Goal: Information Seeking & Learning: Learn about a topic

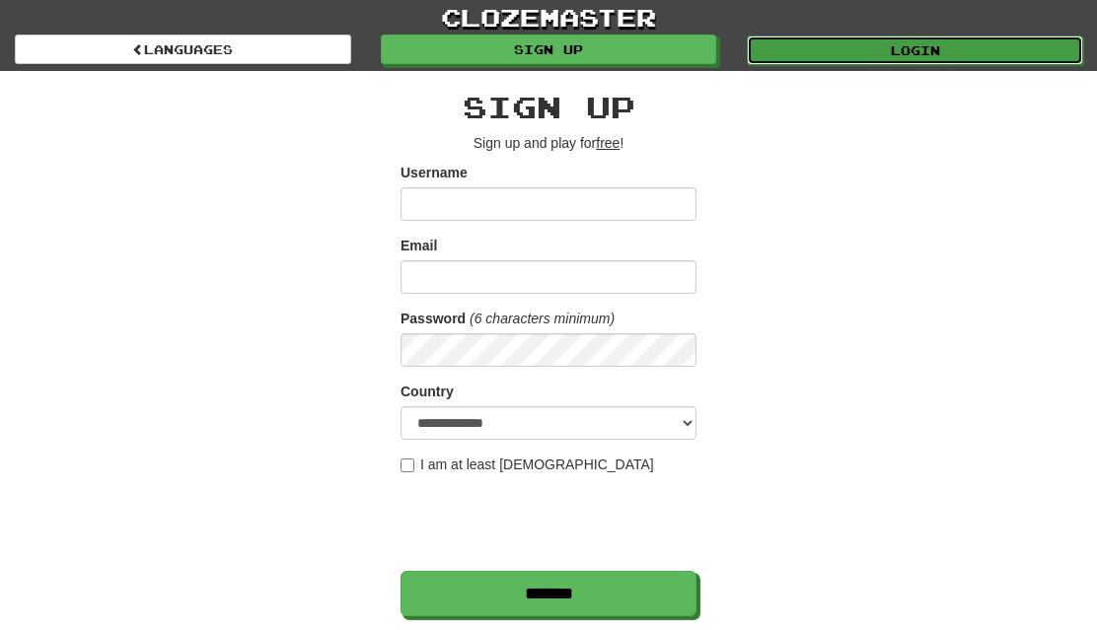
click at [784, 47] on link "Login" at bounding box center [915, 51] width 336 height 30
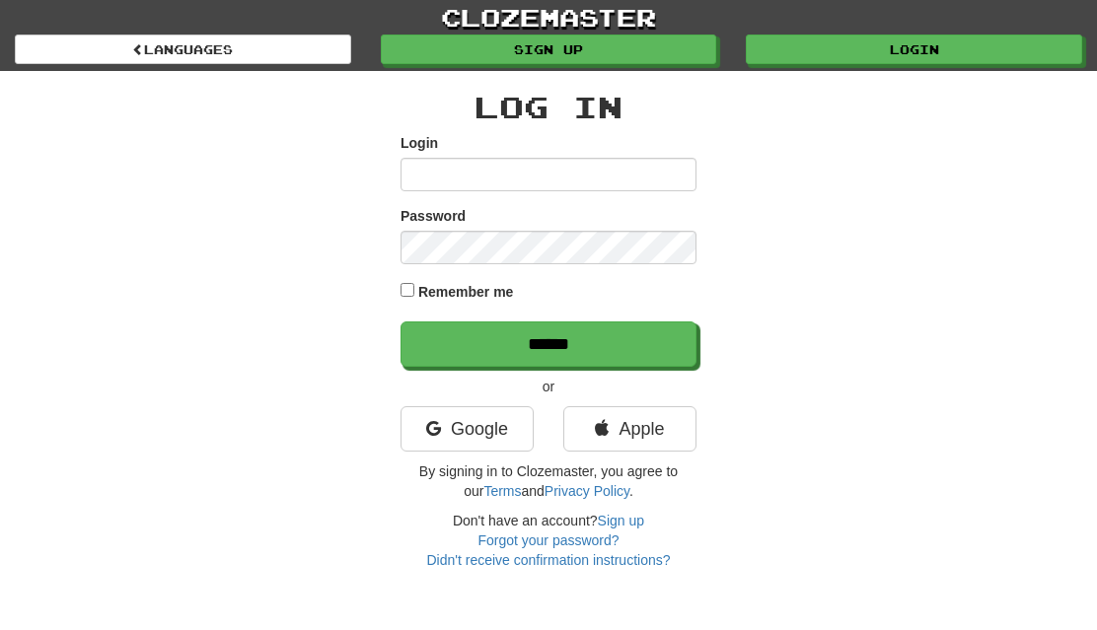
click at [534, 169] on input "Login" at bounding box center [549, 175] width 296 height 34
type input "**********"
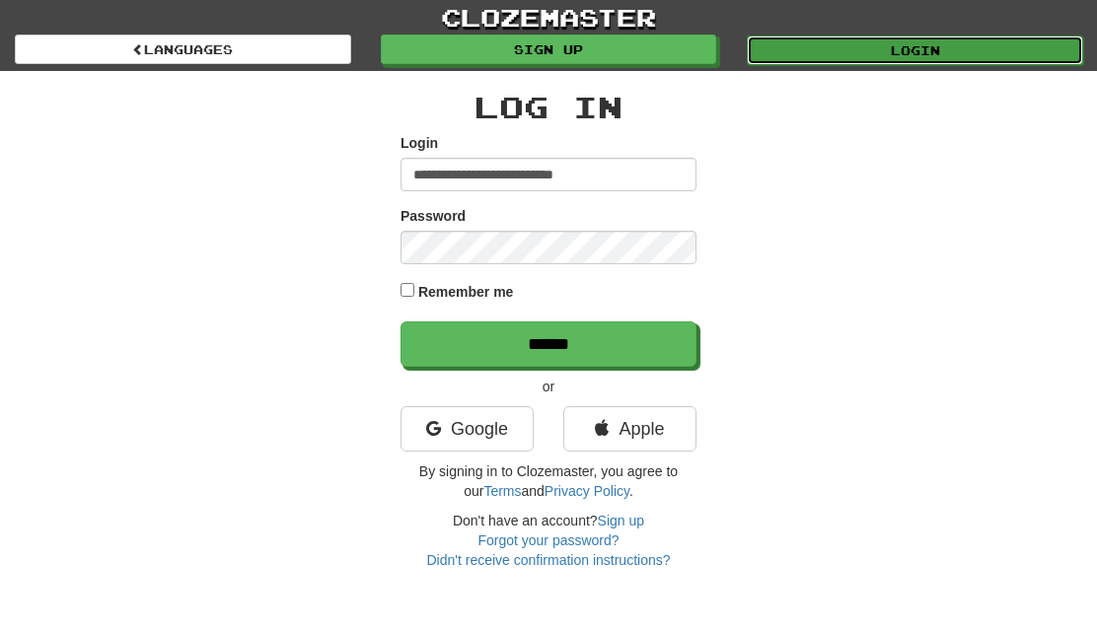
click at [816, 49] on link "Login" at bounding box center [915, 51] width 336 height 30
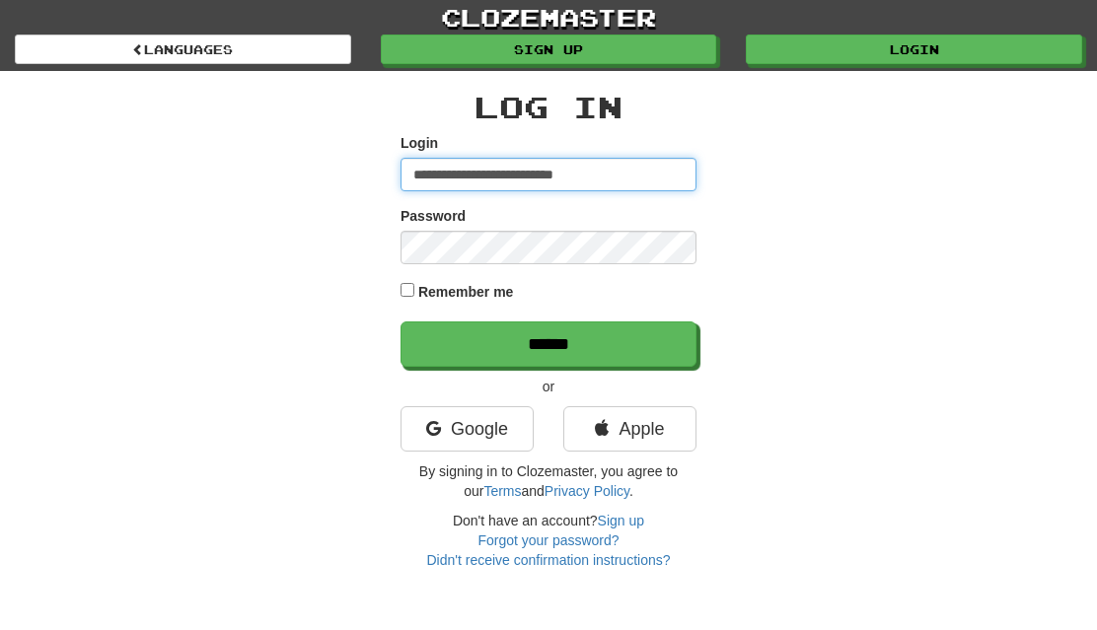
type input "**********"
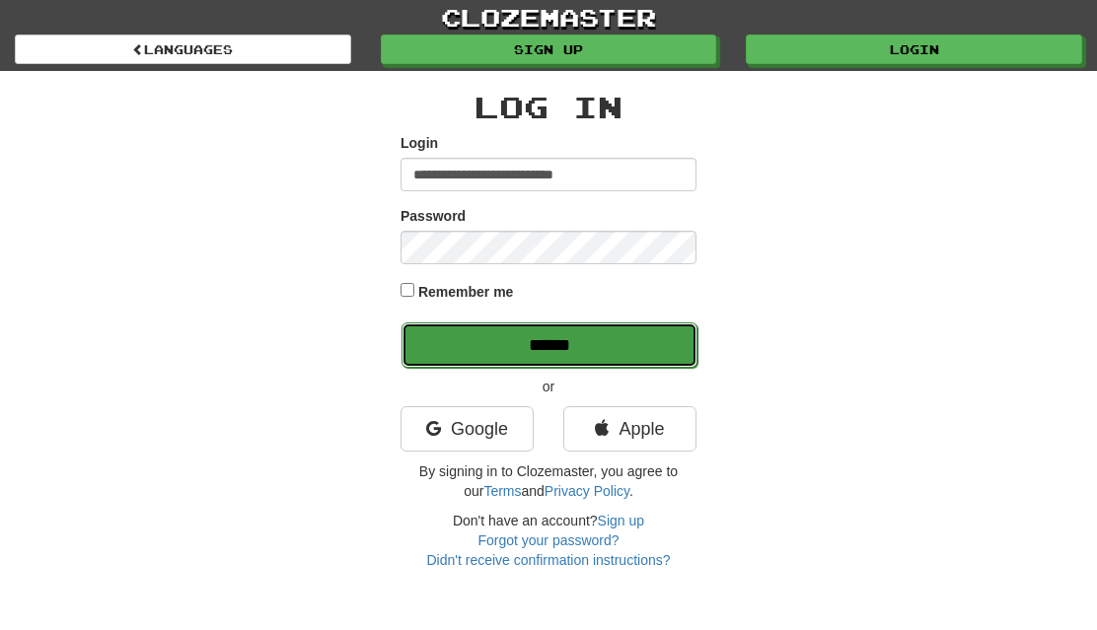
click at [613, 340] on input "******" at bounding box center [550, 345] width 296 height 45
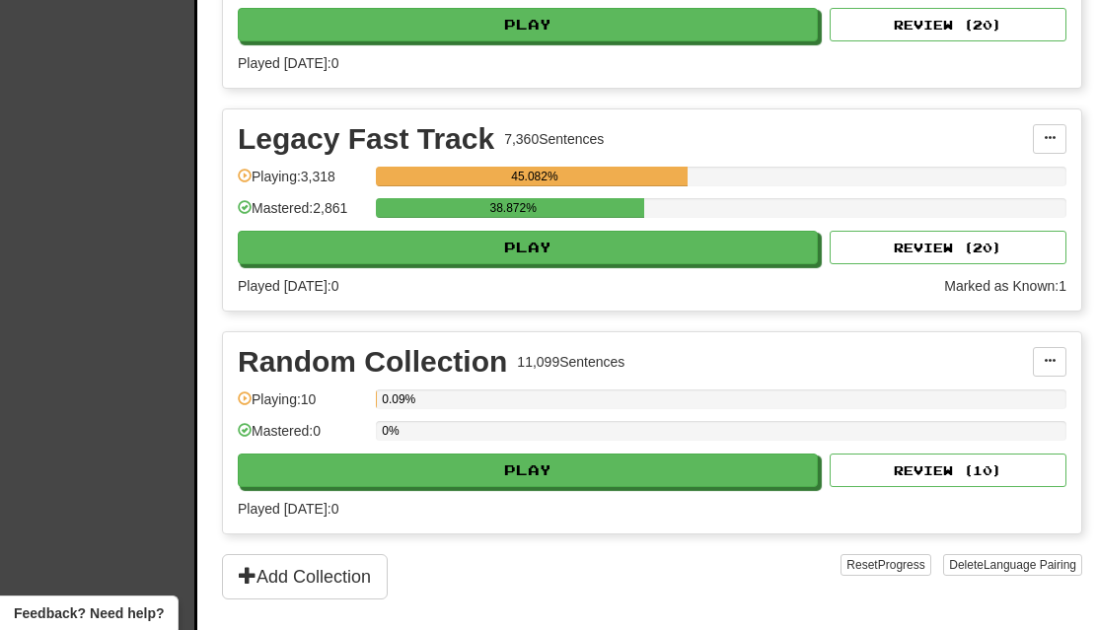
scroll to position [1193, 0]
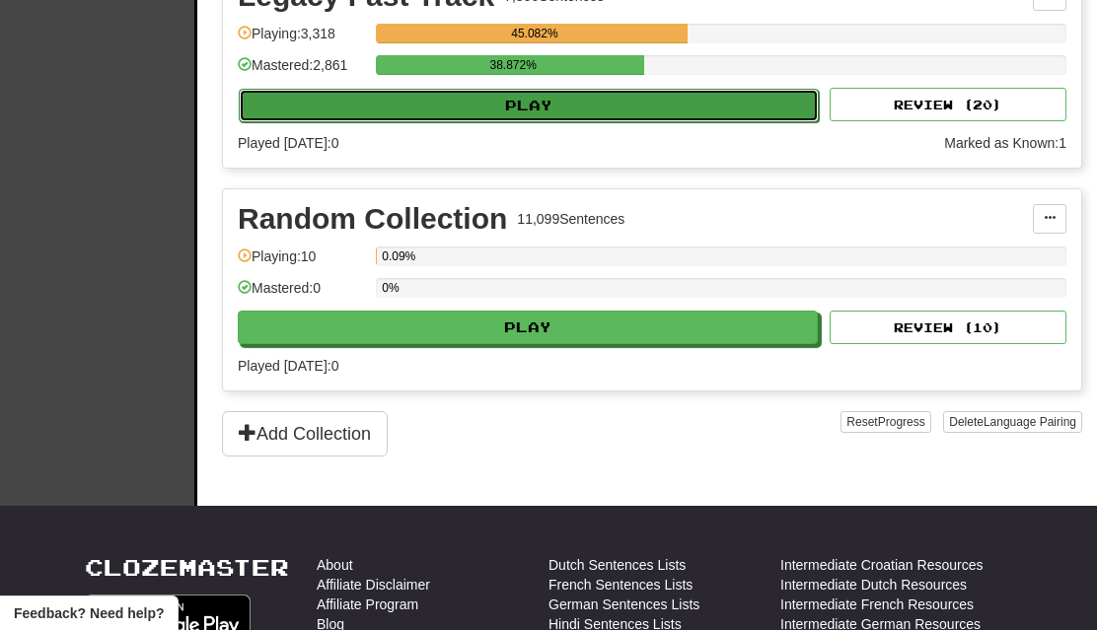
click at [701, 98] on button "Play" at bounding box center [529, 106] width 580 height 34
select select "**"
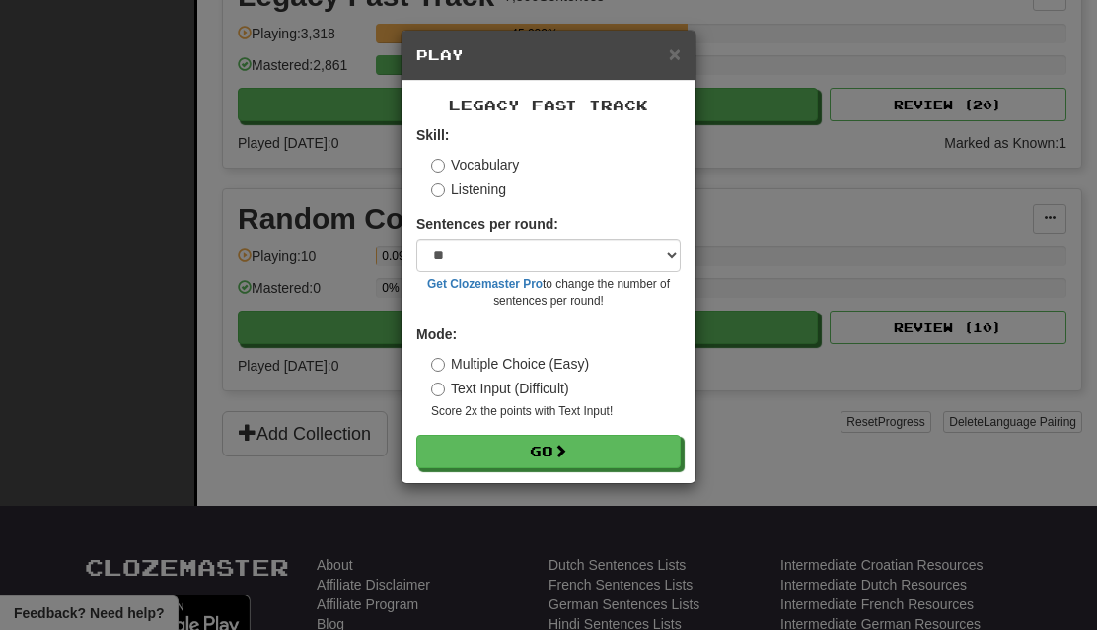
click at [477, 186] on label "Listening" at bounding box center [468, 190] width 75 height 20
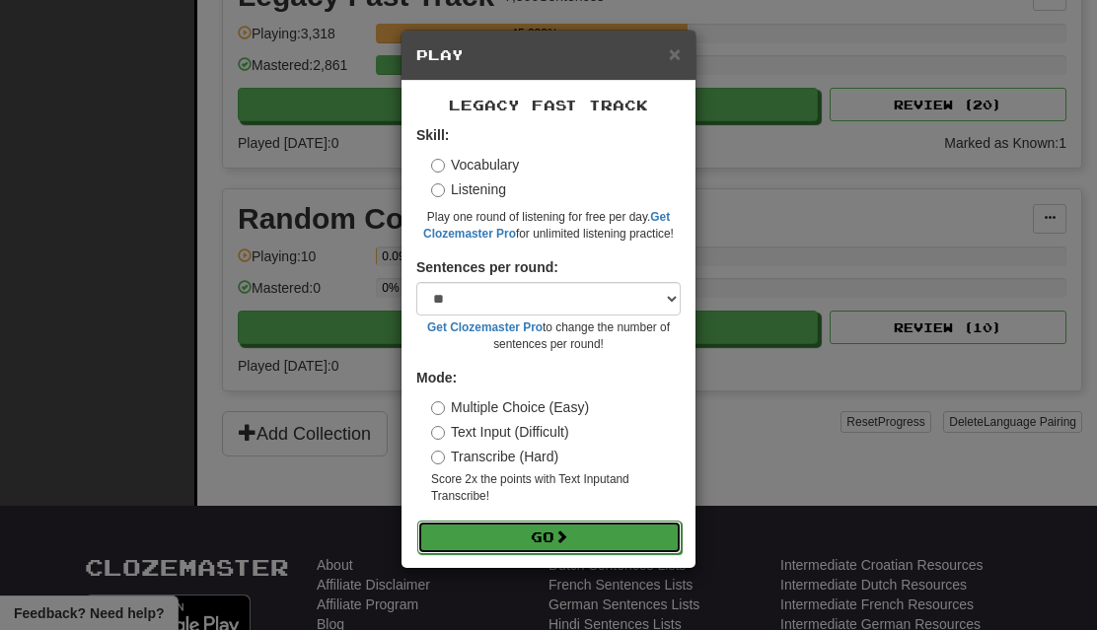
click at [632, 539] on button "Go" at bounding box center [549, 538] width 264 height 34
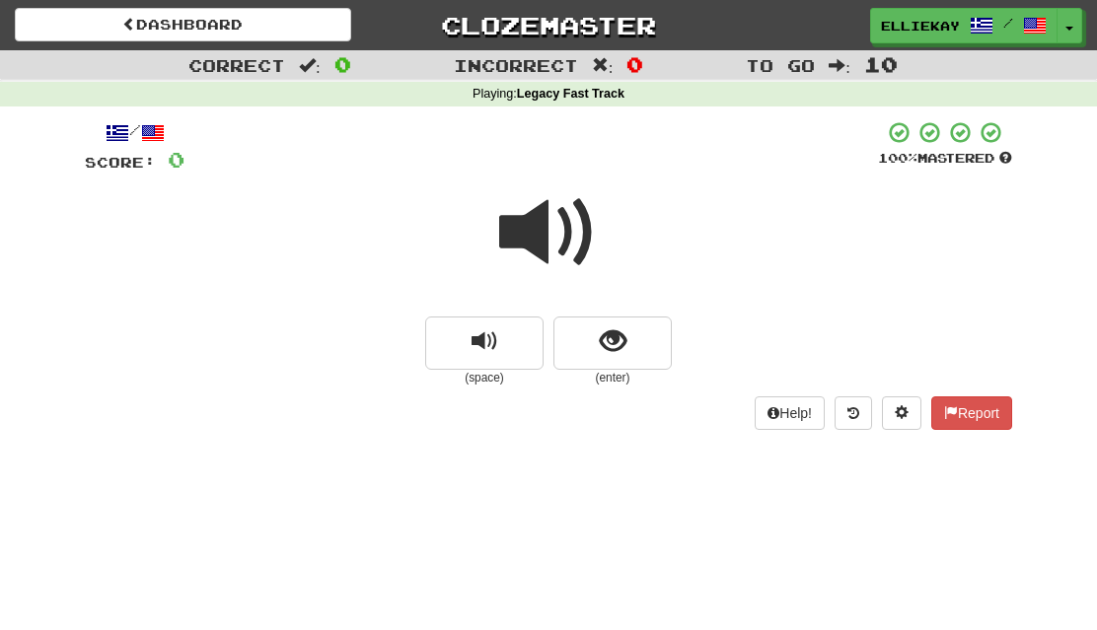
click at [540, 261] on span at bounding box center [548, 233] width 99 height 99
click at [913, 267] on div at bounding box center [548, 246] width 927 height 141
click at [622, 341] on span "show sentence" at bounding box center [613, 342] width 27 height 27
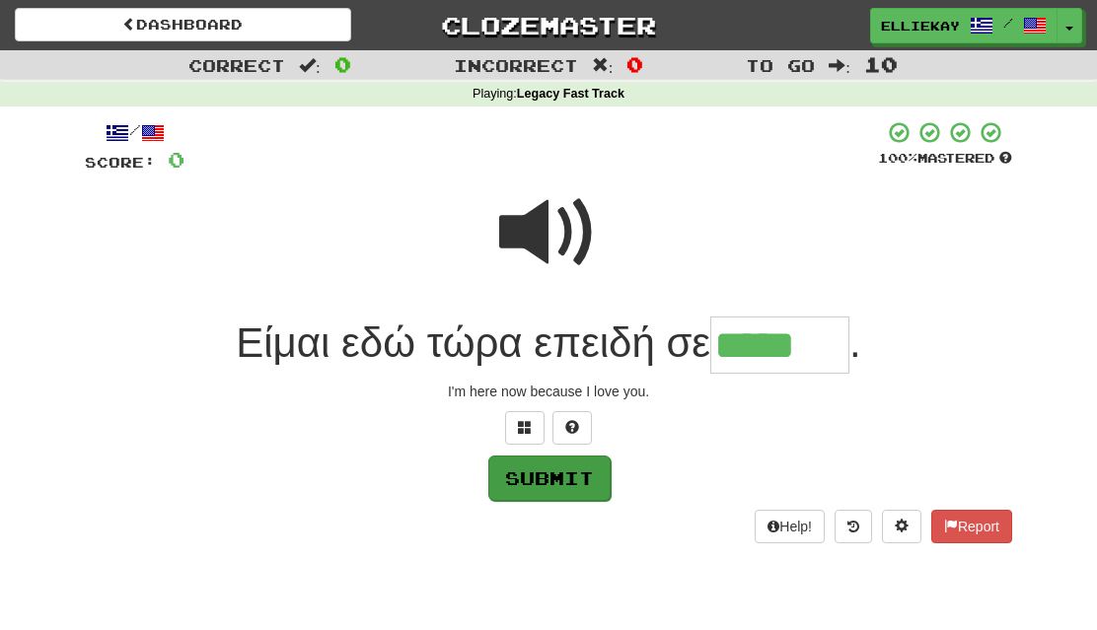
type input "*****"
click at [536, 493] on button "Submit" at bounding box center [549, 478] width 122 height 45
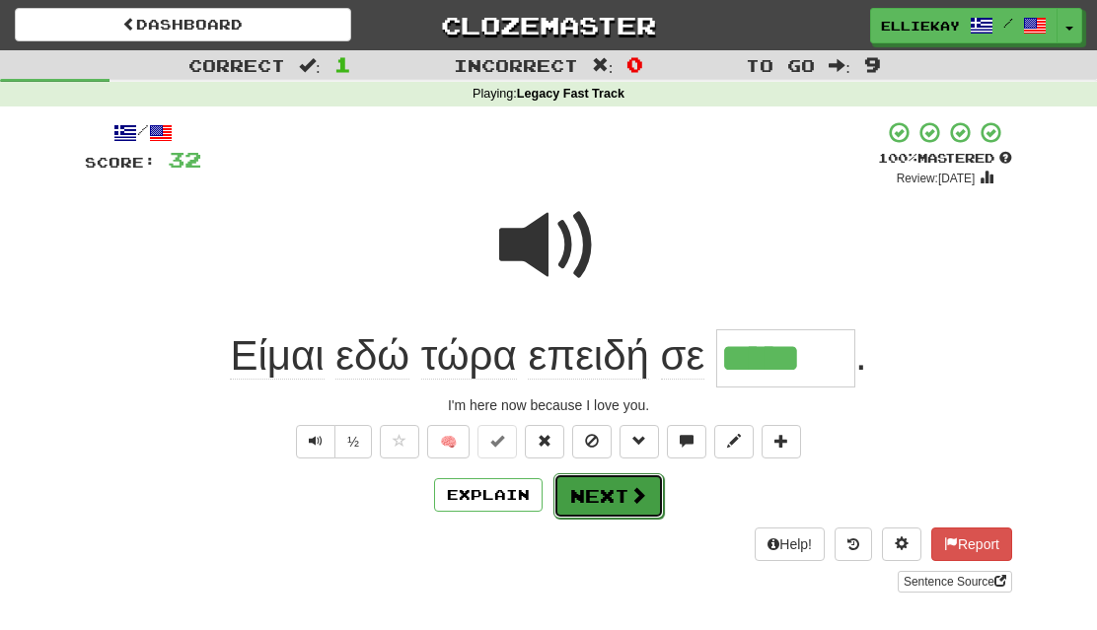
click at [612, 495] on button "Next" at bounding box center [608, 496] width 110 height 45
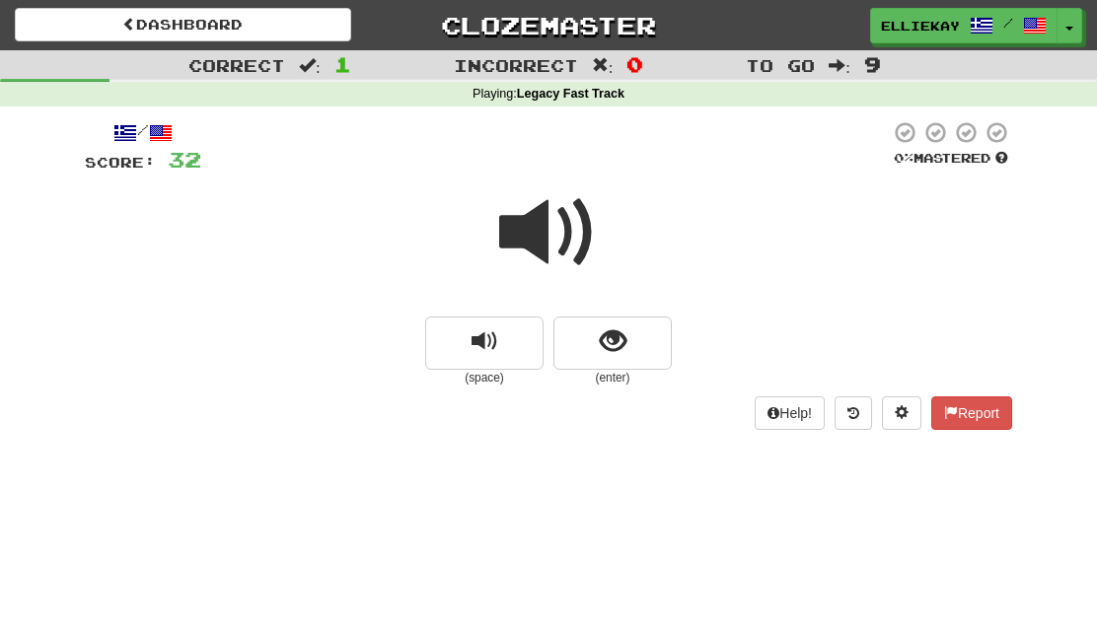
click at [536, 219] on span at bounding box center [548, 233] width 99 height 99
click at [618, 342] on span "show sentence" at bounding box center [613, 342] width 27 height 27
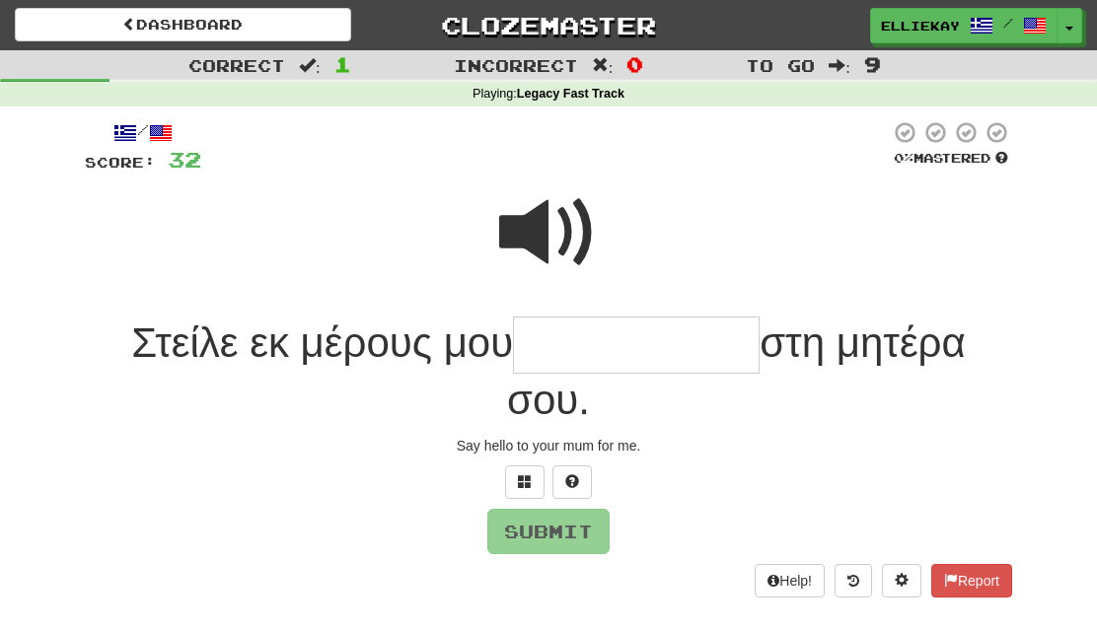
click at [117, 602] on div "/ Score: 32 0 % Mastered Στείλε εκ μέρους μου στη μητέρα σου. Say hello to your…" at bounding box center [548, 366] width 927 height 519
click at [555, 224] on span at bounding box center [548, 233] width 99 height 99
click at [538, 376] on div "Στείλε εκ μέρους μου στη μητέρα σου." at bounding box center [548, 372] width 927 height 111
click at [587, 343] on input "text" at bounding box center [636, 346] width 247 height 58
click at [538, 239] on span at bounding box center [548, 233] width 99 height 99
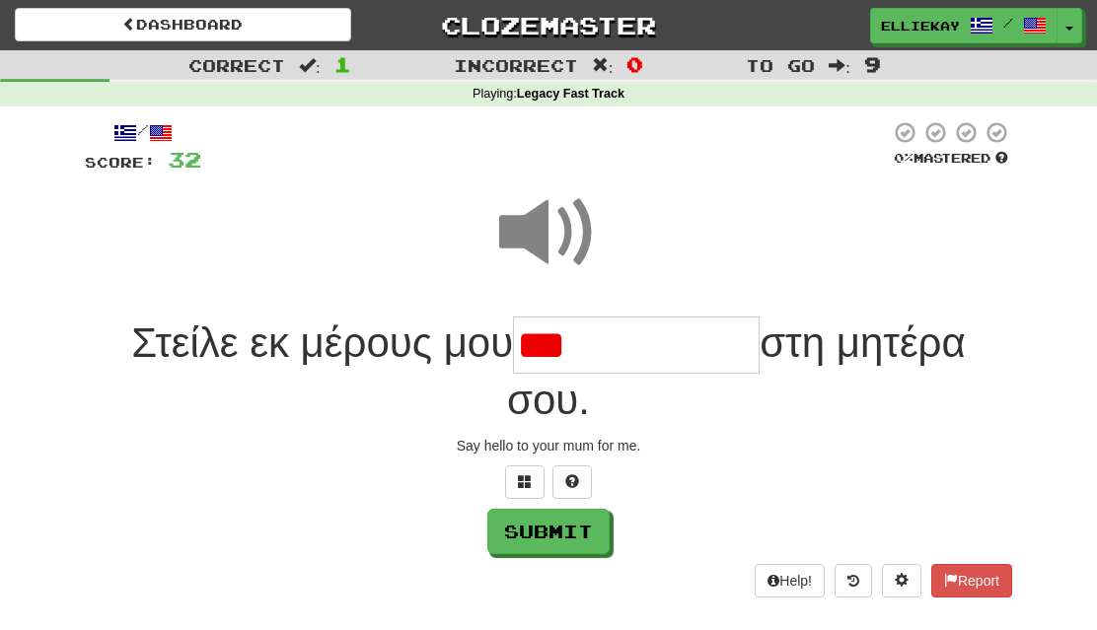
click at [649, 339] on input "***" at bounding box center [636, 346] width 247 height 58
click at [554, 212] on span at bounding box center [548, 233] width 99 height 99
click at [658, 338] on input "******" at bounding box center [636, 346] width 247 height 58
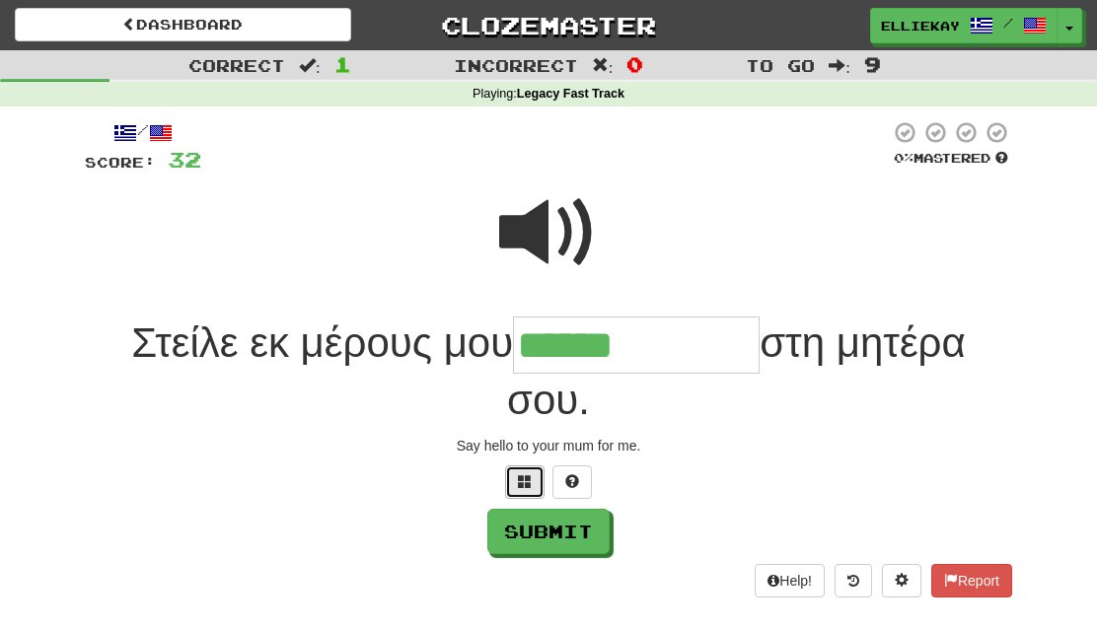
click at [514, 483] on button at bounding box center [524, 483] width 39 height 34
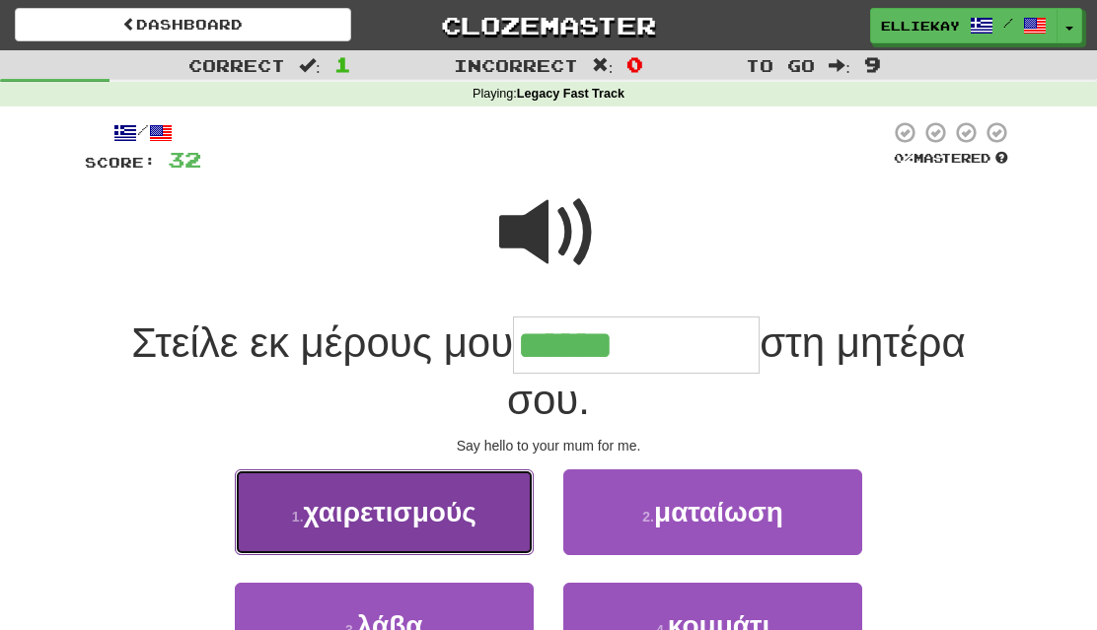
click at [437, 528] on button "1 . χαιρετισμούς" at bounding box center [384, 513] width 299 height 86
type input "**********"
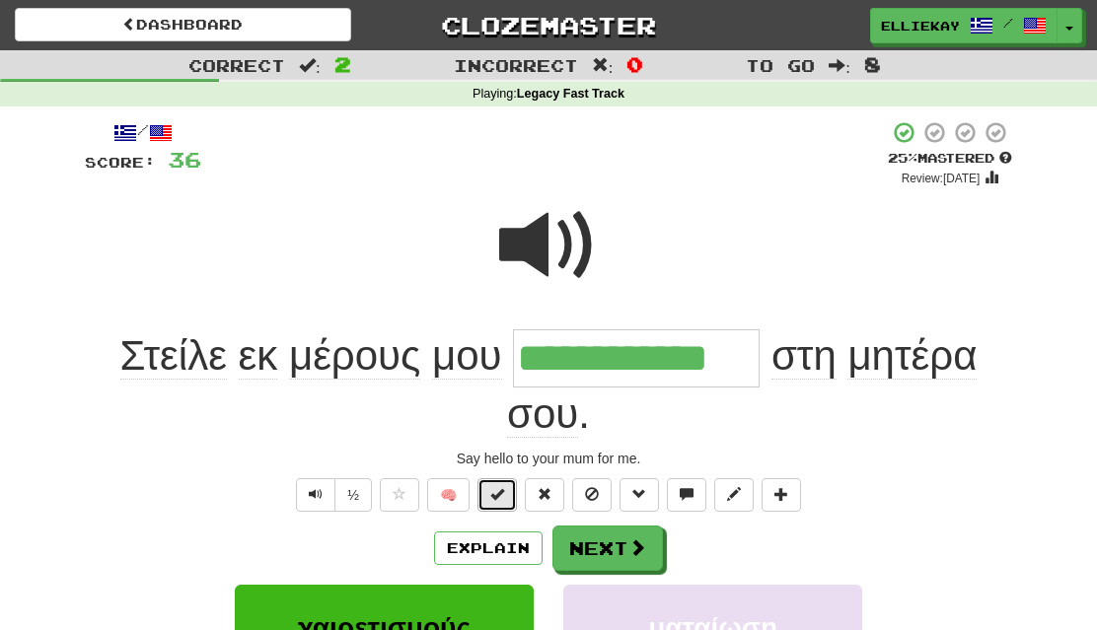
click at [500, 494] on span at bounding box center [497, 494] width 14 height 14
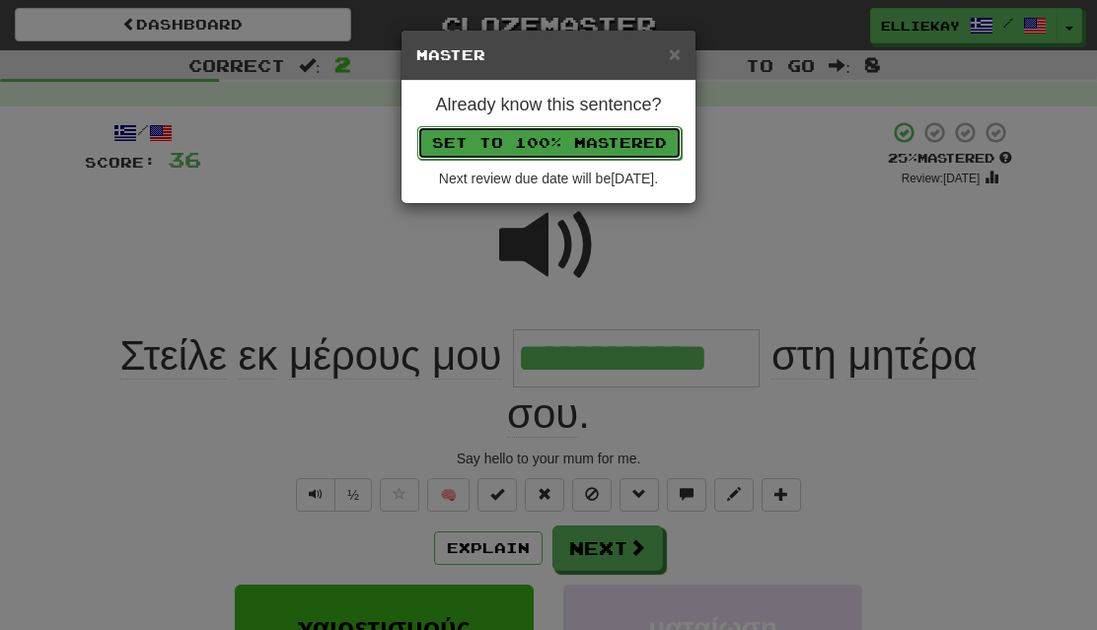
click at [655, 138] on button "Set to 100% Mastered" at bounding box center [549, 143] width 264 height 34
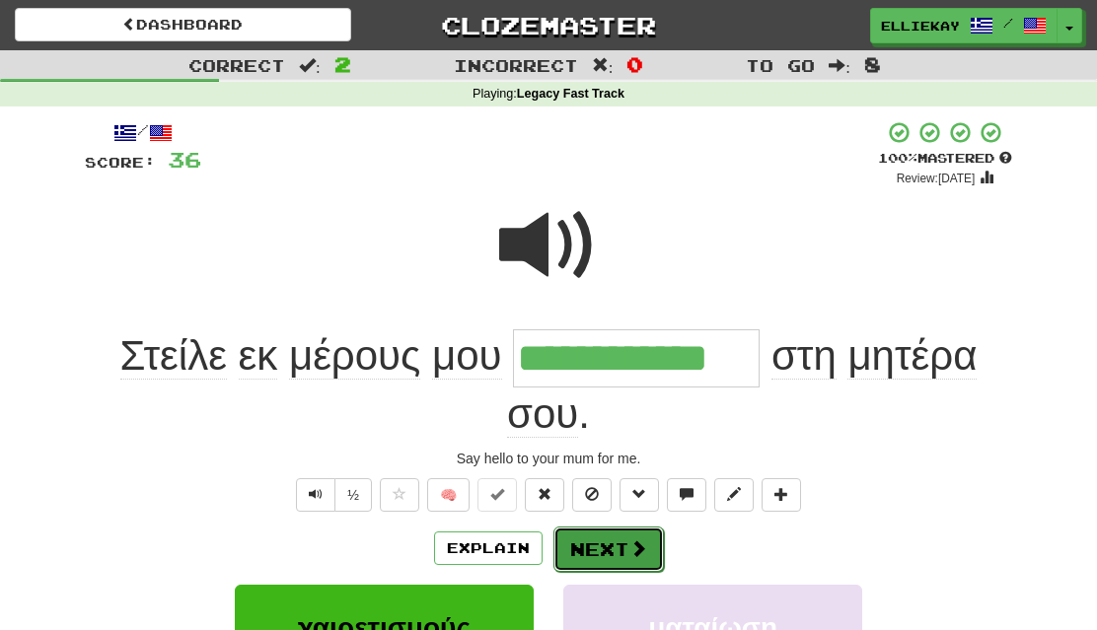
click at [633, 550] on span at bounding box center [638, 549] width 18 height 18
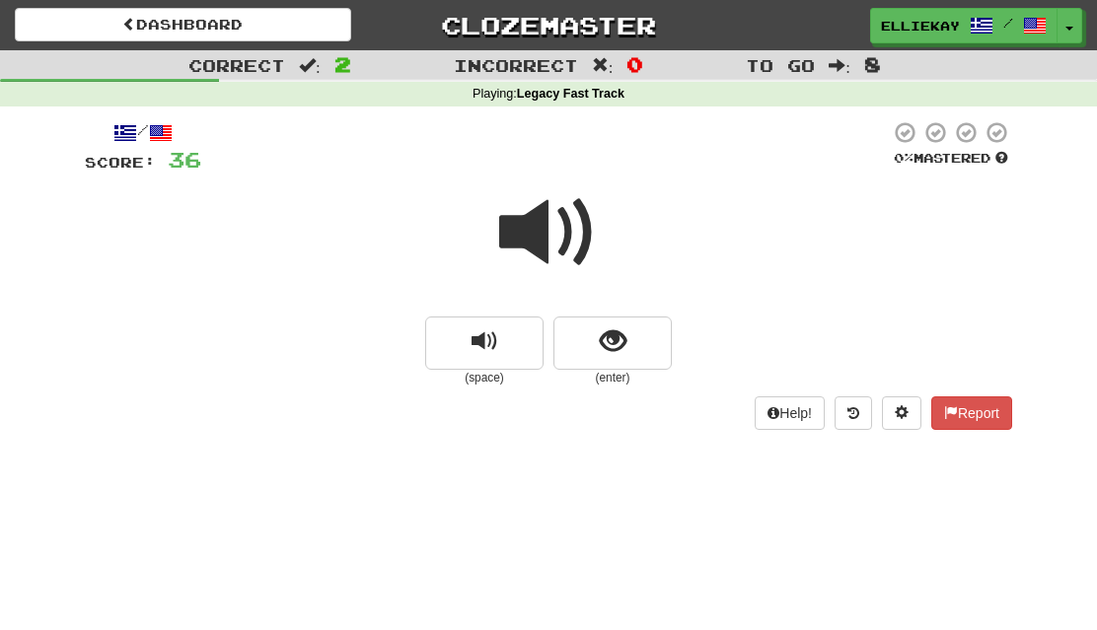
click at [542, 228] on span at bounding box center [548, 233] width 99 height 99
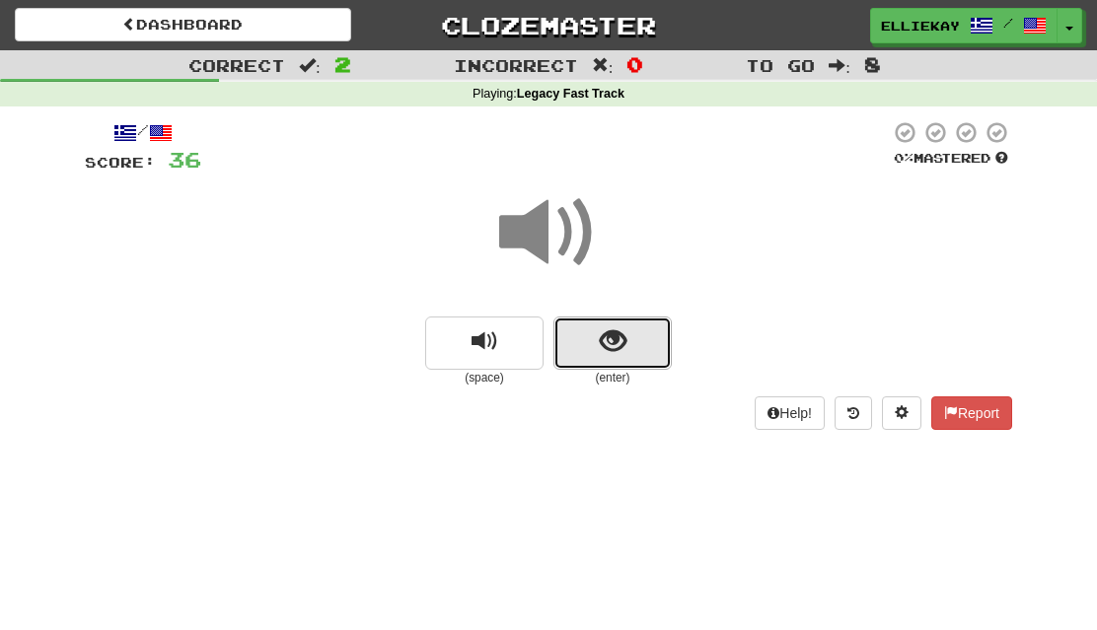
click at [637, 366] on button "show sentence" at bounding box center [612, 343] width 118 height 53
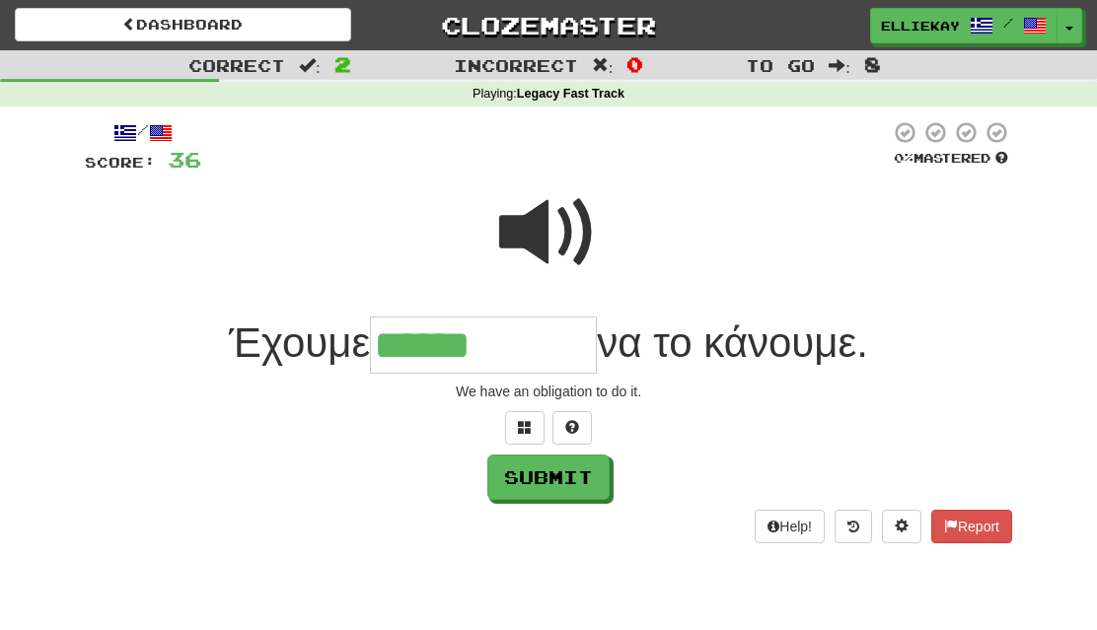
click at [567, 240] on span at bounding box center [548, 233] width 99 height 99
click at [557, 341] on input "******" at bounding box center [483, 346] width 227 height 58
type input "*********"
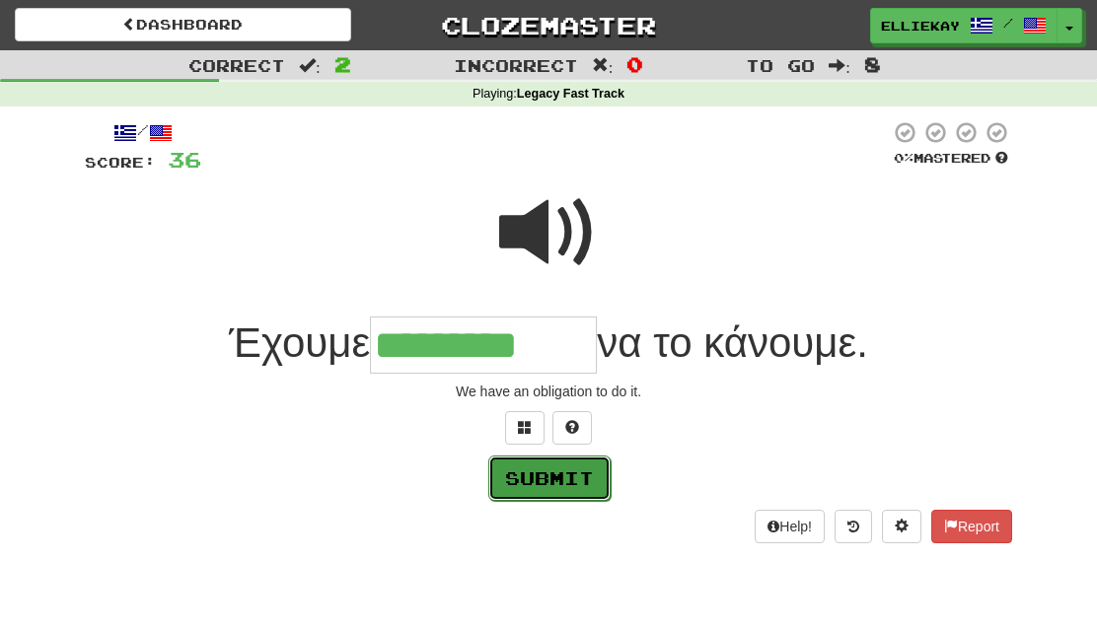
click at [577, 475] on button "Submit" at bounding box center [549, 478] width 122 height 45
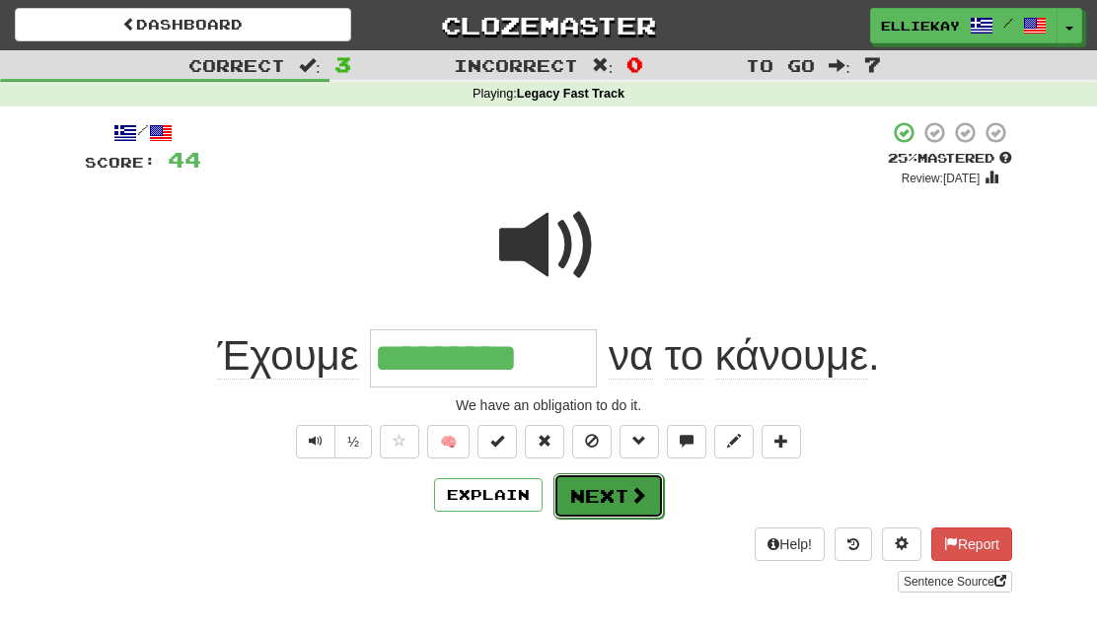
click at [605, 500] on button "Next" at bounding box center [608, 496] width 110 height 45
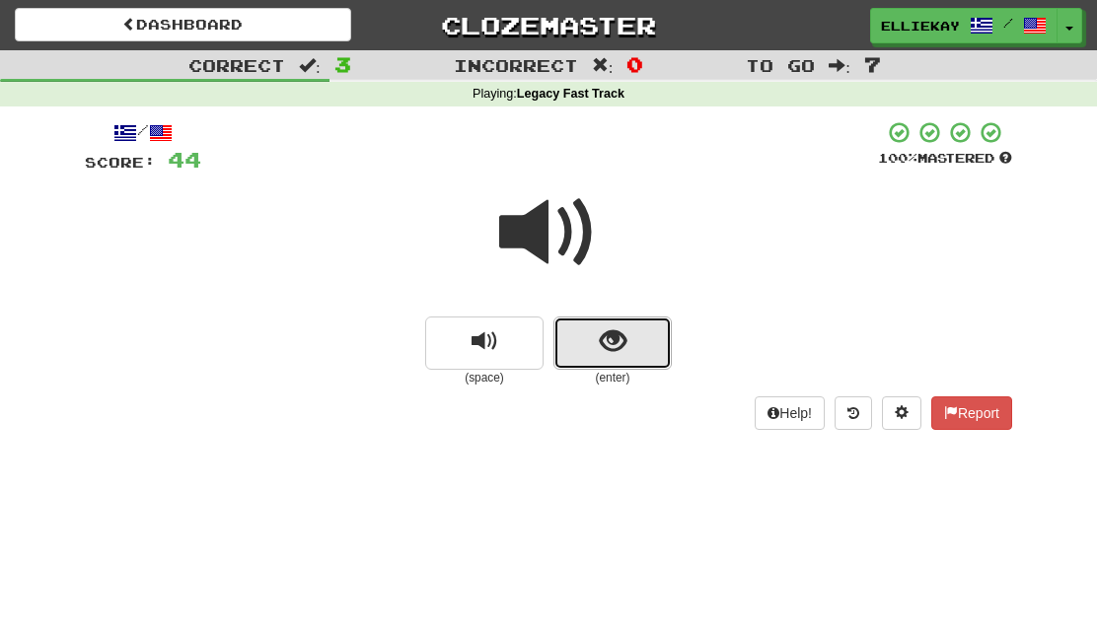
click at [626, 362] on button "show sentence" at bounding box center [612, 343] width 118 height 53
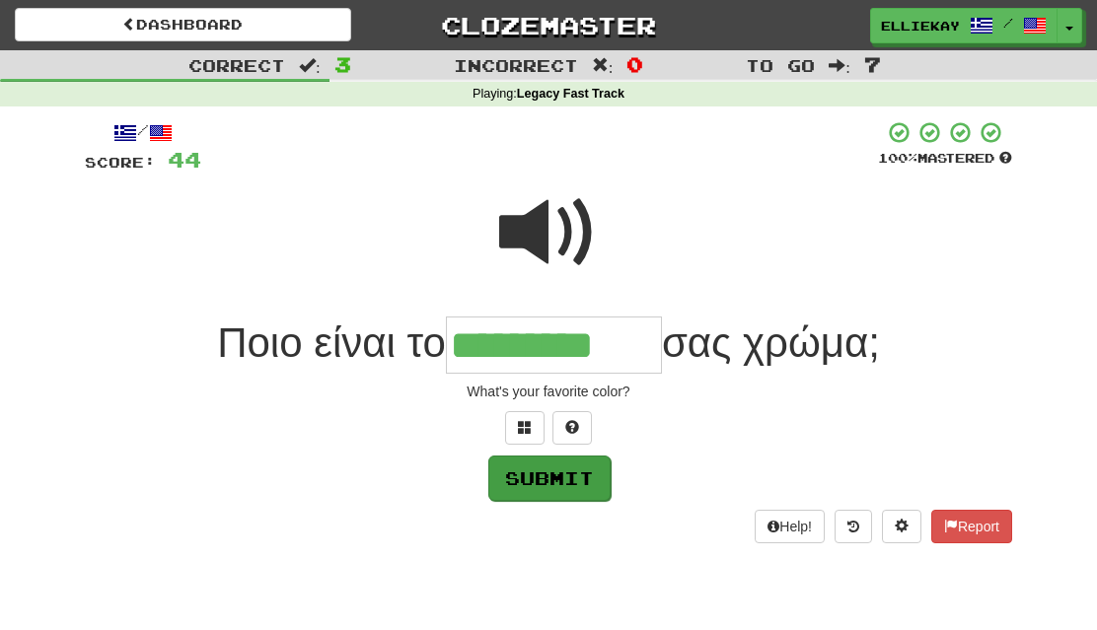
type input "*********"
click at [550, 469] on button "Submit" at bounding box center [549, 478] width 122 height 45
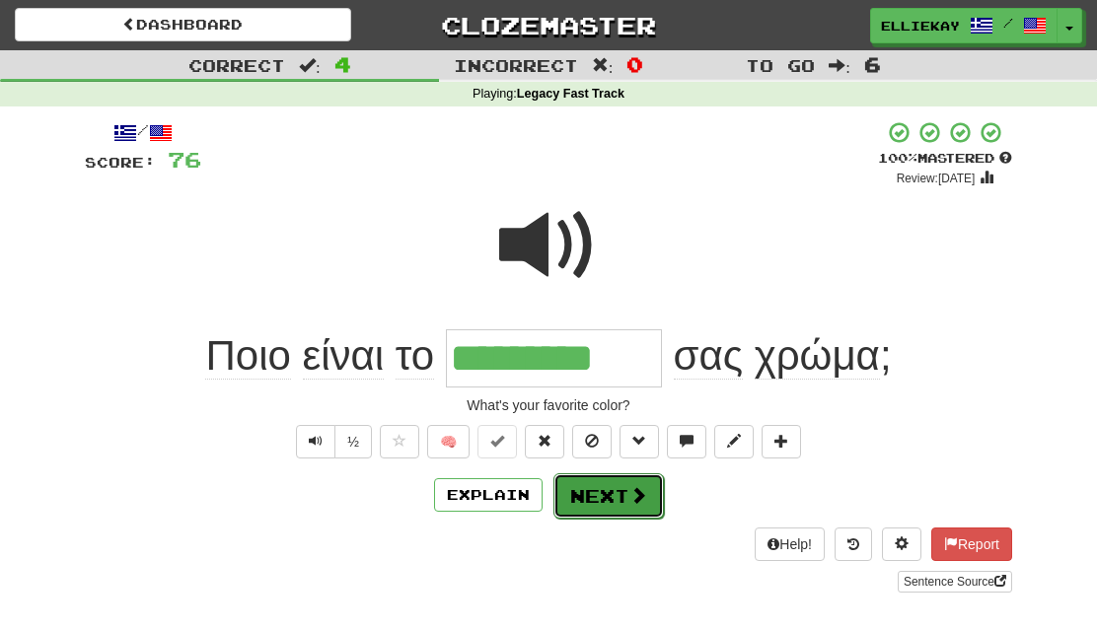
click at [611, 493] on button "Next" at bounding box center [608, 496] width 110 height 45
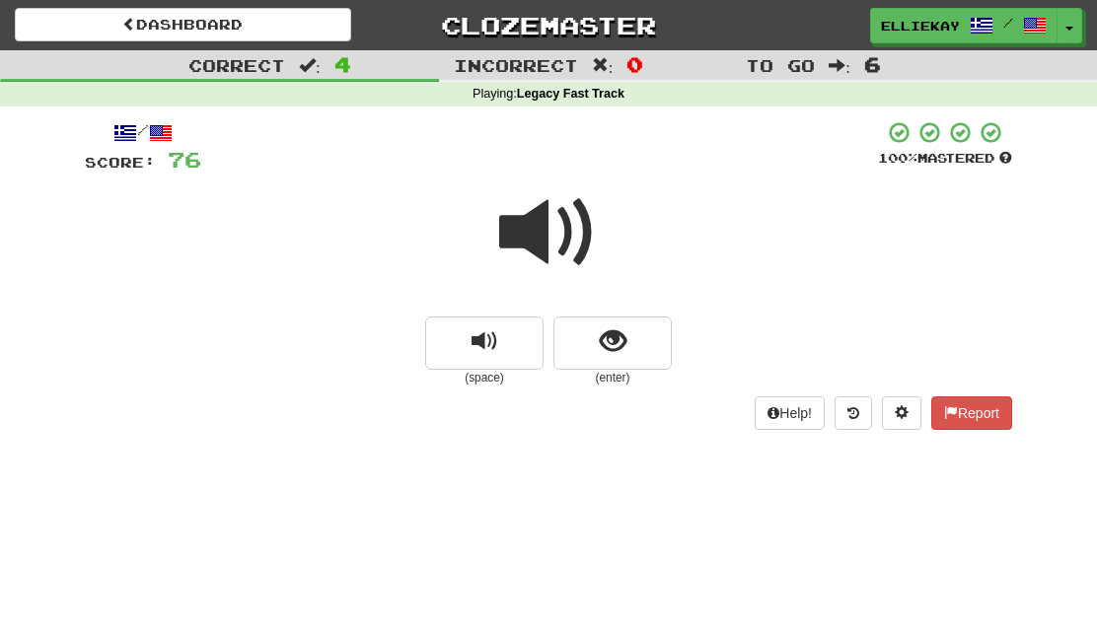
click at [556, 234] on span at bounding box center [548, 233] width 99 height 99
click at [634, 369] on button "show sentence" at bounding box center [612, 343] width 118 height 53
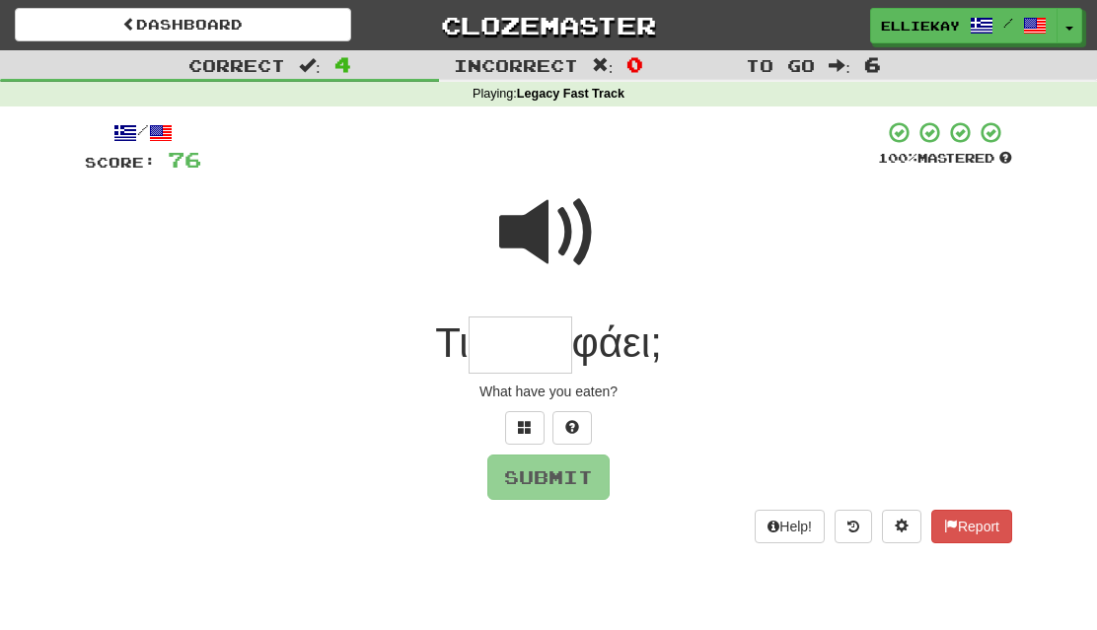
type input "*"
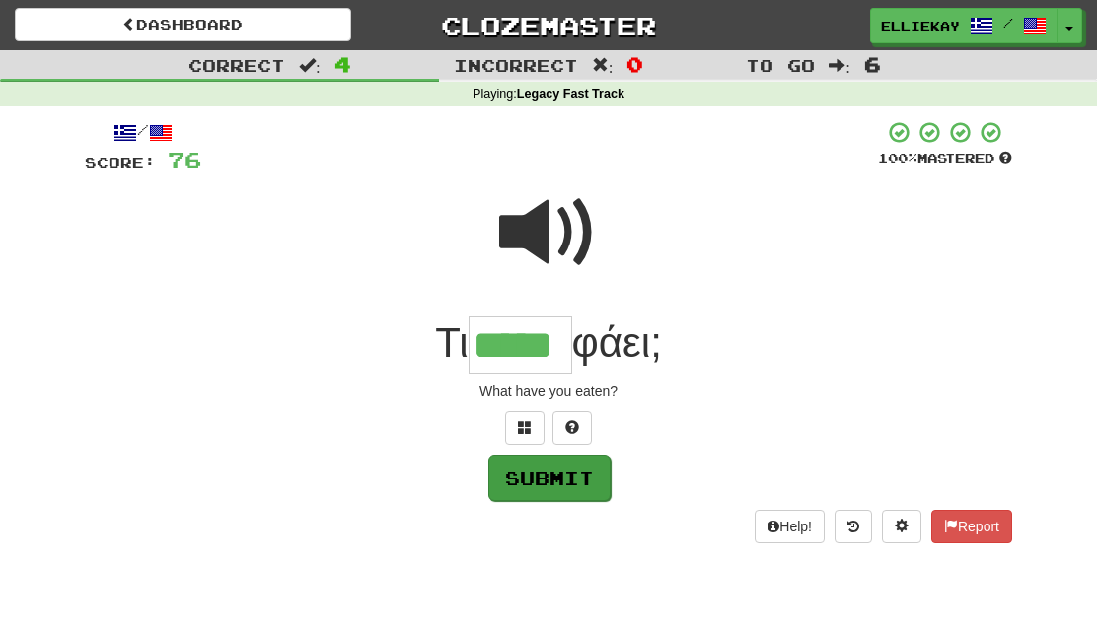
type input "*****"
click at [561, 493] on button "Submit" at bounding box center [549, 478] width 122 height 45
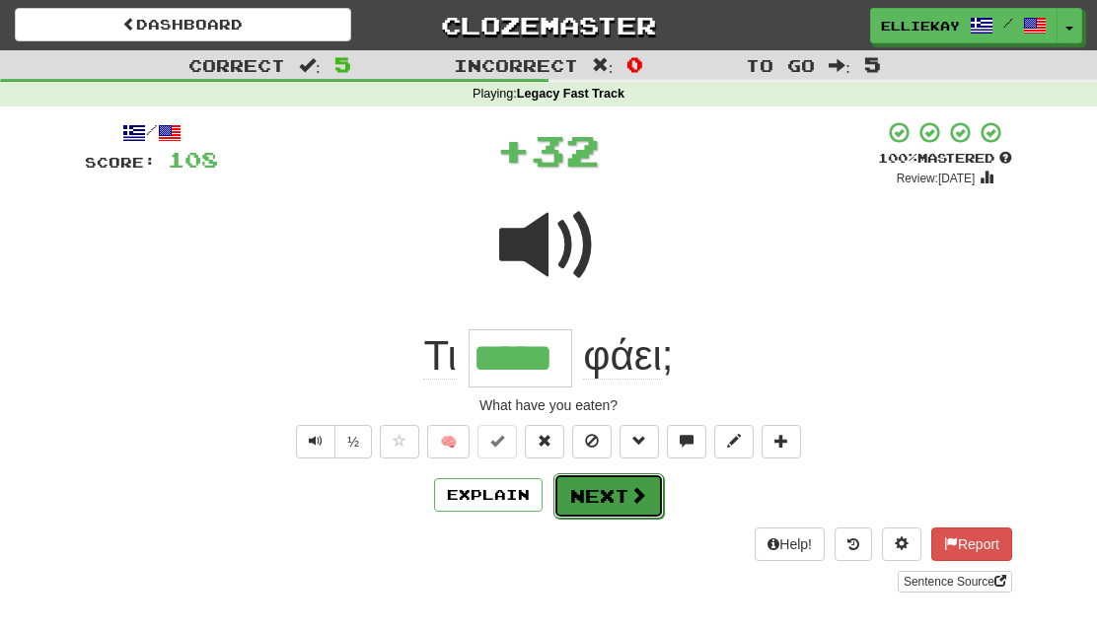
click at [606, 509] on button "Next" at bounding box center [608, 496] width 110 height 45
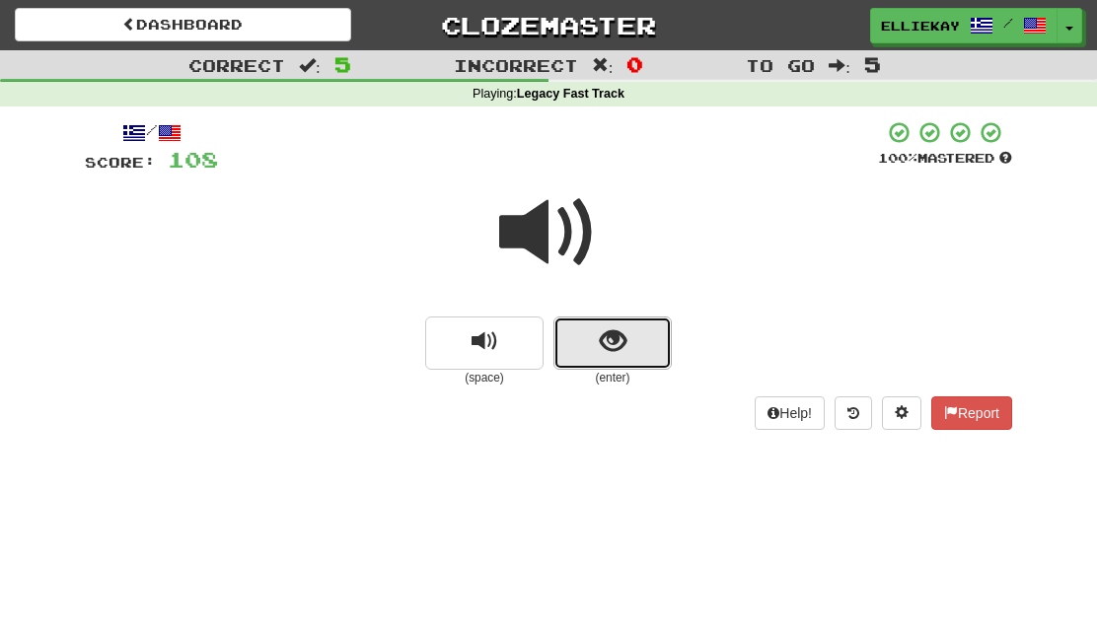
click at [601, 346] on span "show sentence" at bounding box center [613, 342] width 27 height 27
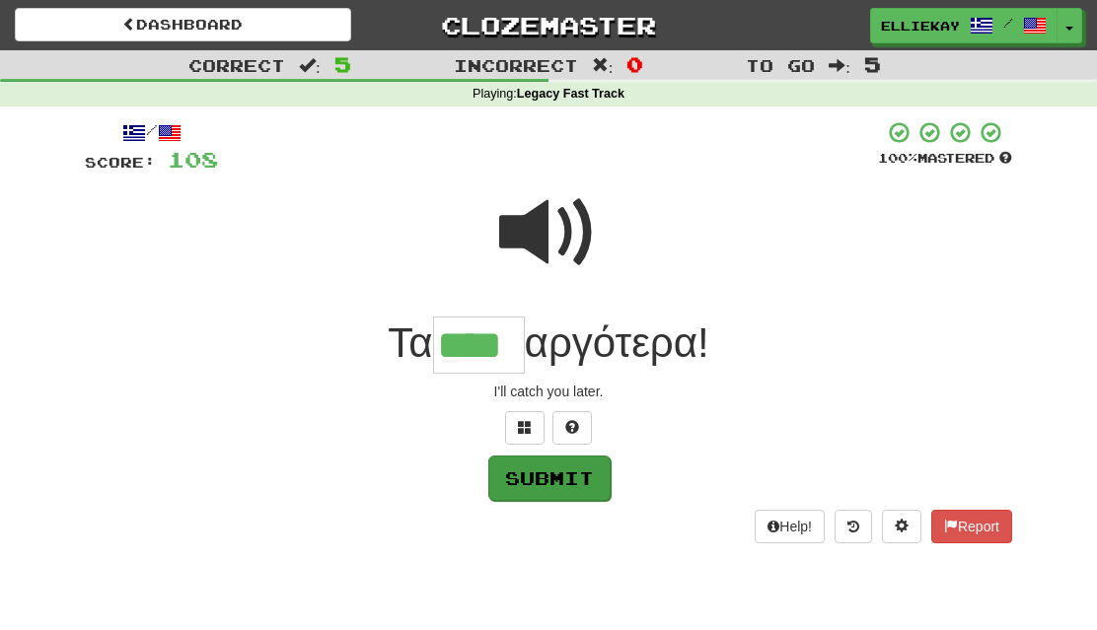
type input "****"
click at [584, 484] on button "Submit" at bounding box center [549, 478] width 122 height 45
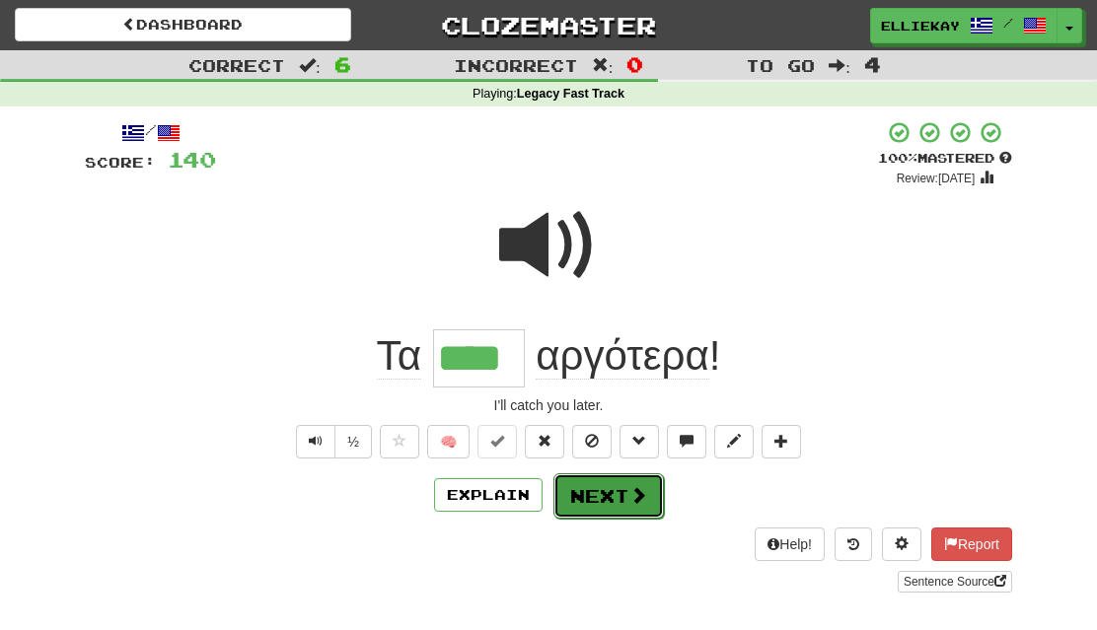
click at [638, 495] on span at bounding box center [638, 495] width 18 height 18
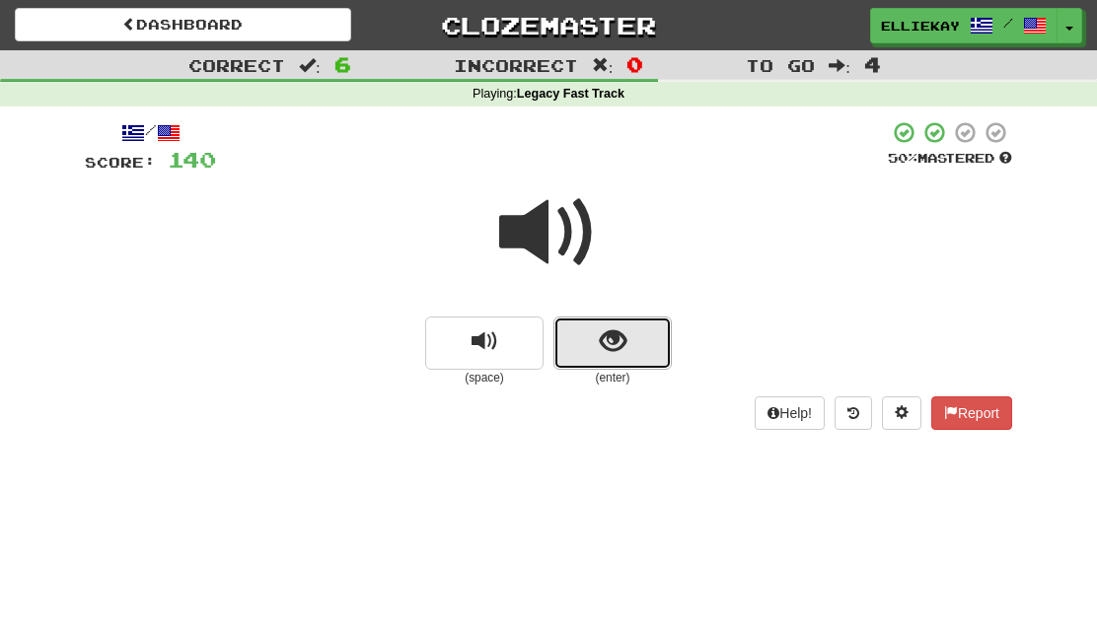
click at [614, 349] on span "show sentence" at bounding box center [613, 342] width 27 height 27
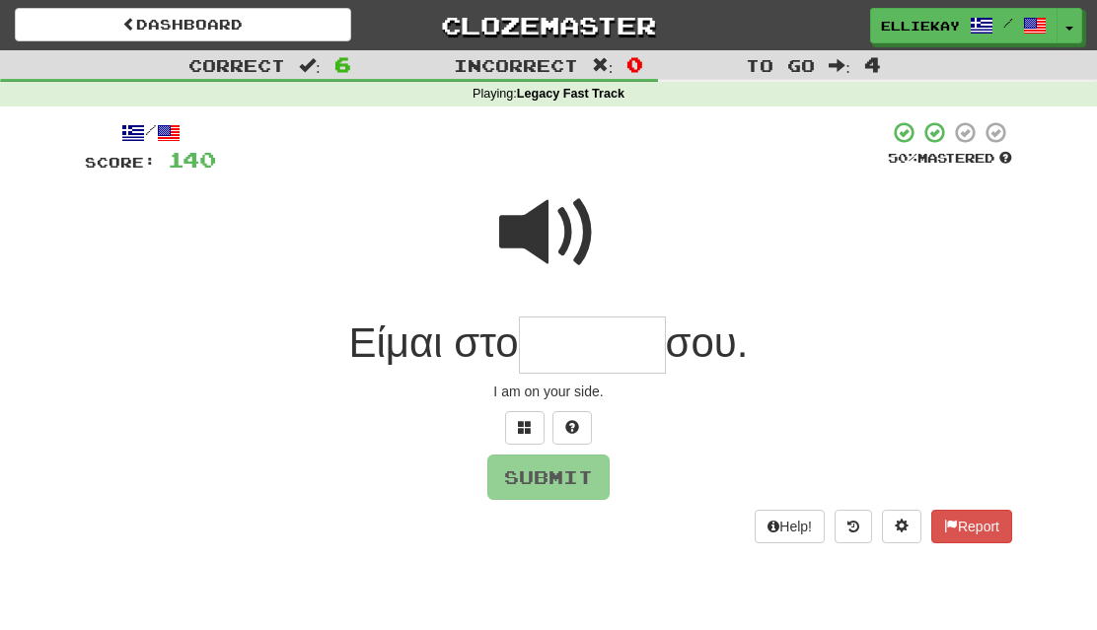
click at [986, 402] on div "I am on your side." at bounding box center [548, 392] width 927 height 20
click at [627, 346] on input "text" at bounding box center [592, 346] width 147 height 58
type input "*"
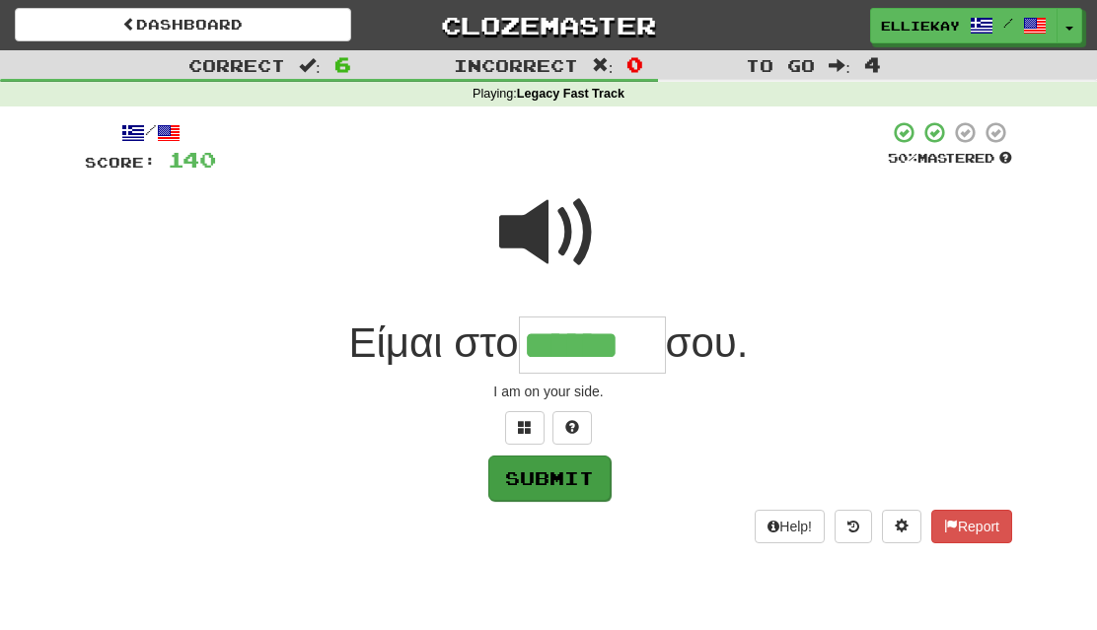
type input "******"
click at [569, 491] on button "Submit" at bounding box center [549, 478] width 122 height 45
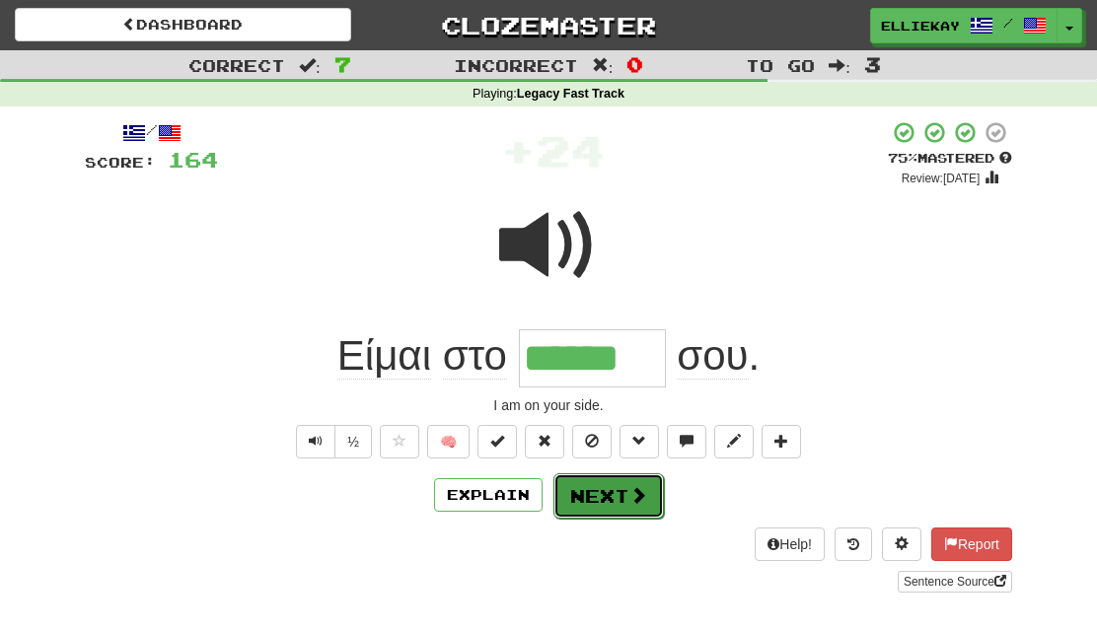
click at [605, 495] on button "Next" at bounding box center [608, 496] width 110 height 45
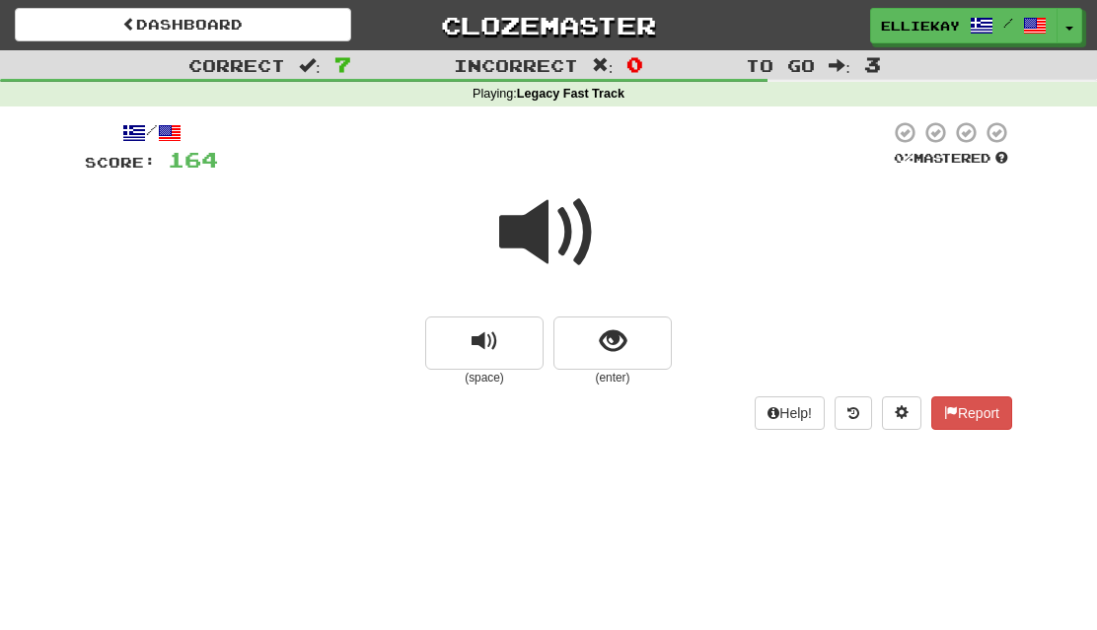
click at [541, 232] on span at bounding box center [548, 233] width 99 height 99
click at [627, 347] on button "show sentence" at bounding box center [612, 343] width 118 height 53
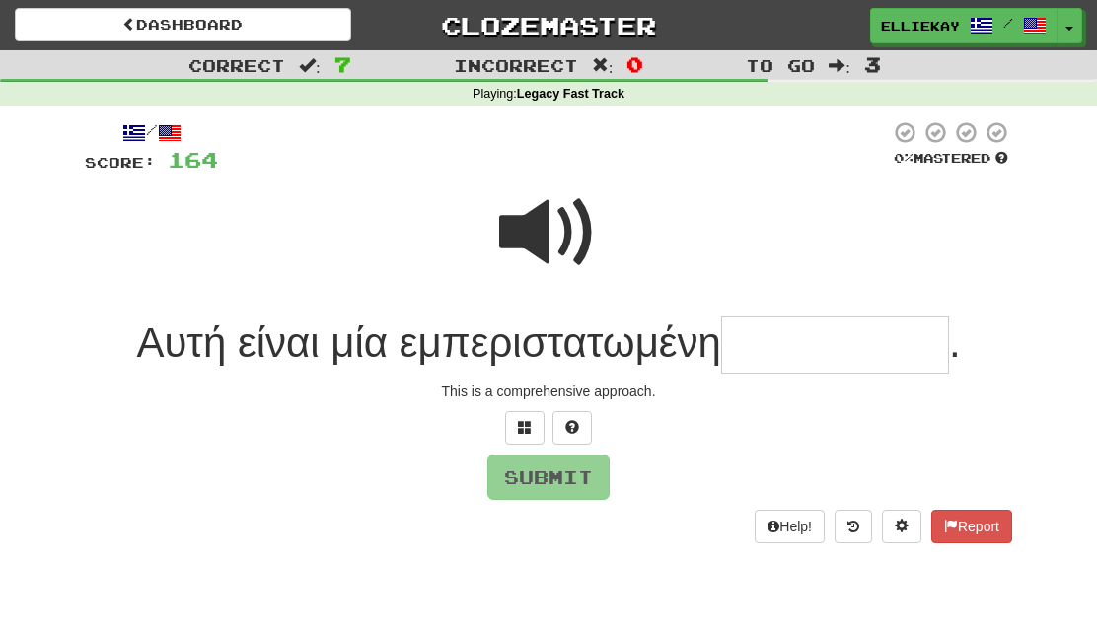
click at [761, 237] on div at bounding box center [548, 246] width 927 height 141
click at [517, 261] on span at bounding box center [548, 233] width 99 height 99
click at [820, 360] on input "text" at bounding box center [835, 346] width 228 height 58
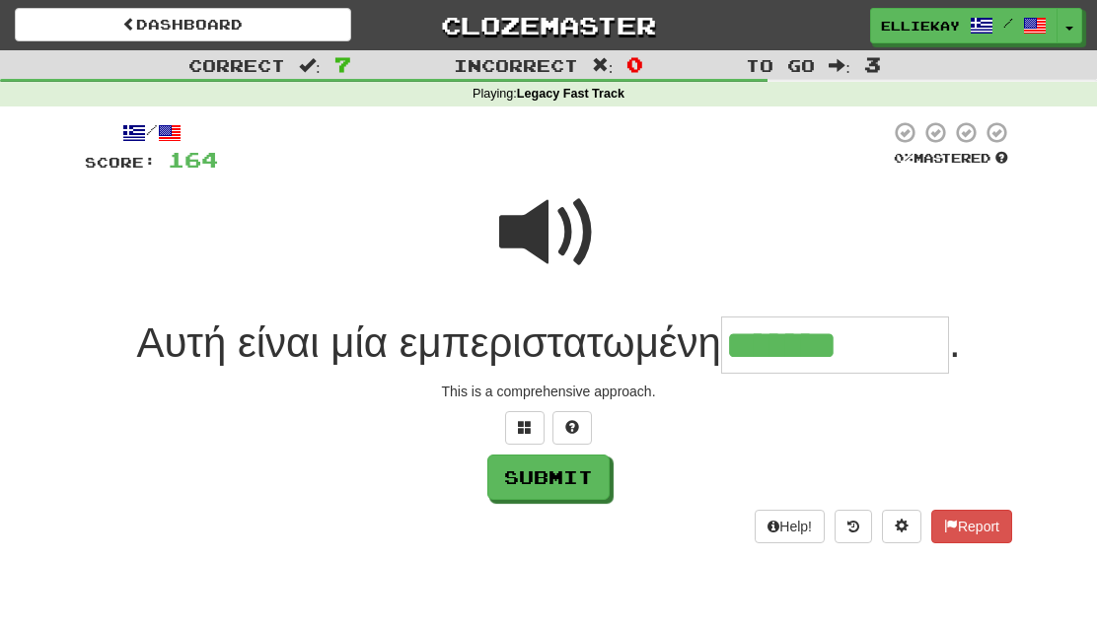
click at [578, 246] on span at bounding box center [548, 233] width 99 height 99
click at [913, 340] on input "*******" at bounding box center [835, 346] width 228 height 58
click at [538, 425] on button at bounding box center [524, 428] width 39 height 34
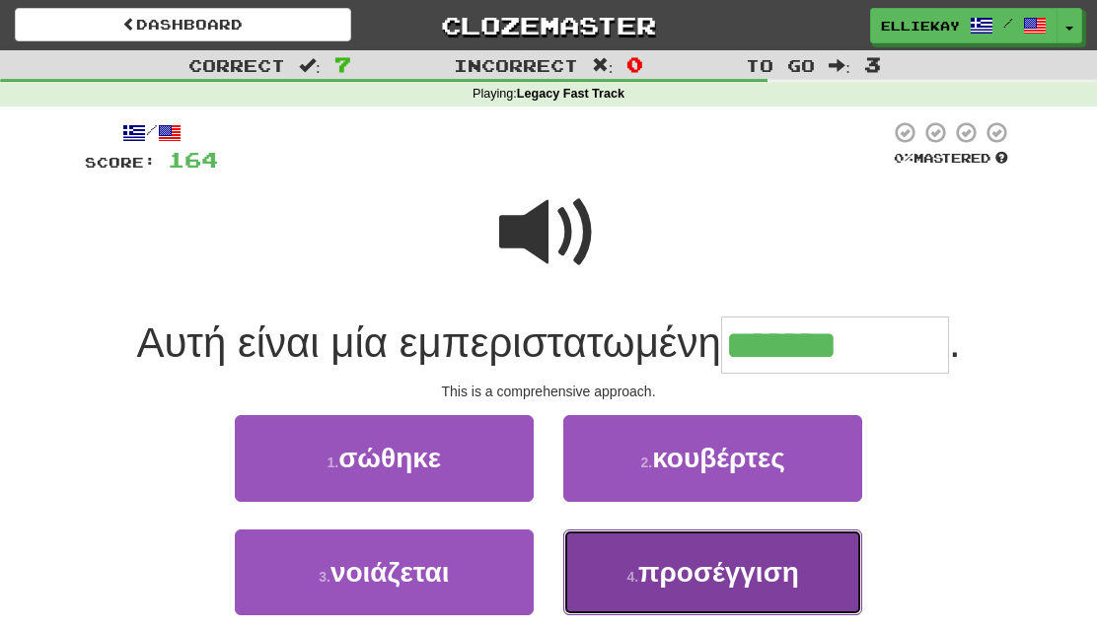
click at [751, 577] on span "προσέγγιση" at bounding box center [718, 572] width 161 height 31
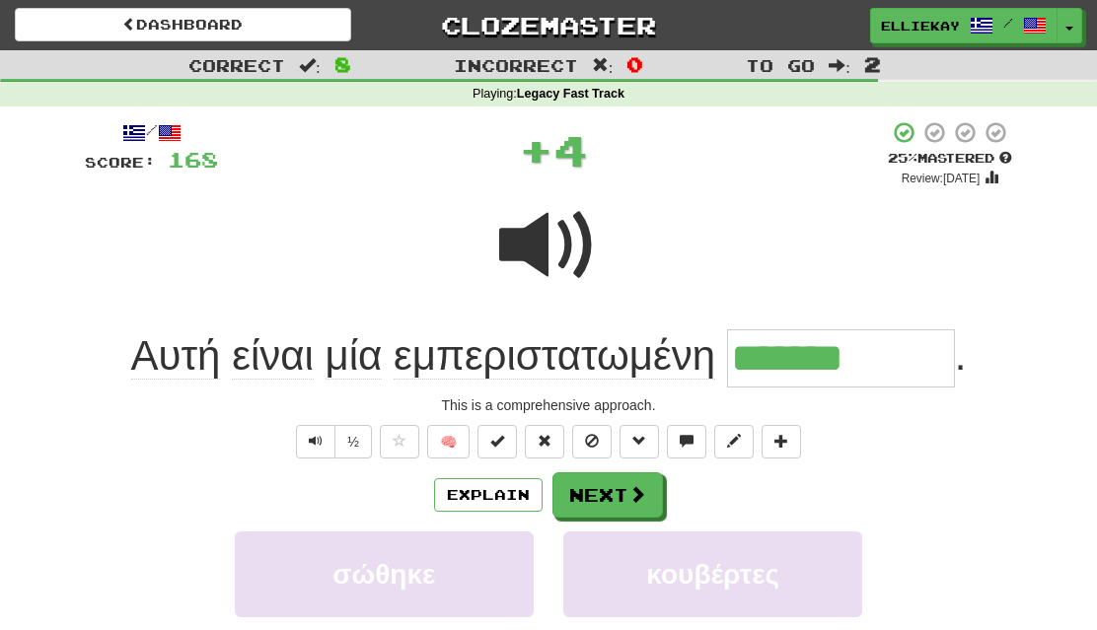
type input "**********"
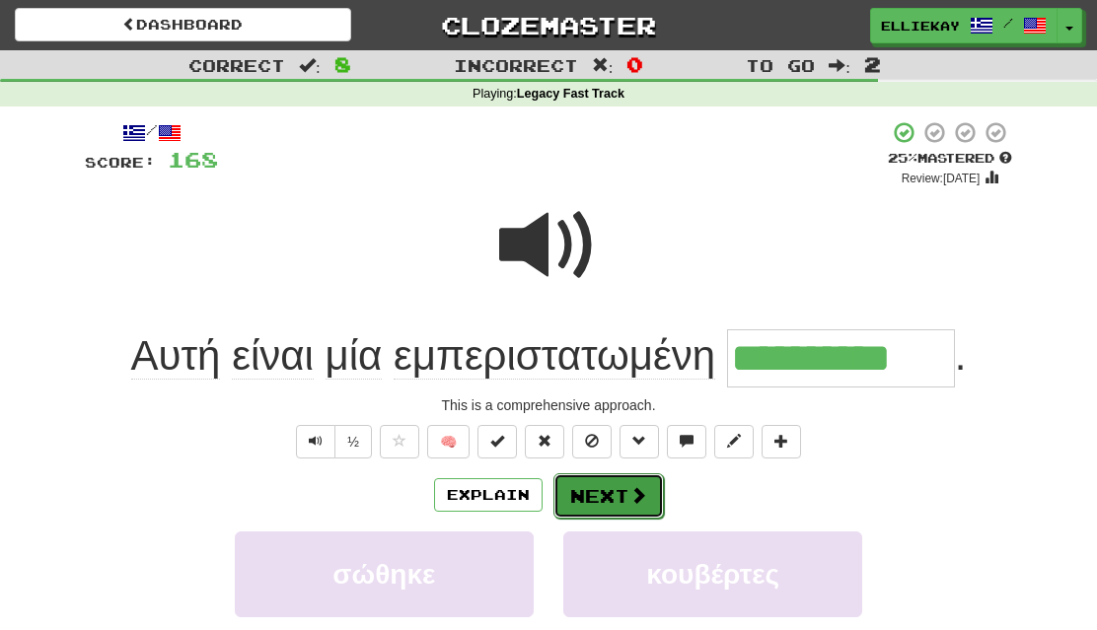
click at [629, 502] on span at bounding box center [638, 495] width 18 height 18
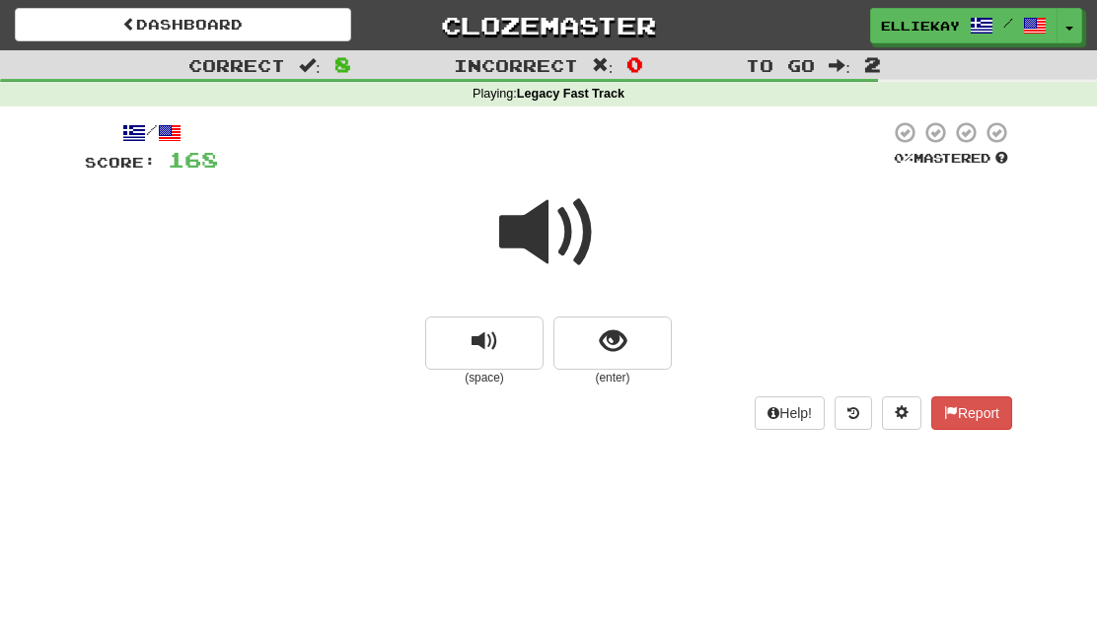
click at [536, 230] on span at bounding box center [548, 233] width 99 height 99
click at [645, 343] on button "show sentence" at bounding box center [612, 343] width 118 height 53
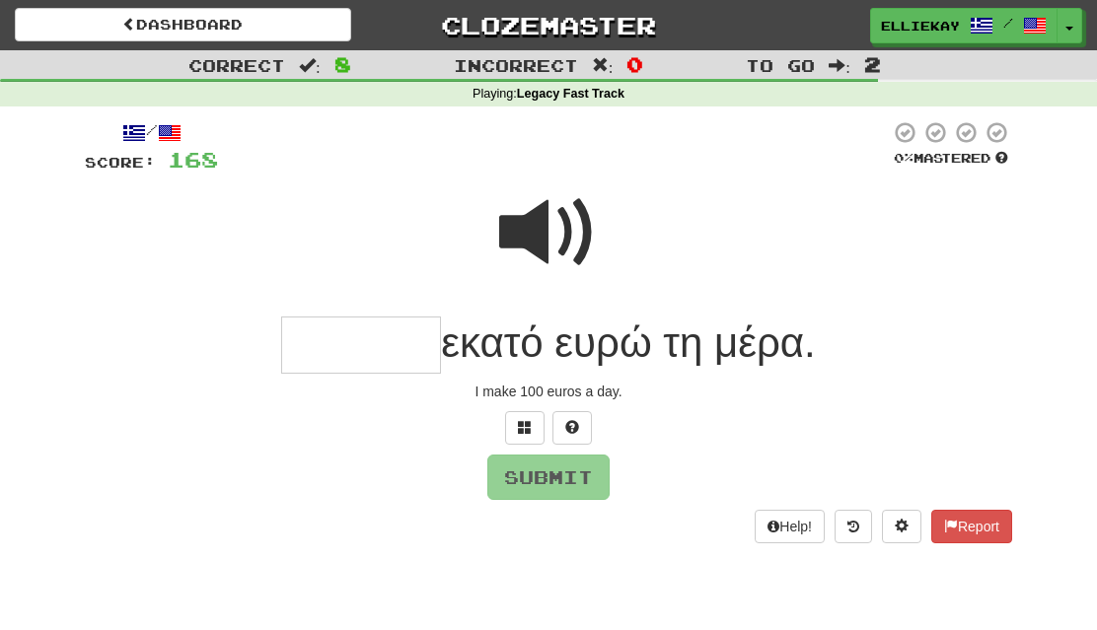
click at [555, 244] on span at bounding box center [548, 233] width 99 height 99
click at [524, 440] on button at bounding box center [524, 428] width 39 height 34
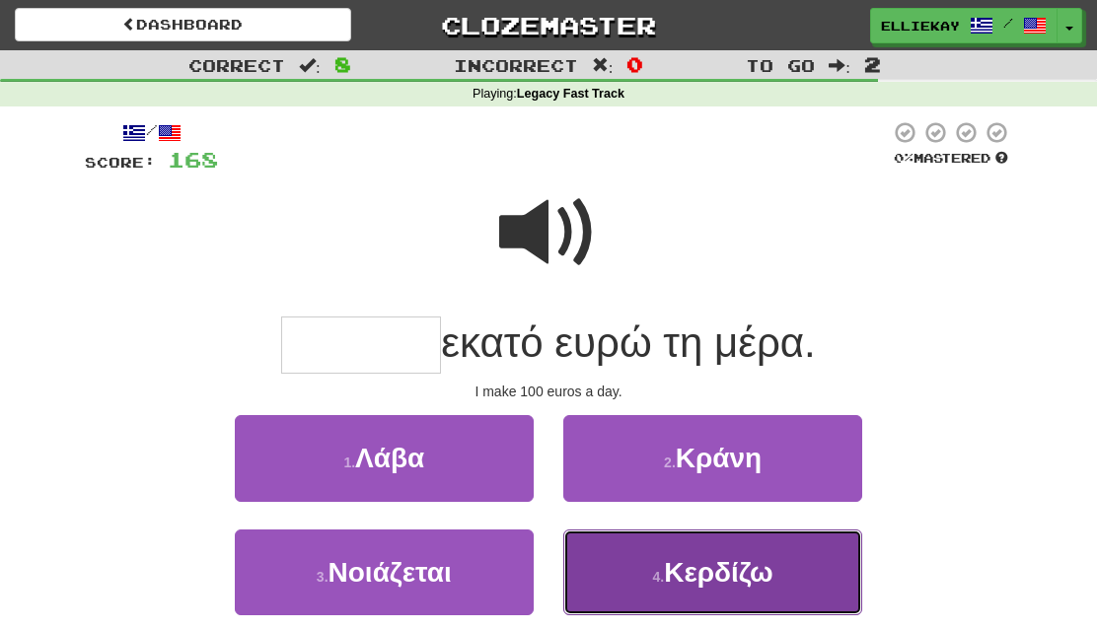
click at [654, 581] on small "4 ." at bounding box center [659, 577] width 12 height 16
type input "*******"
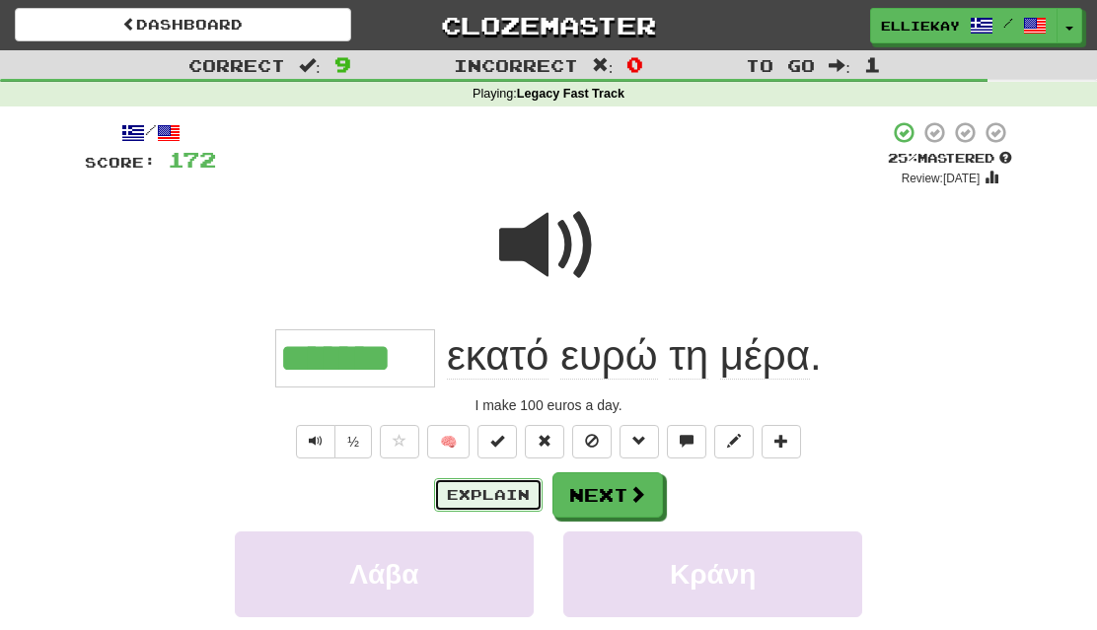
click at [511, 494] on button "Explain" at bounding box center [488, 495] width 109 height 34
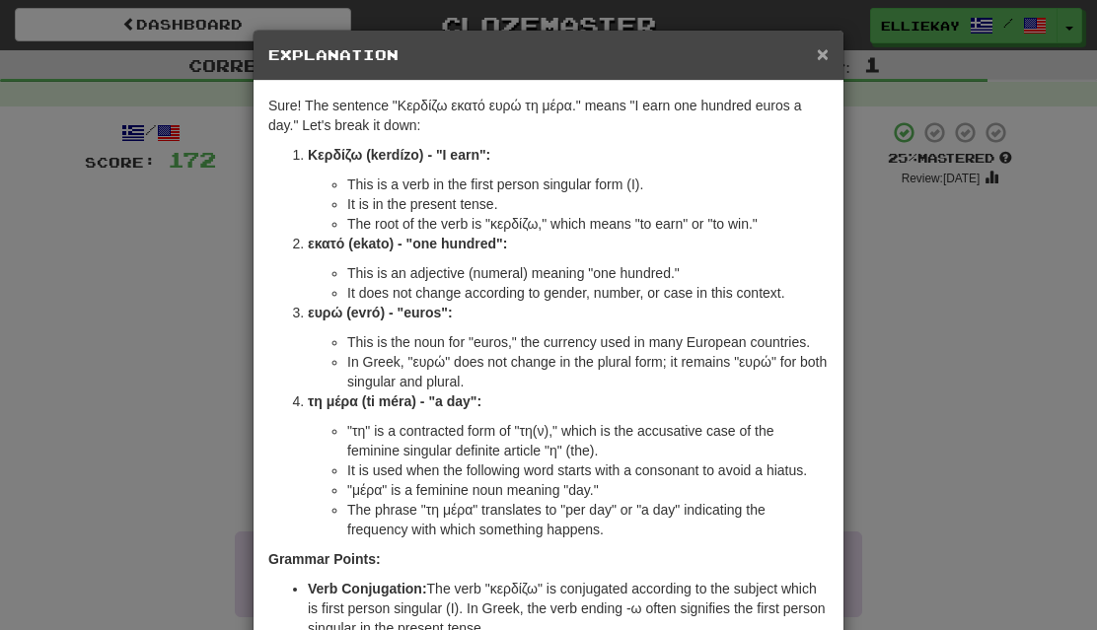
click at [822, 57] on span "×" at bounding box center [823, 53] width 12 height 23
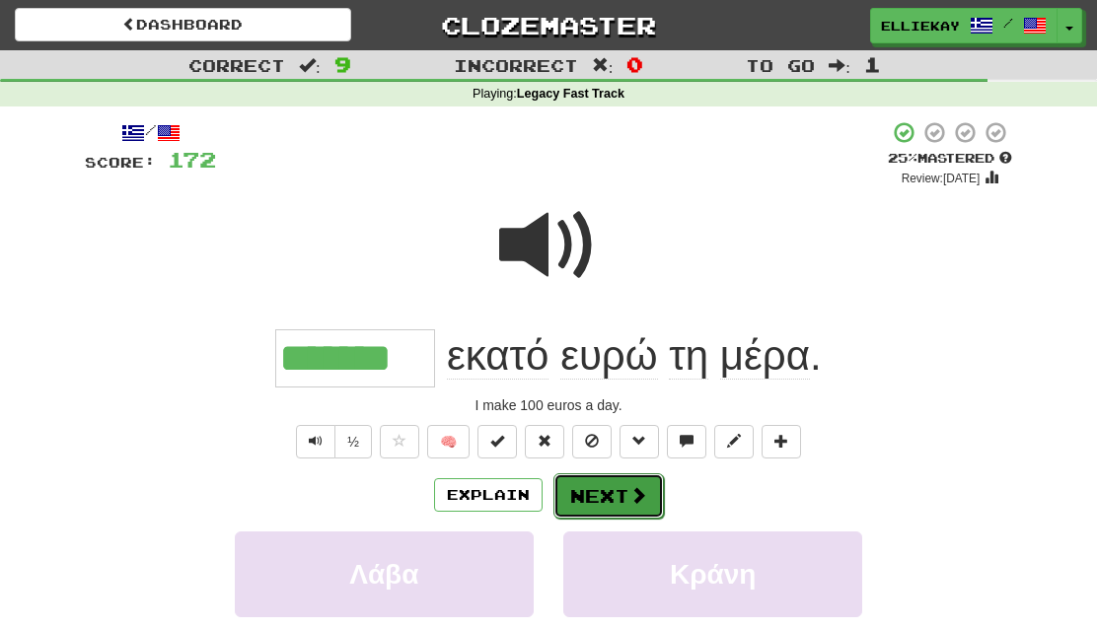
click at [630, 500] on span at bounding box center [638, 495] width 18 height 18
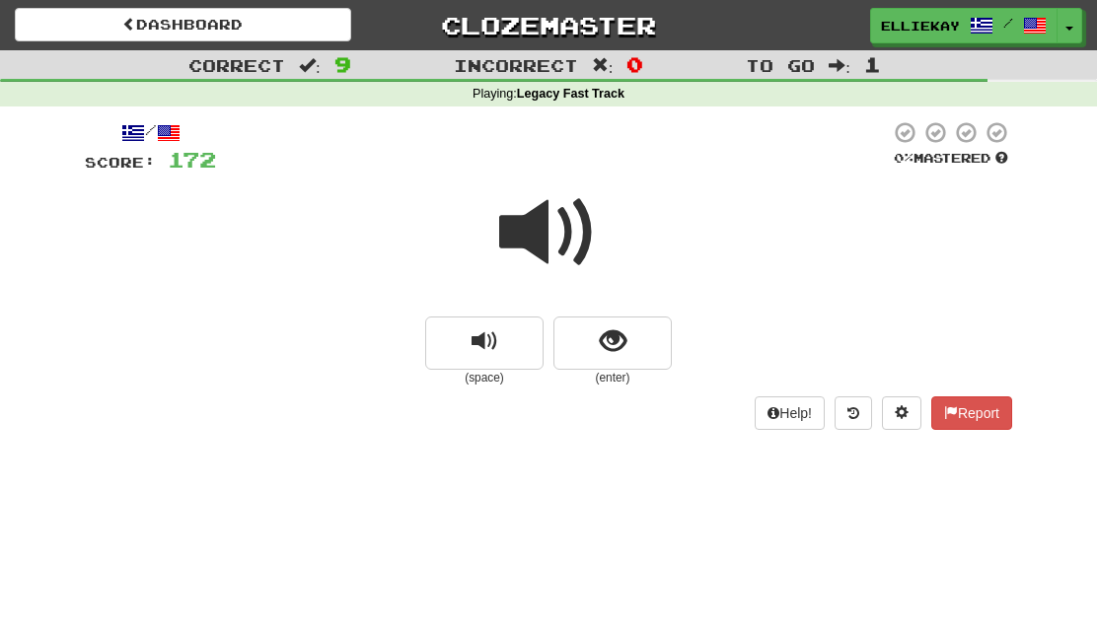
click at [569, 240] on span at bounding box center [548, 233] width 99 height 99
click at [618, 355] on span "show sentence" at bounding box center [613, 342] width 27 height 27
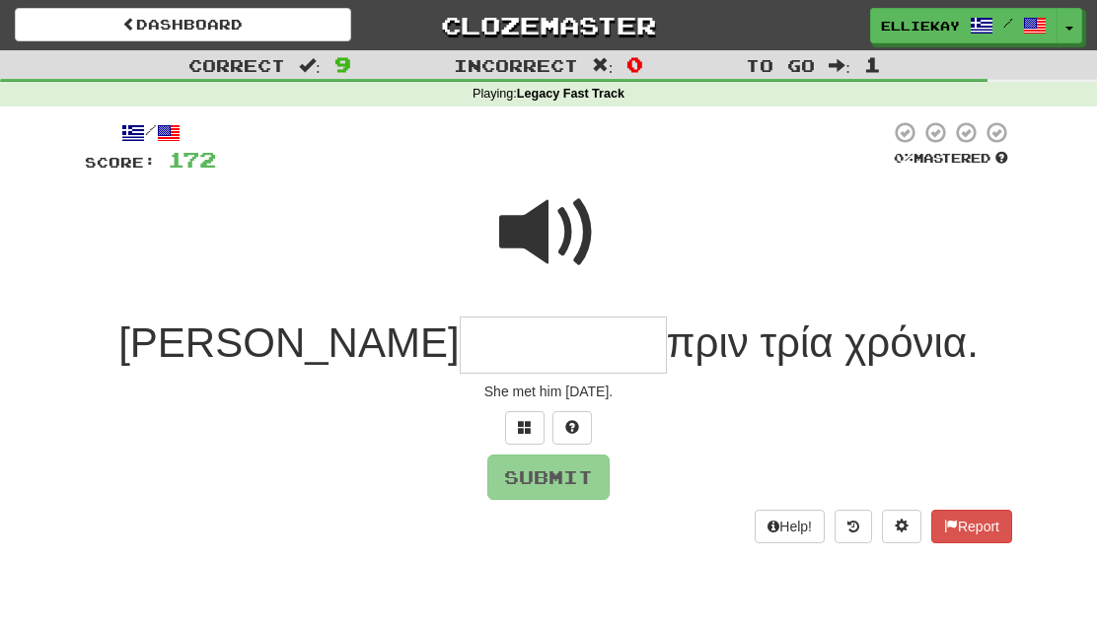
click at [571, 226] on span at bounding box center [548, 233] width 99 height 99
click at [390, 376] on div "/ Score: 172 0 % Mastered Τον πριν τρία χρόνια. She met him three years ago. Su…" at bounding box center [548, 331] width 927 height 423
click at [460, 349] on input "*" at bounding box center [563, 346] width 207 height 58
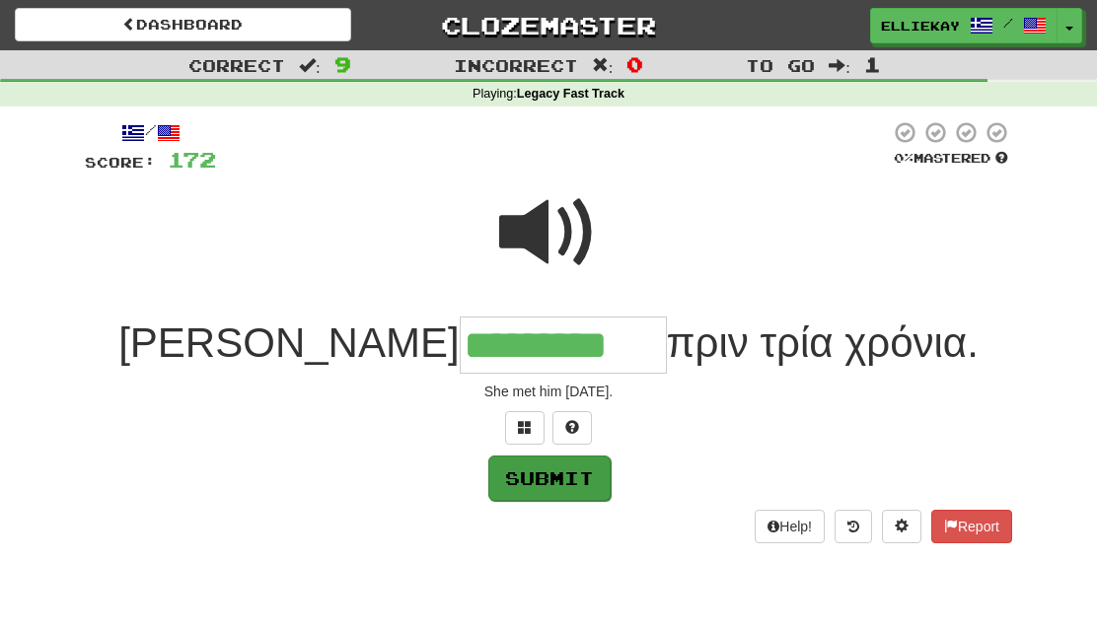
type input "*********"
click at [569, 478] on button "Submit" at bounding box center [549, 478] width 122 height 45
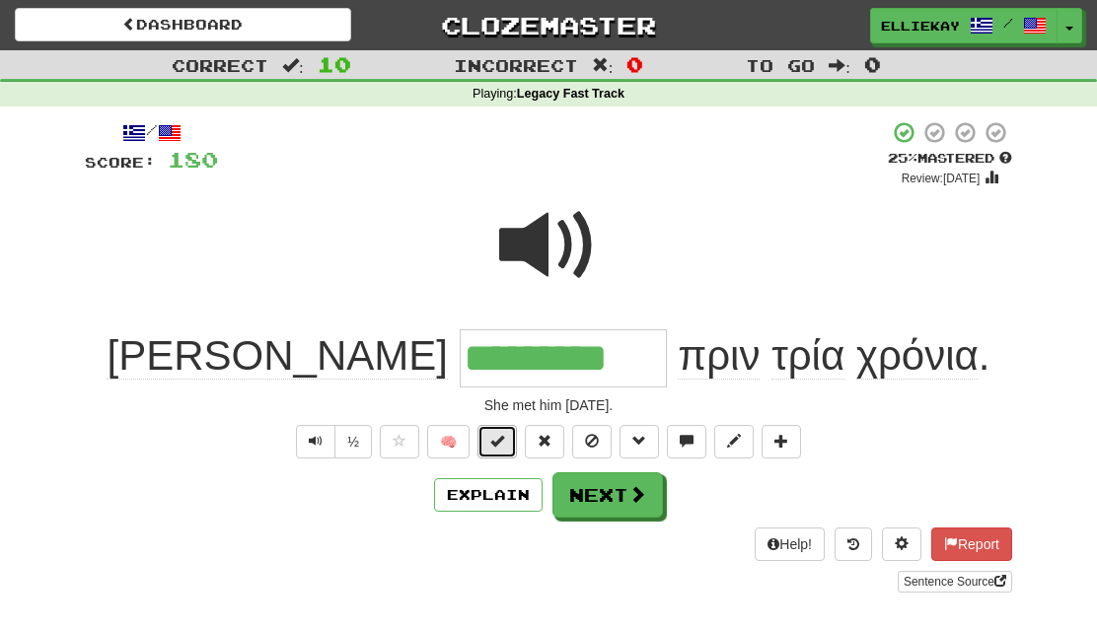
click at [494, 447] on span at bounding box center [497, 441] width 14 height 14
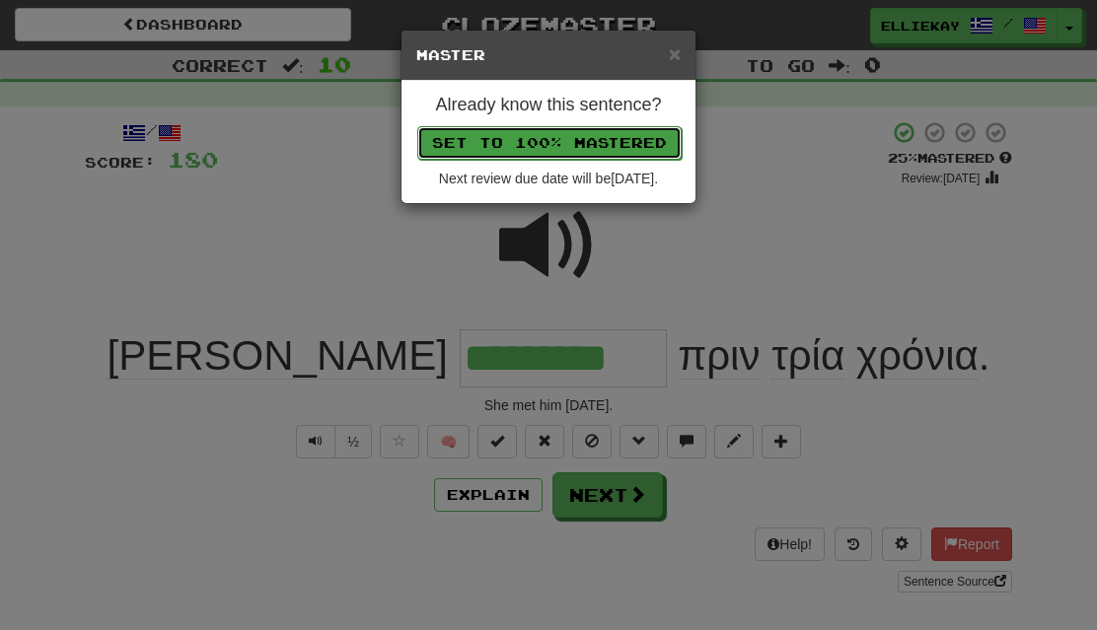
click at [618, 155] on button "Set to 100% Mastered" at bounding box center [549, 143] width 264 height 34
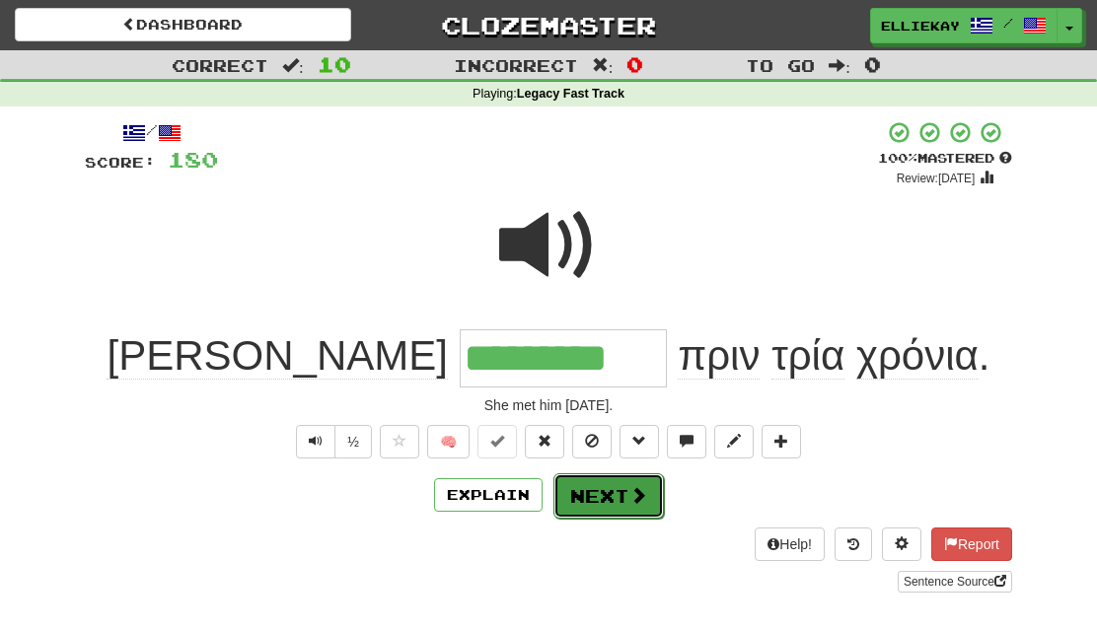
click at [609, 502] on button "Next" at bounding box center [608, 496] width 110 height 45
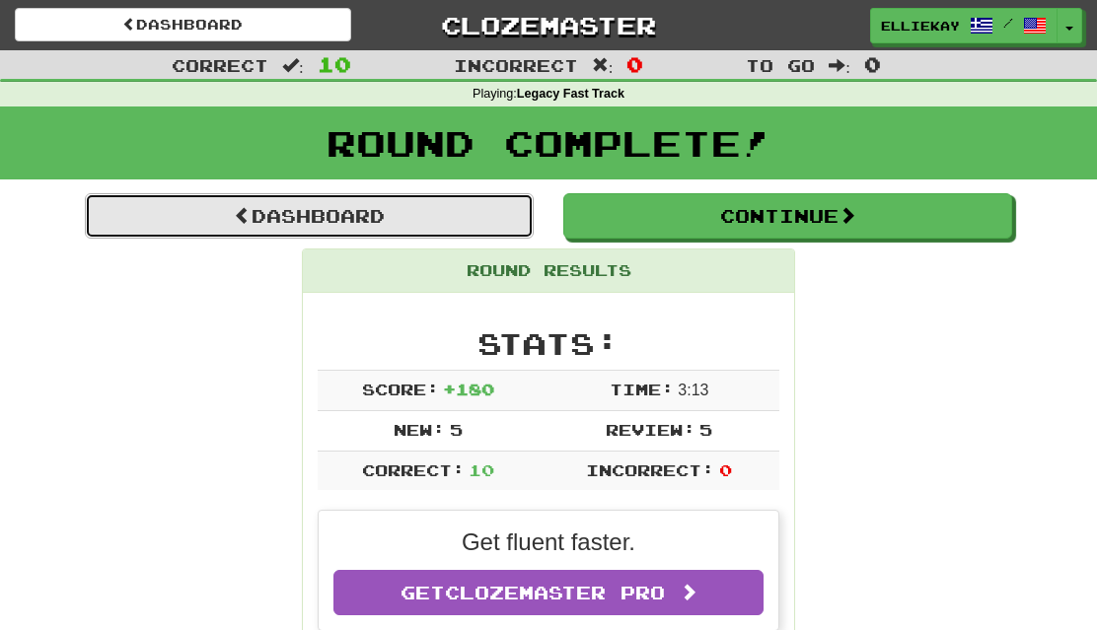
click at [449, 215] on link "Dashboard" at bounding box center [309, 215] width 449 height 45
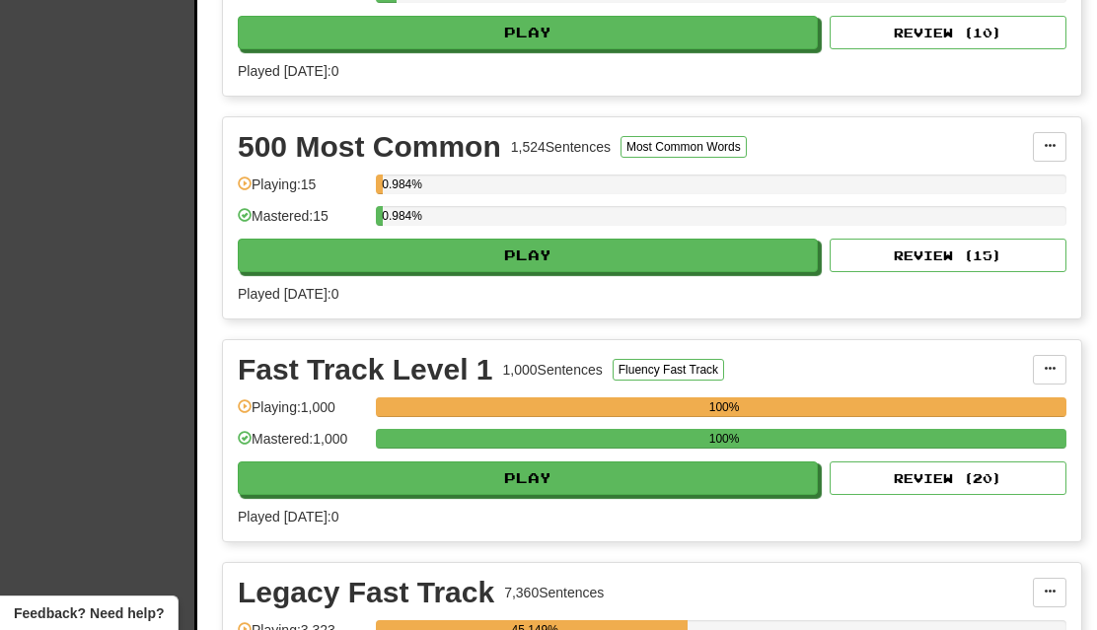
scroll to position [1193, 0]
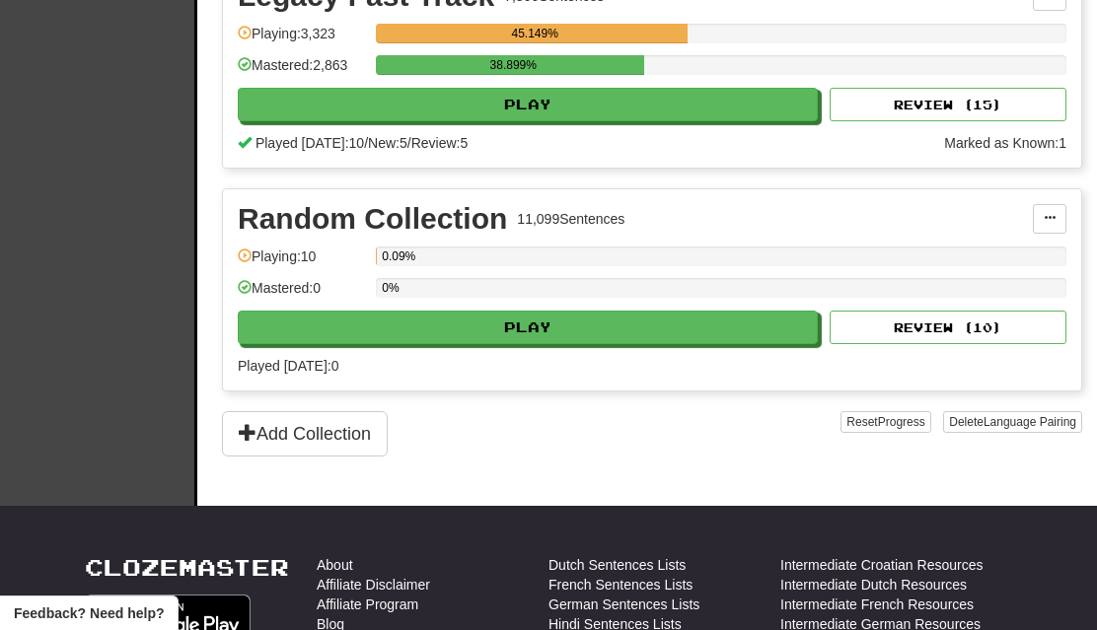
click at [682, 116] on div "Legacy Fast Track 7,360 Sentences Manage Sentences Unpin from Dashboard Playing…" at bounding box center [652, 66] width 858 height 201
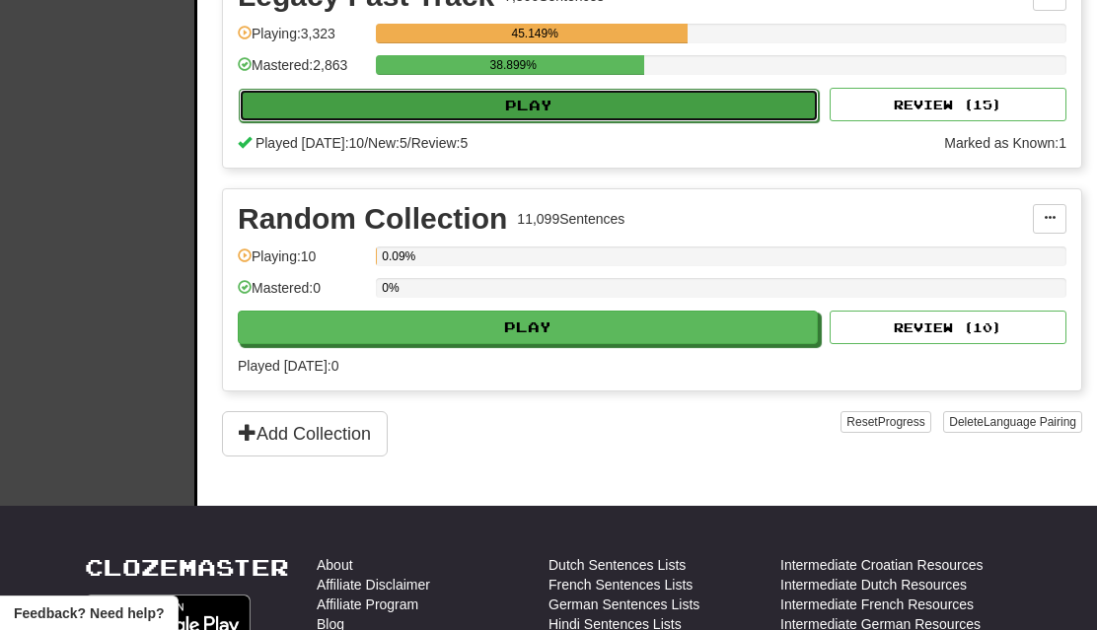
click at [691, 93] on button "Play" at bounding box center [529, 106] width 580 height 34
select select "**"
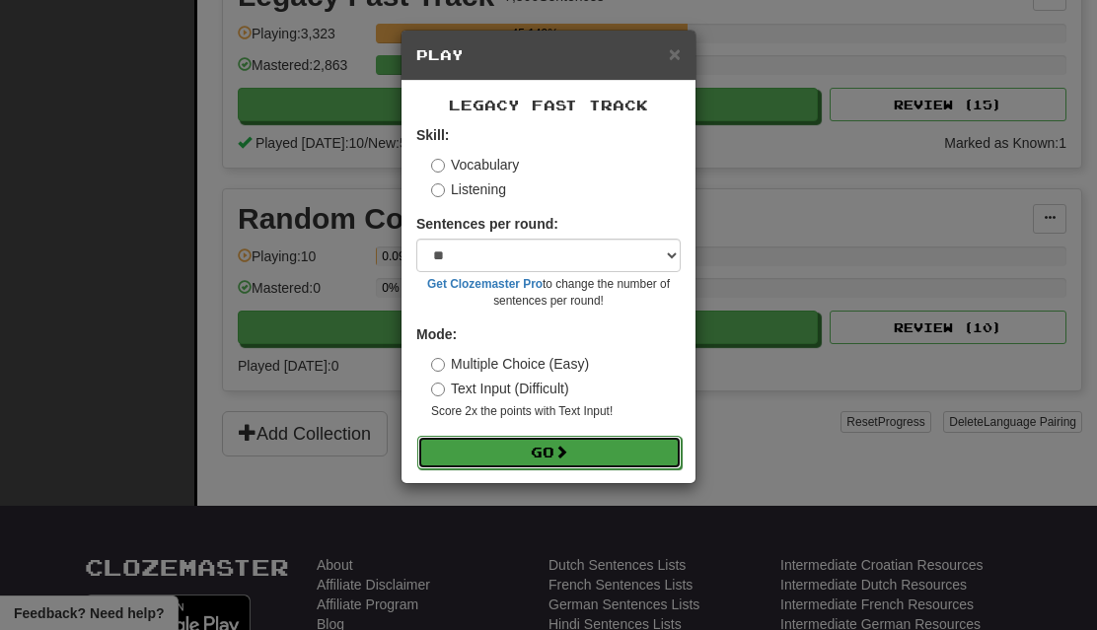
click at [574, 459] on button "Go" at bounding box center [549, 453] width 264 height 34
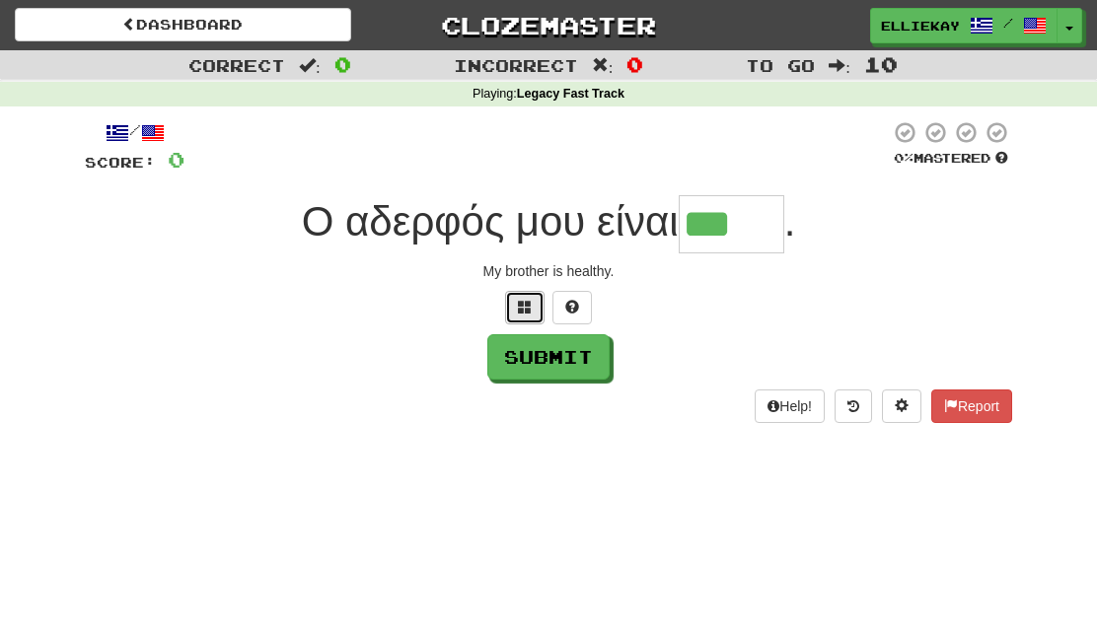
click at [512, 310] on button at bounding box center [524, 308] width 39 height 34
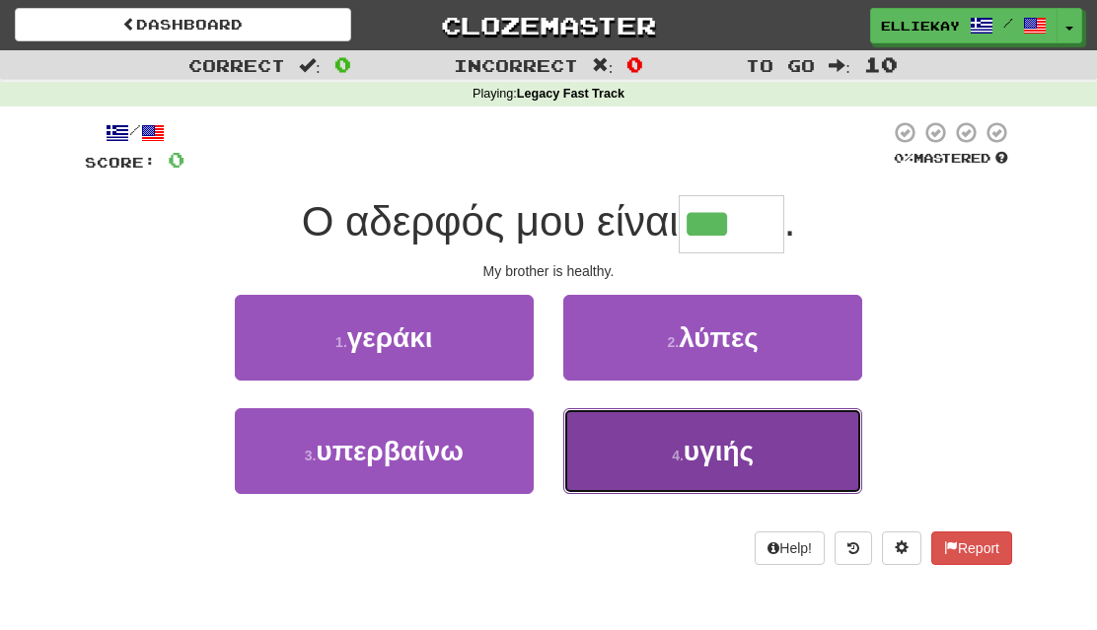
click at [762, 459] on button "4 . υγιής" at bounding box center [712, 451] width 299 height 86
type input "*****"
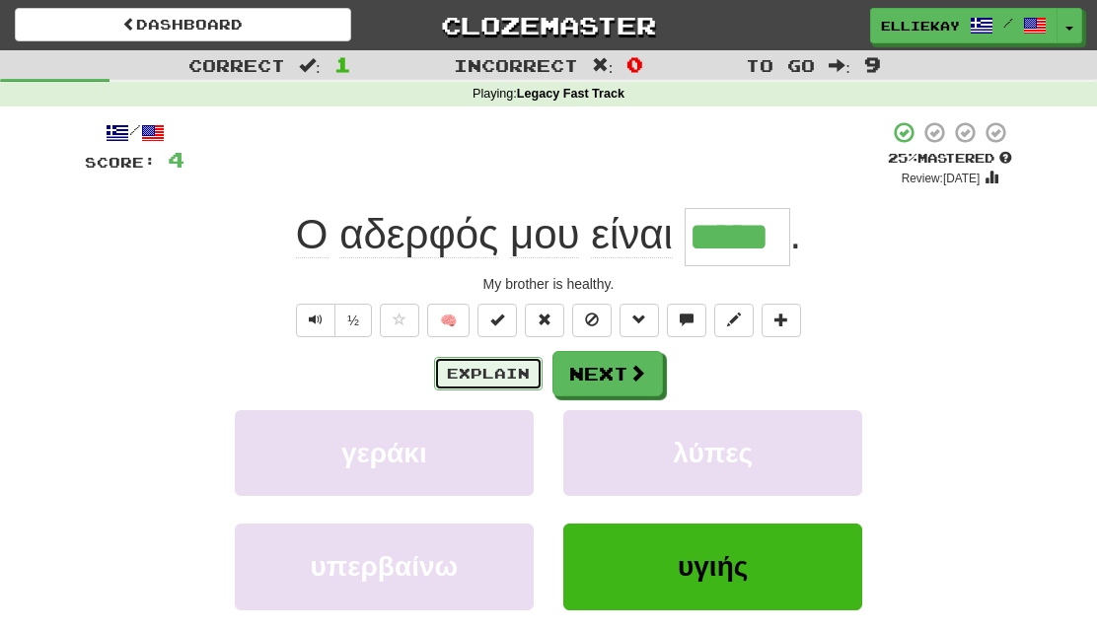
click at [482, 371] on button "Explain" at bounding box center [488, 374] width 109 height 34
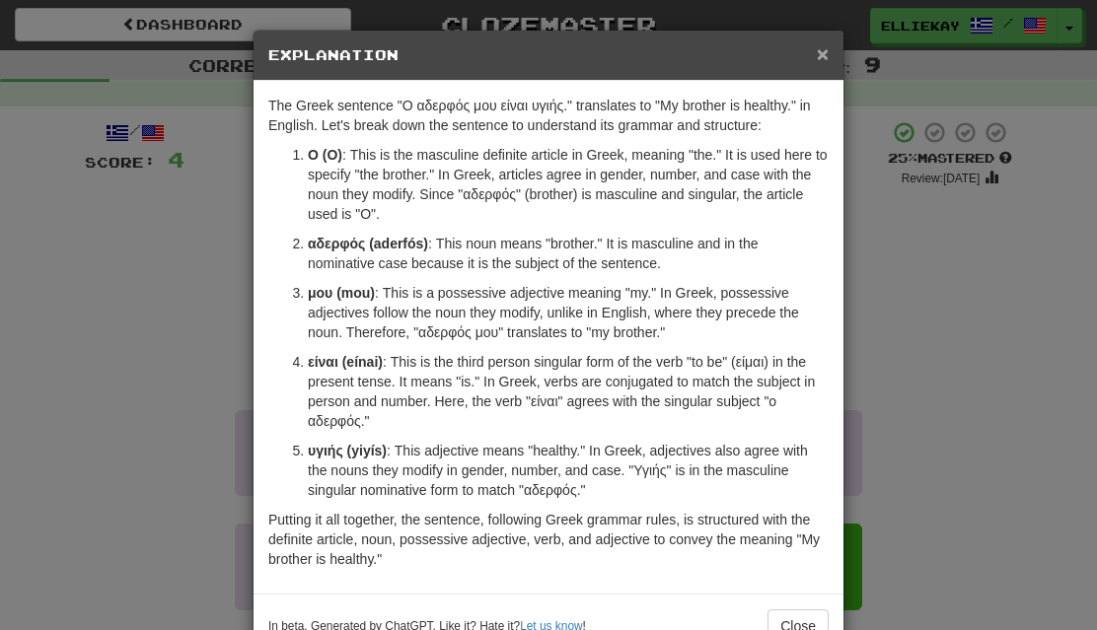
click at [819, 56] on span "×" at bounding box center [823, 53] width 12 height 23
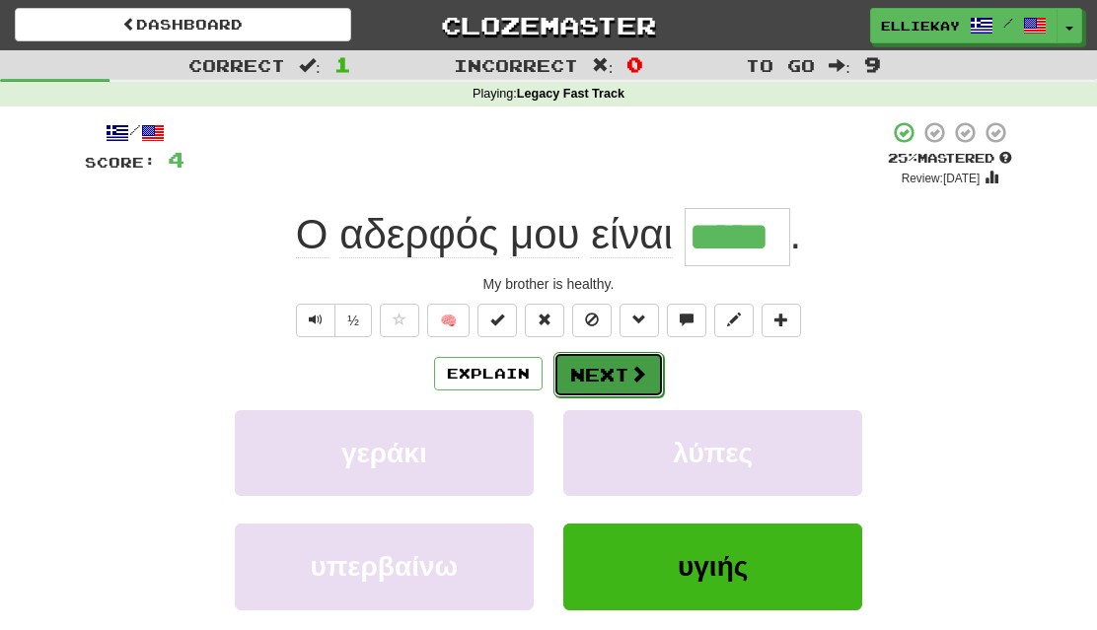
click at [611, 370] on button "Next" at bounding box center [608, 374] width 110 height 45
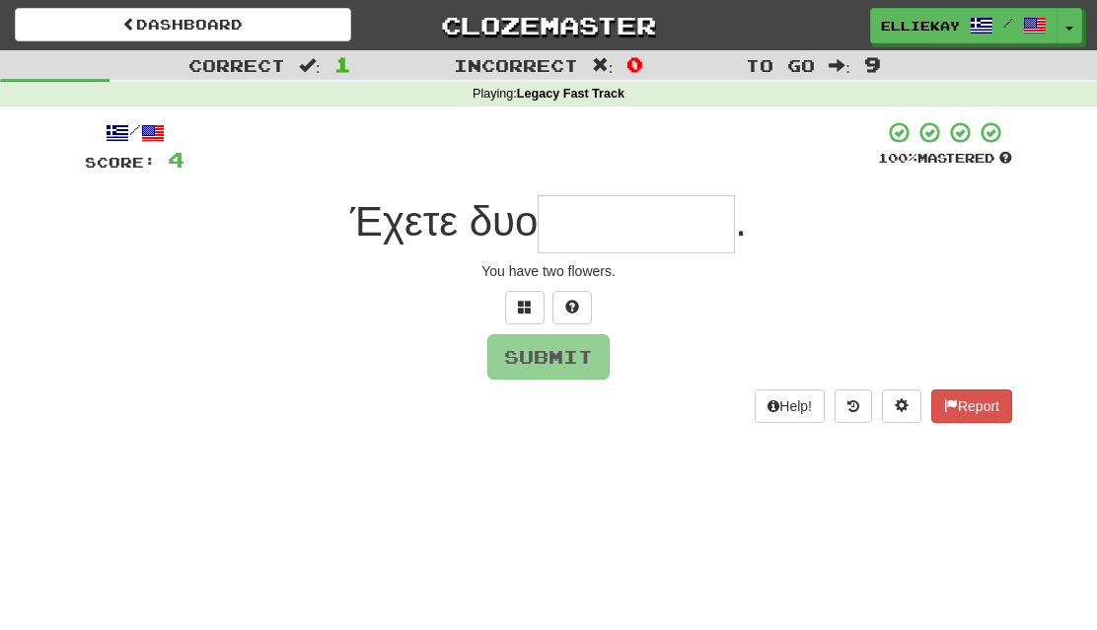
click at [648, 220] on input "text" at bounding box center [636, 224] width 197 height 58
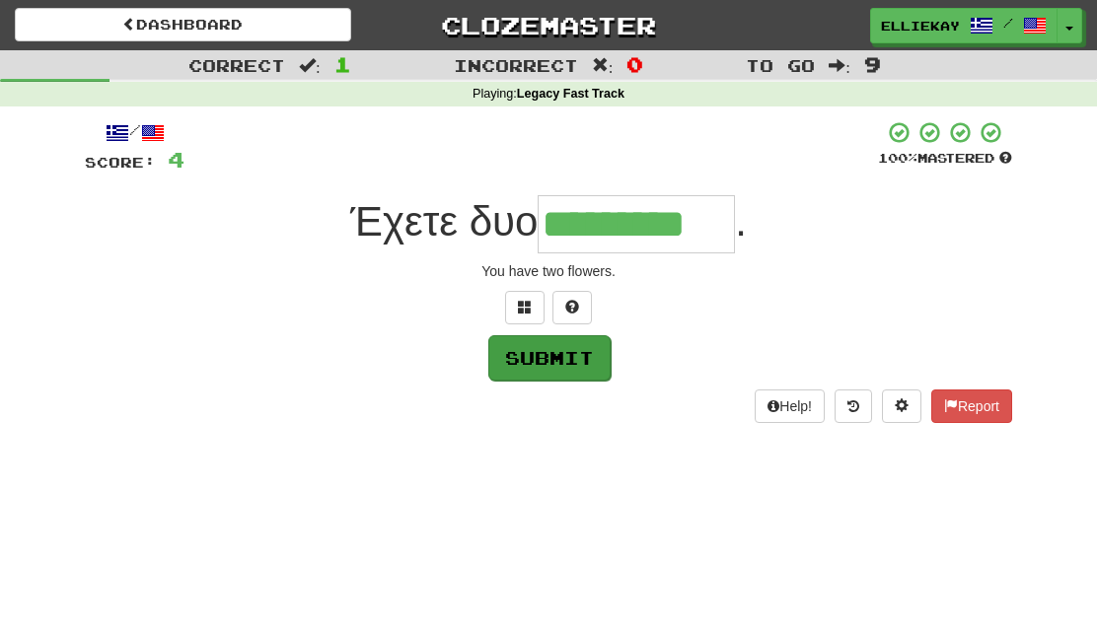
type input "*********"
click at [534, 366] on button "Submit" at bounding box center [549, 357] width 122 height 45
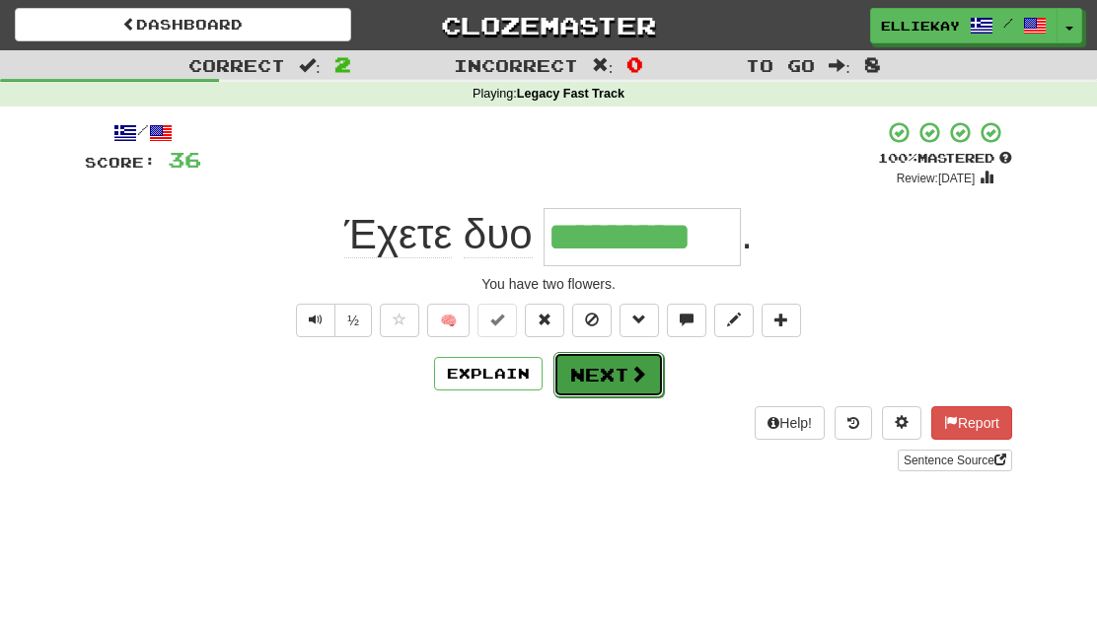
click at [603, 382] on button "Next" at bounding box center [608, 374] width 110 height 45
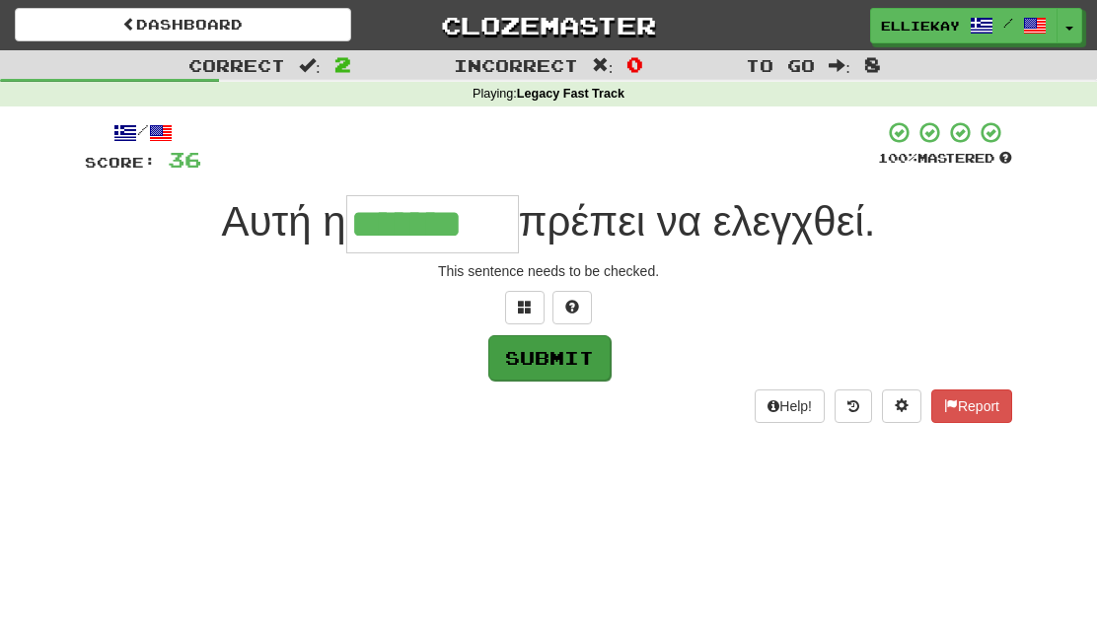
type input "*******"
click at [597, 346] on button "Submit" at bounding box center [549, 357] width 122 height 45
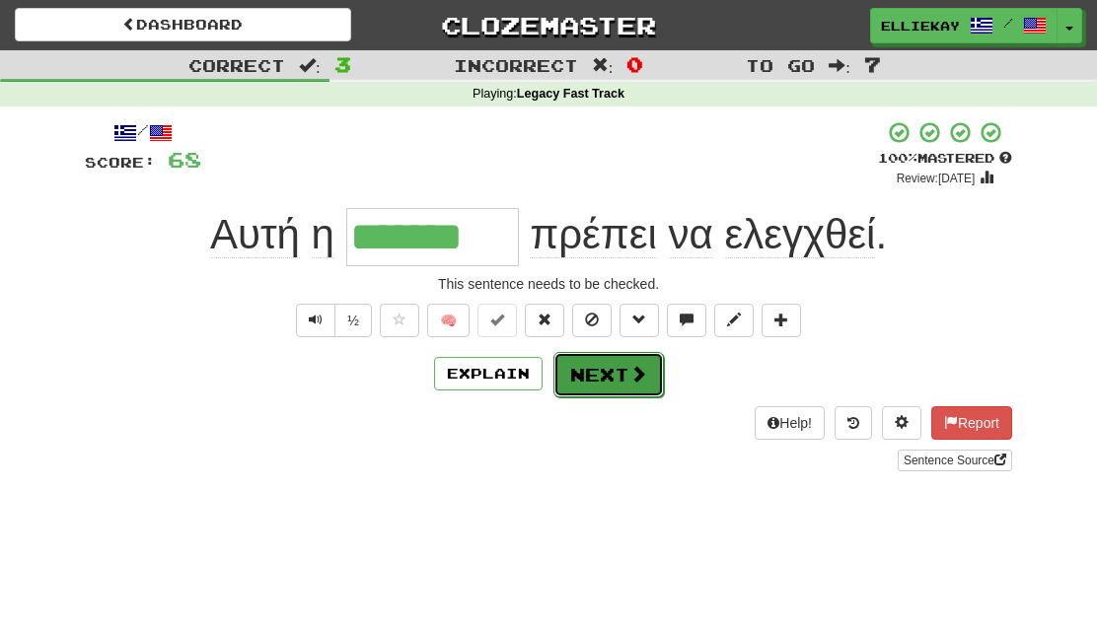
click at [608, 374] on button "Next" at bounding box center [608, 374] width 110 height 45
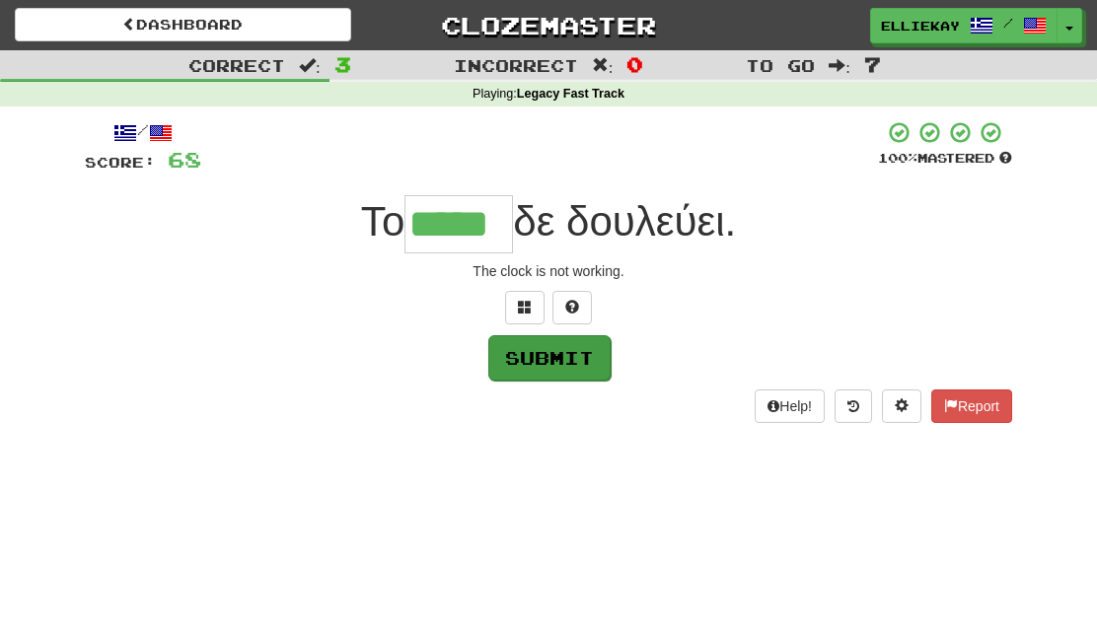
type input "*****"
click at [585, 366] on button "Submit" at bounding box center [549, 357] width 122 height 45
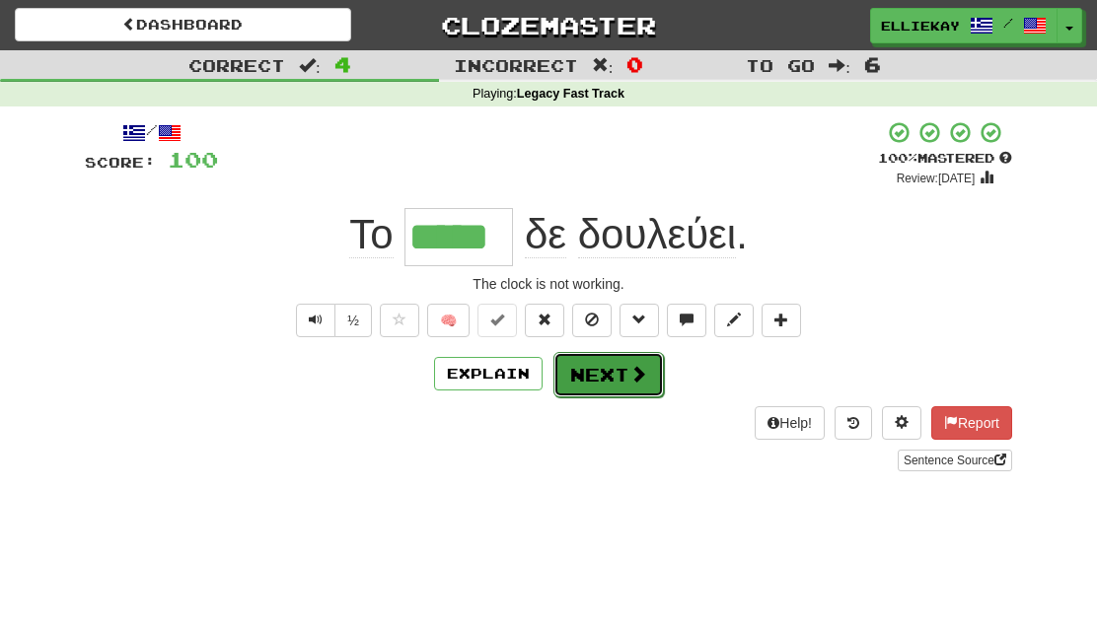
click at [591, 378] on button "Next" at bounding box center [608, 374] width 110 height 45
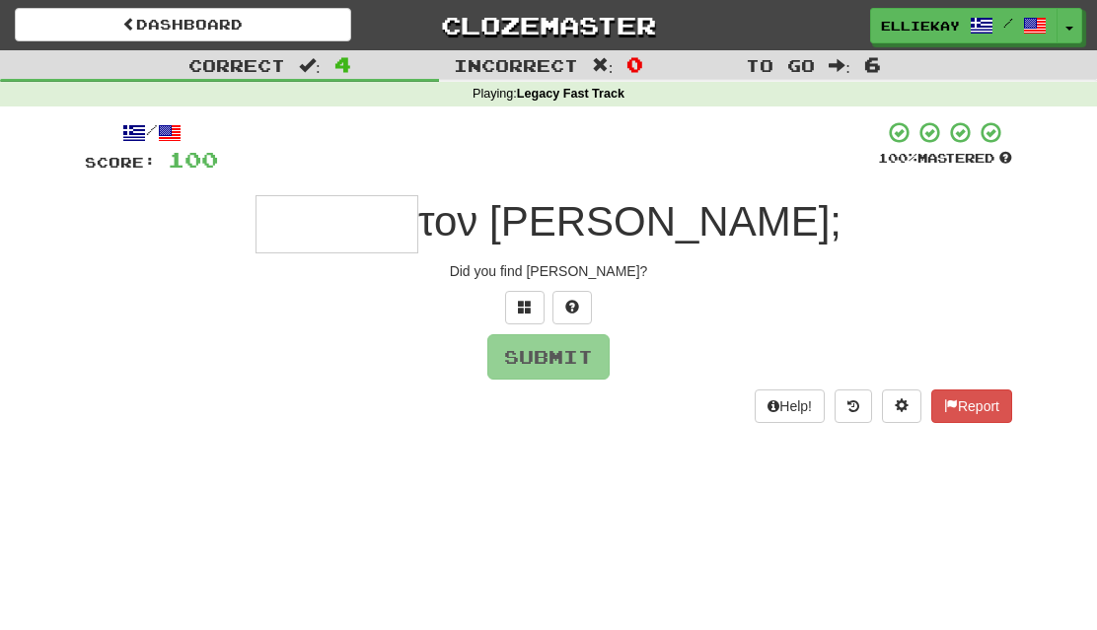
type input "*"
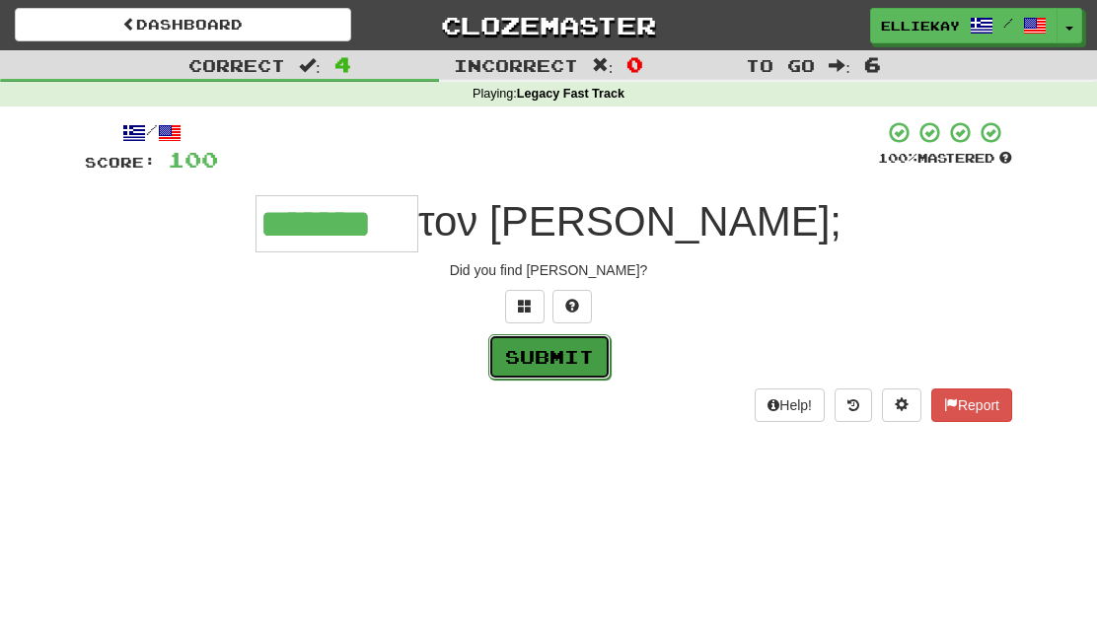
click at [533, 355] on button "Submit" at bounding box center [549, 356] width 122 height 45
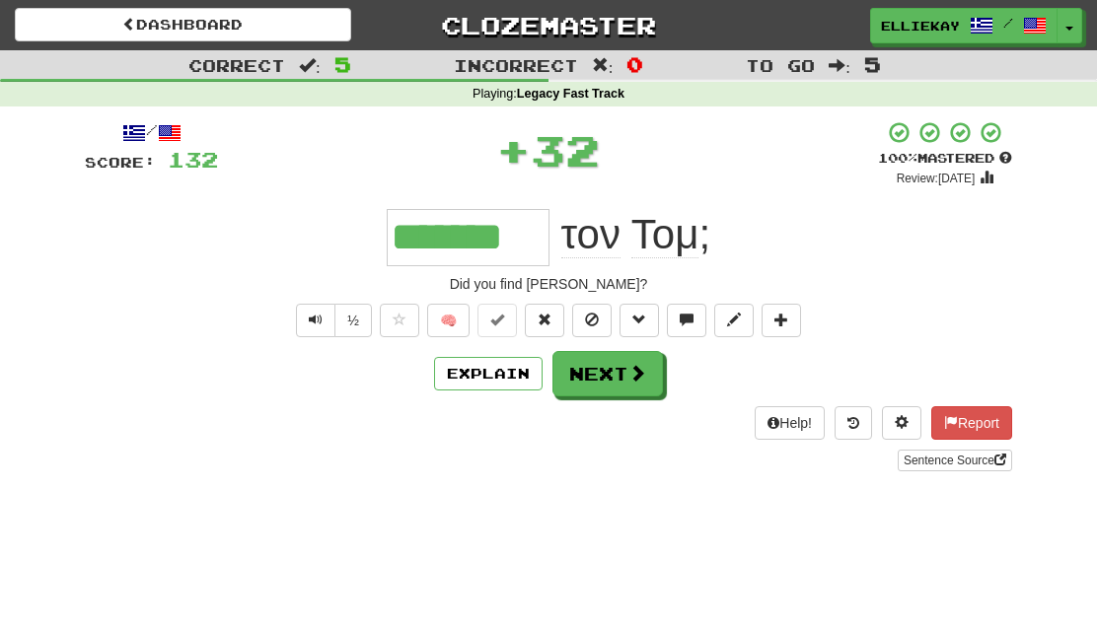
type input "*******"
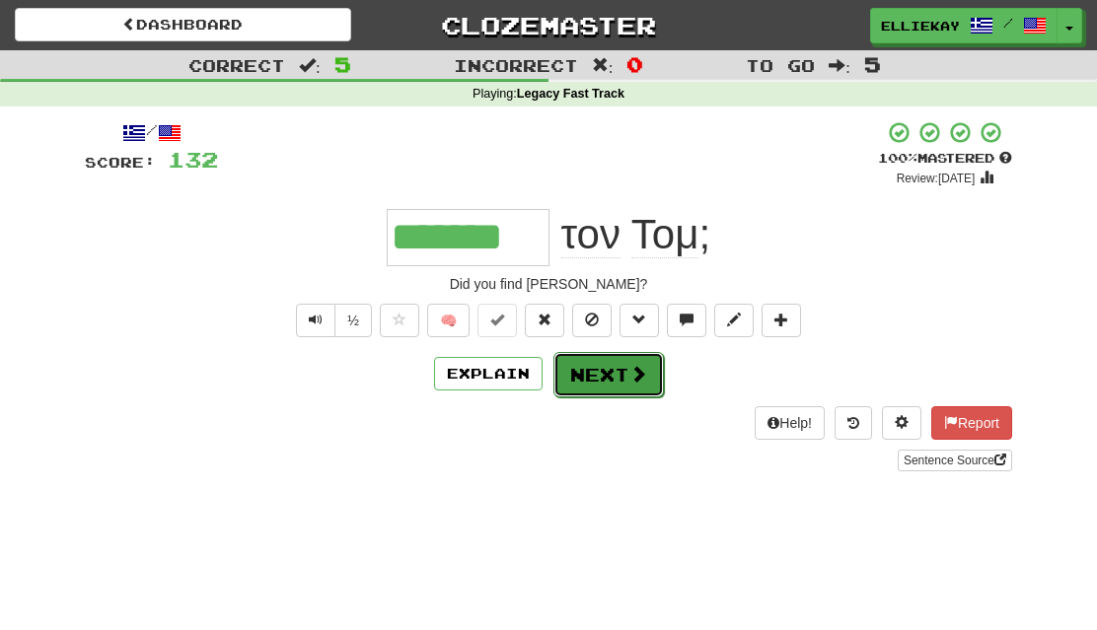
click at [623, 381] on button "Next" at bounding box center [608, 374] width 110 height 45
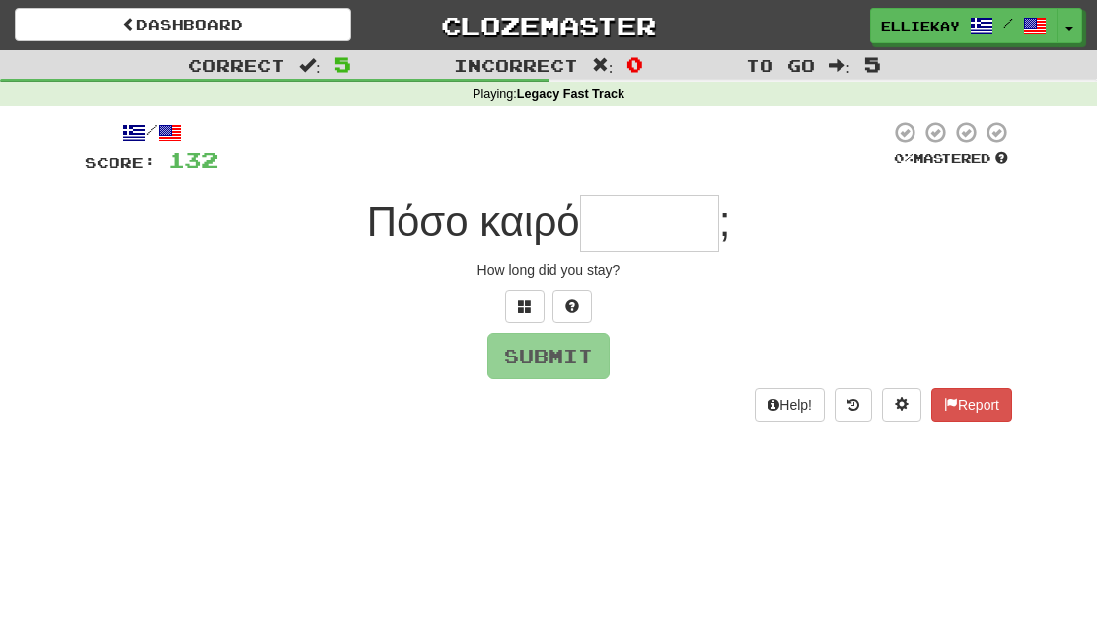
type input "*"
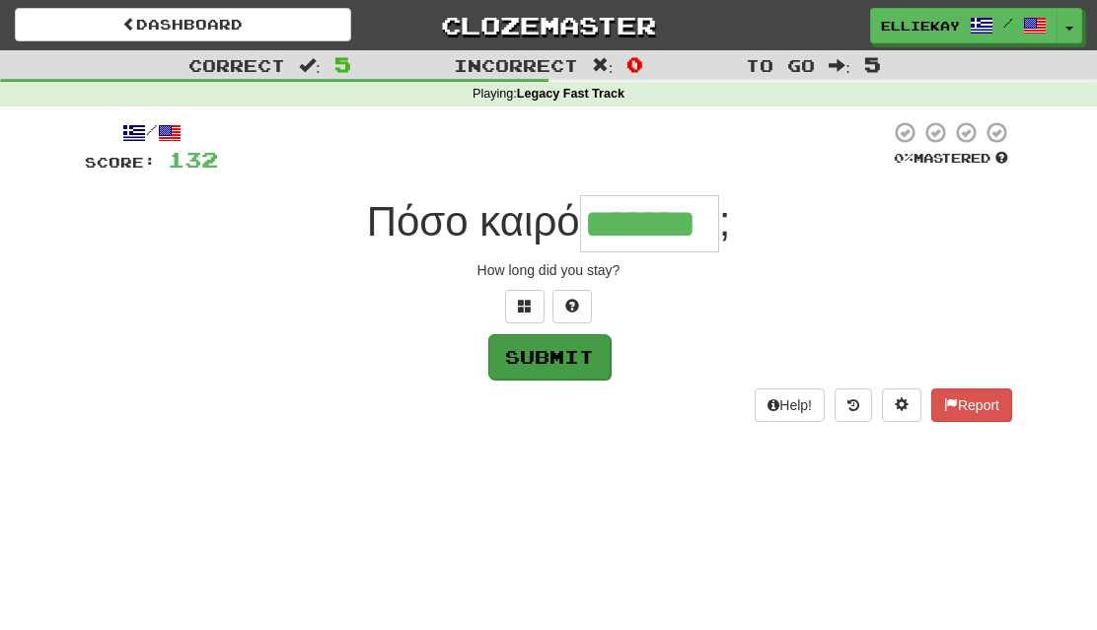
type input "*******"
click at [568, 361] on button "Submit" at bounding box center [549, 356] width 122 height 45
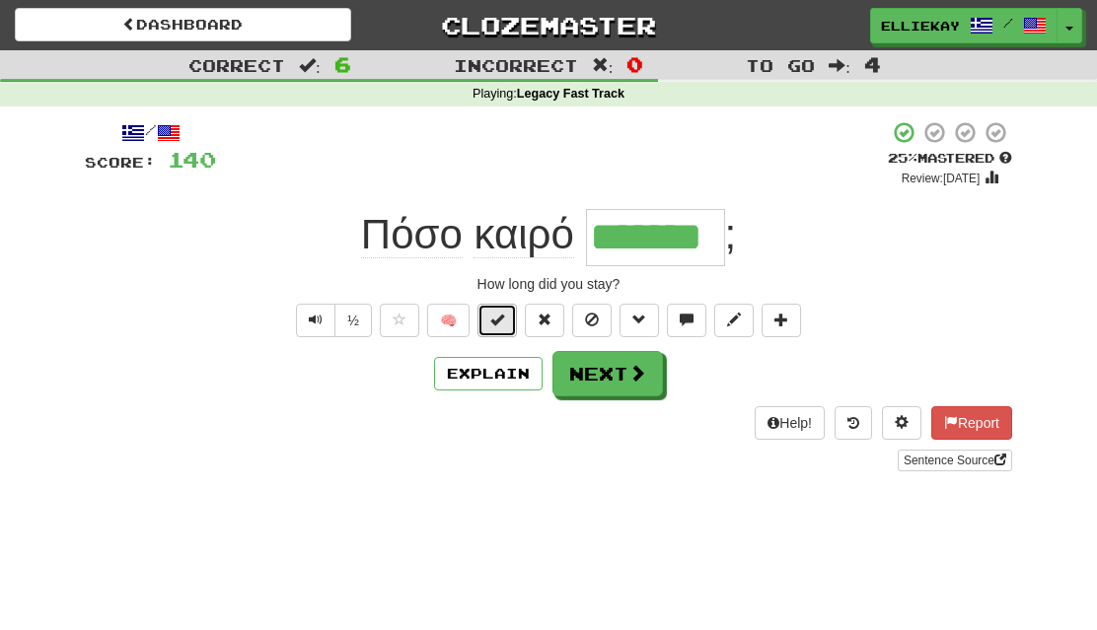
click at [496, 321] on span at bounding box center [497, 320] width 14 height 14
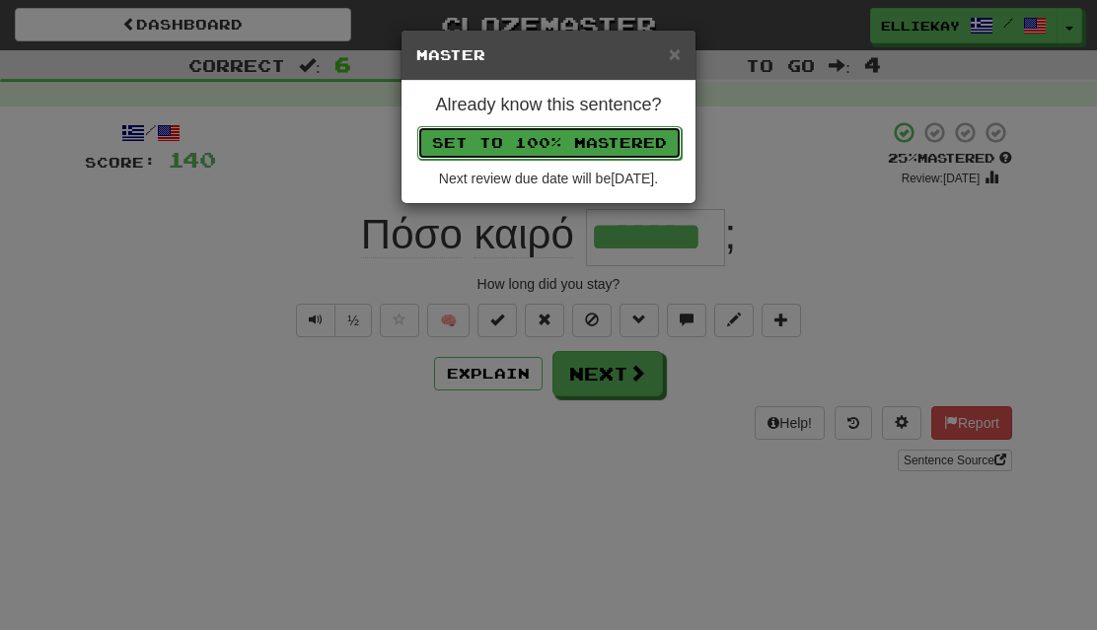
click at [650, 136] on button "Set to 100% Mastered" at bounding box center [549, 143] width 264 height 34
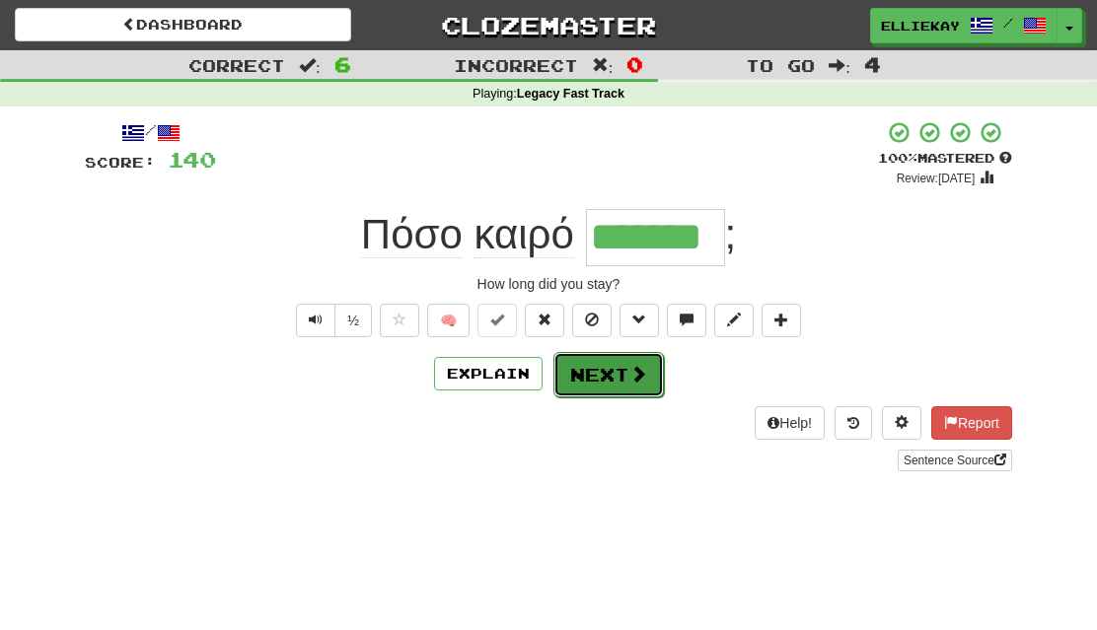
click at [632, 378] on span at bounding box center [638, 374] width 18 height 18
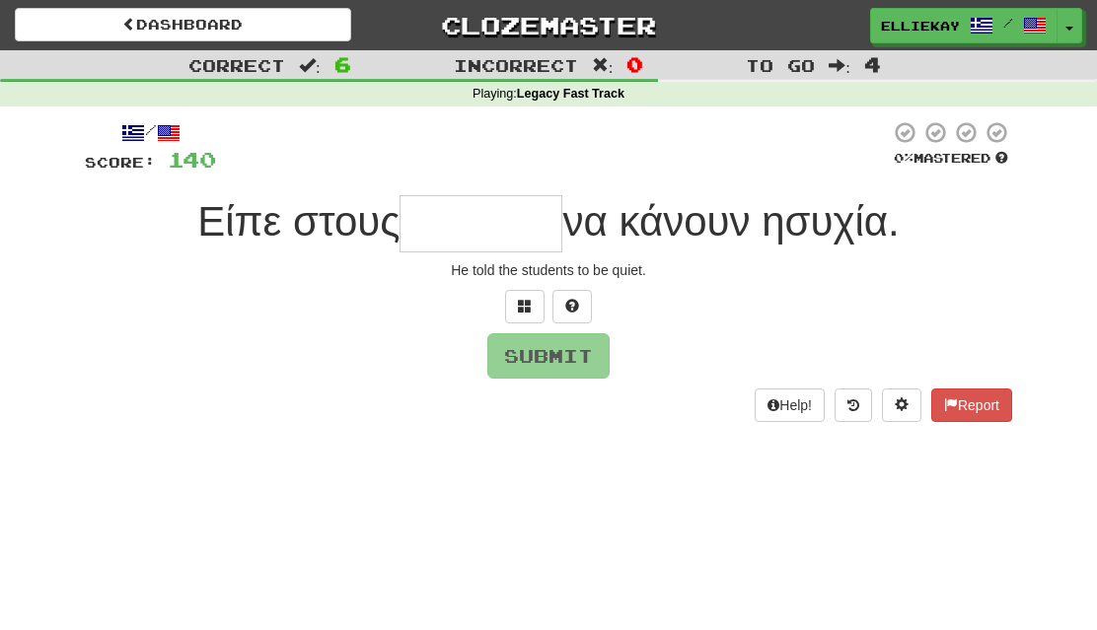
click at [514, 226] on input "text" at bounding box center [481, 223] width 163 height 57
type input "*"
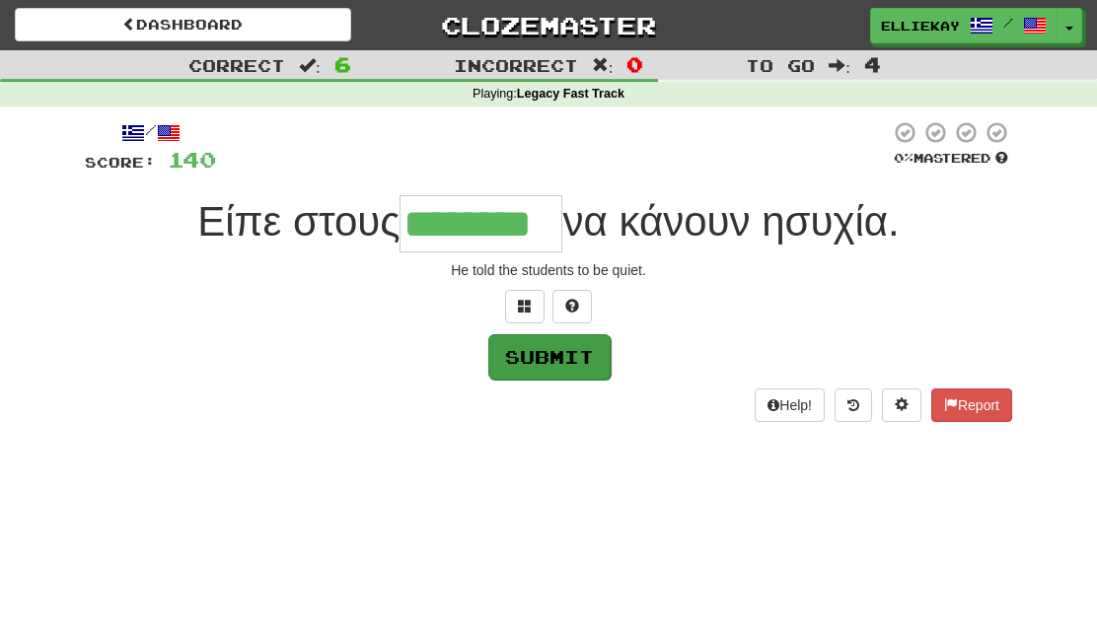
type input "********"
click at [538, 353] on button "Submit" at bounding box center [549, 356] width 122 height 45
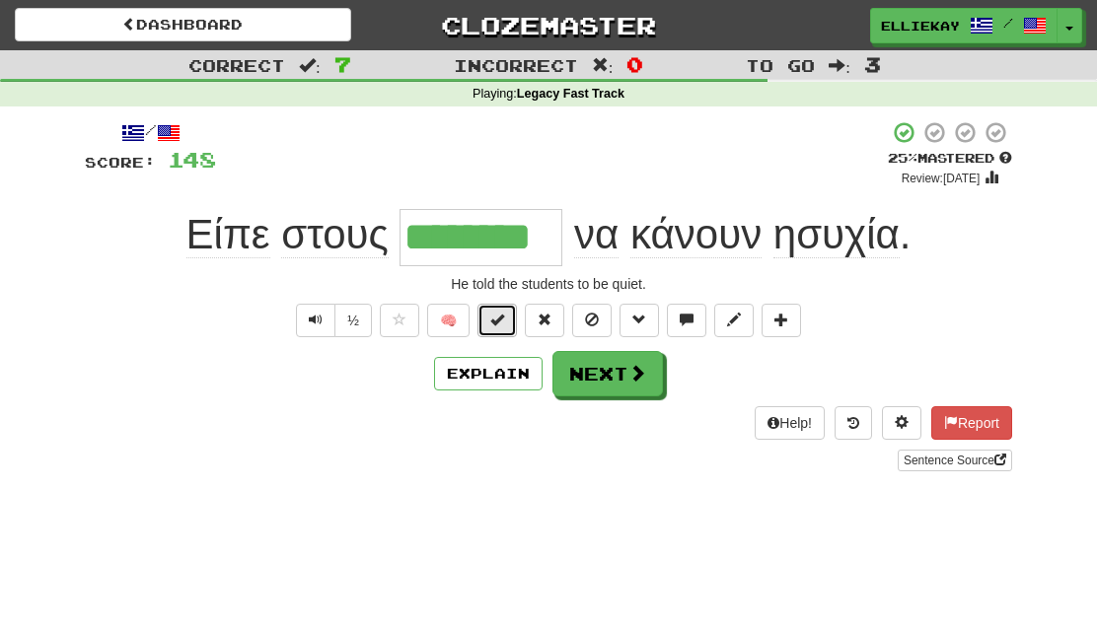
click at [504, 328] on button at bounding box center [496, 321] width 39 height 34
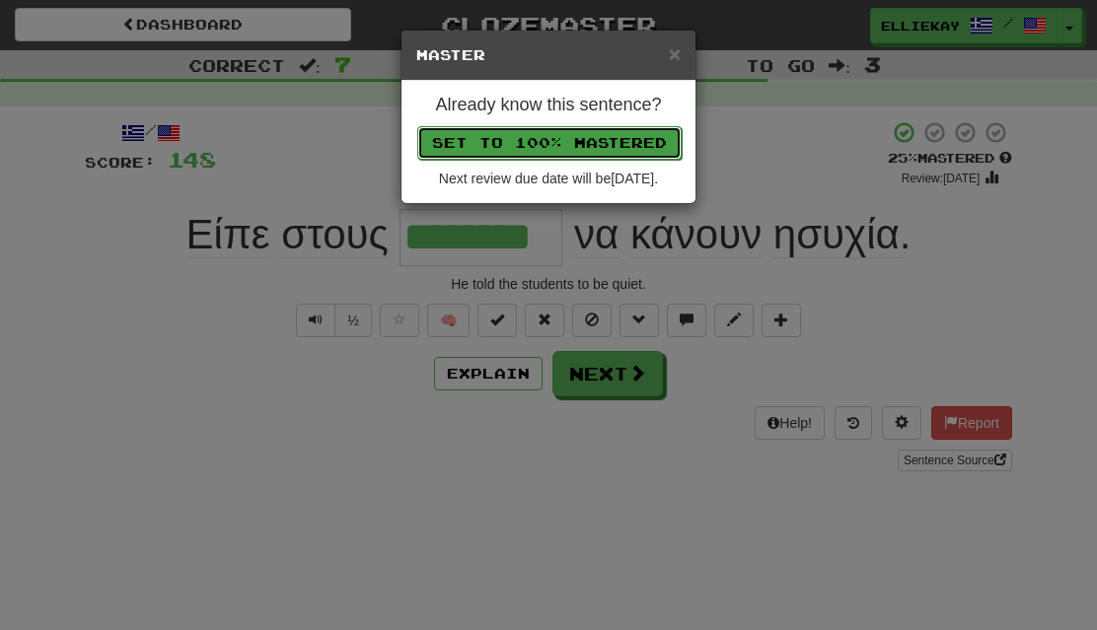
click at [603, 155] on button "Set to 100% Mastered" at bounding box center [549, 143] width 264 height 34
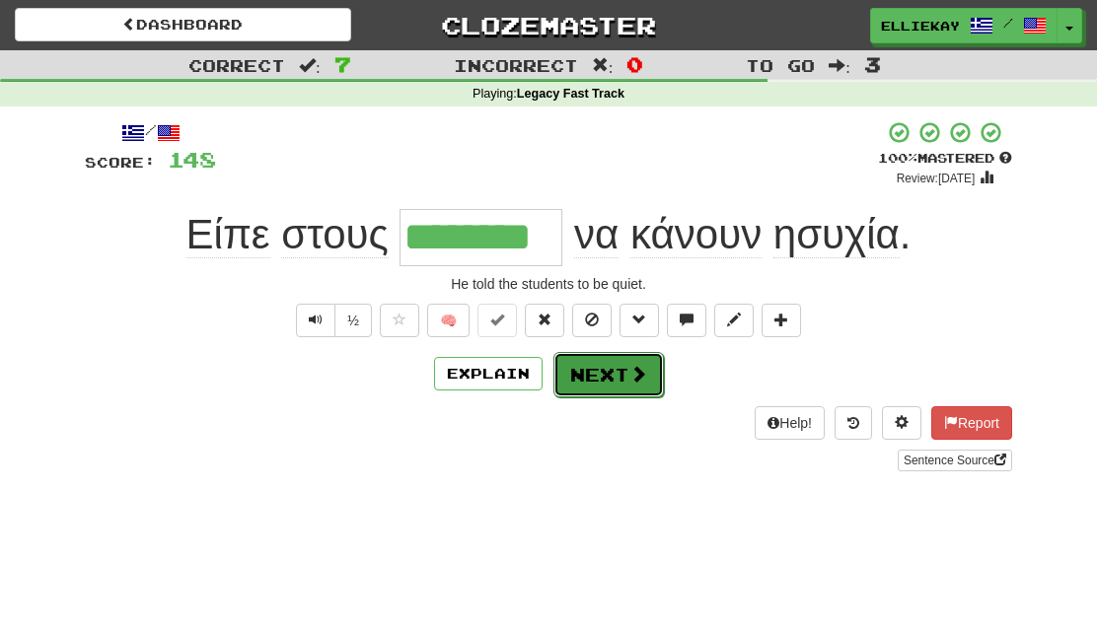
click at [610, 370] on button "Next" at bounding box center [608, 374] width 110 height 45
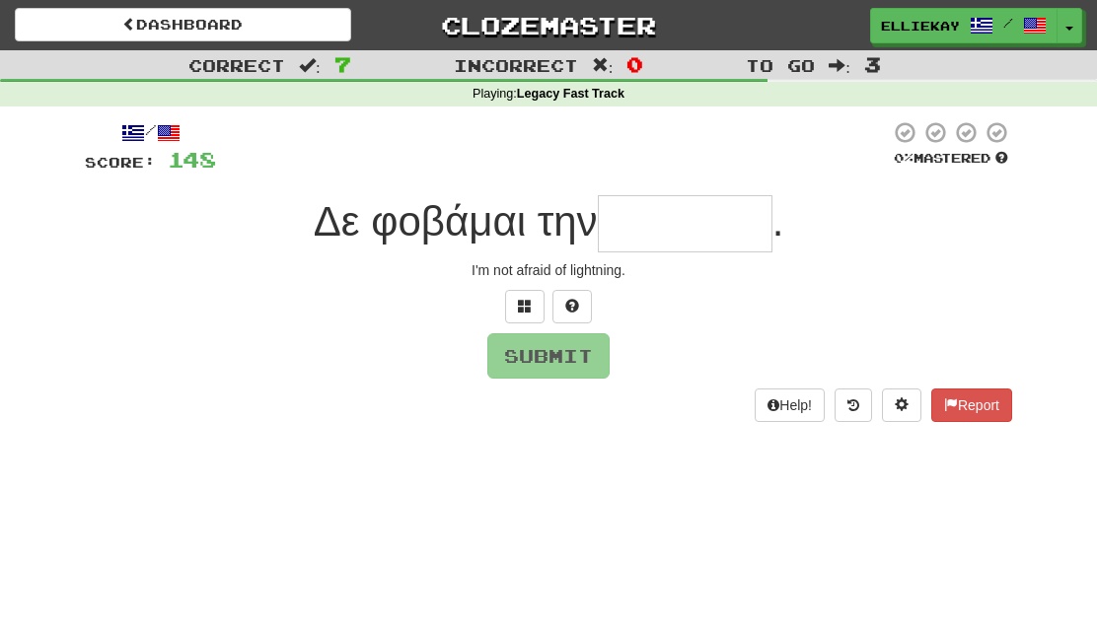
type input "*"
click at [522, 294] on button at bounding box center [524, 307] width 39 height 34
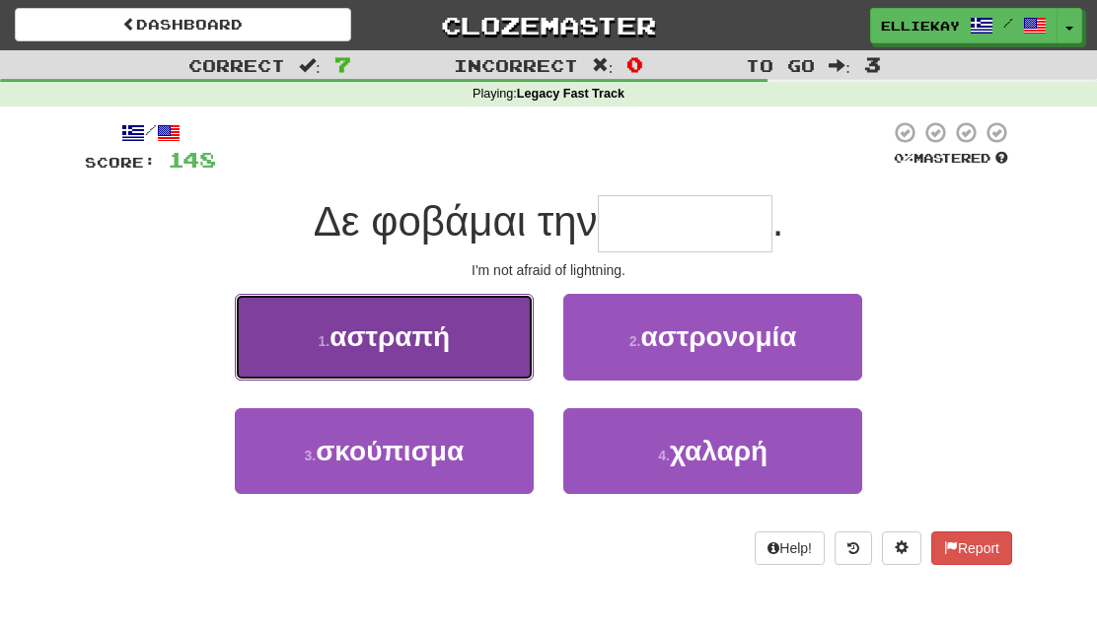
click at [375, 359] on button "1 . αστραπή" at bounding box center [384, 337] width 299 height 86
type input "*******"
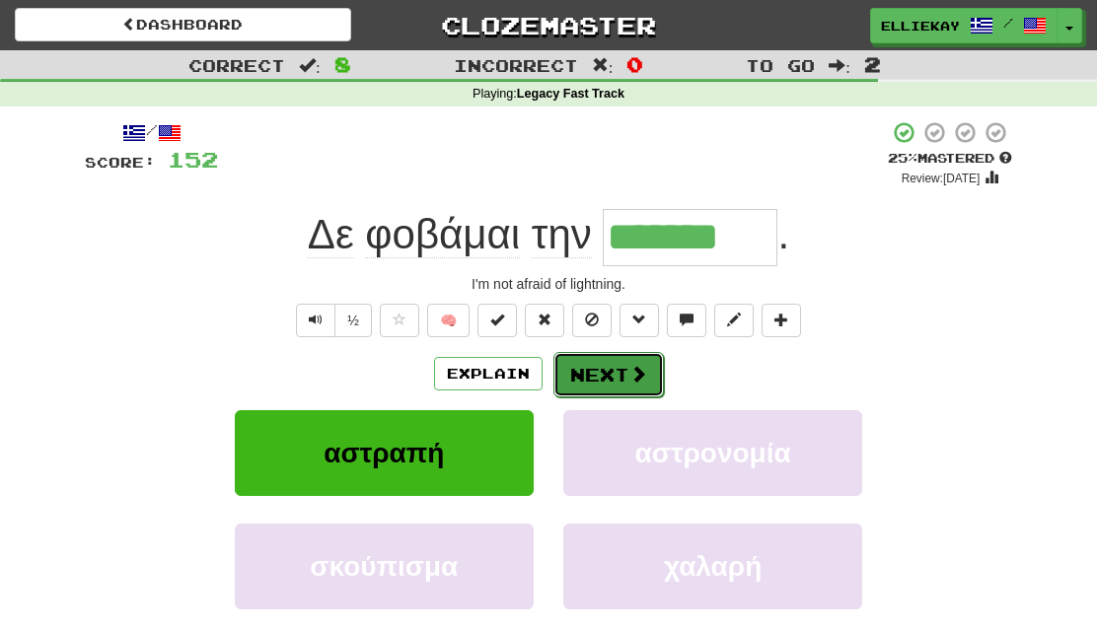
click at [610, 375] on button "Next" at bounding box center [608, 374] width 110 height 45
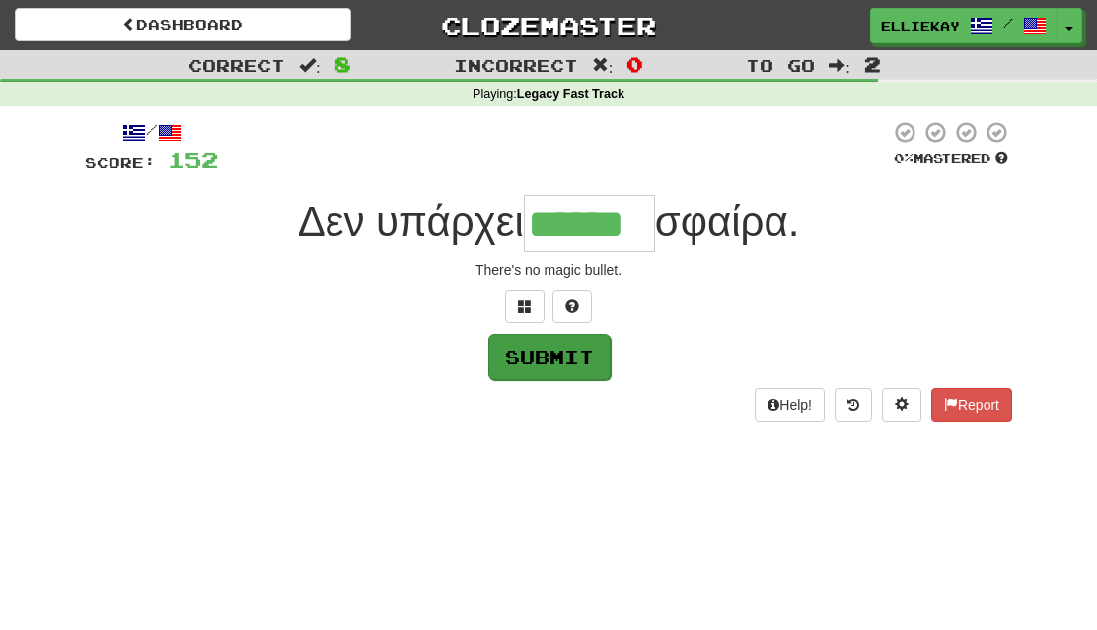
type input "******"
click at [571, 357] on button "Submit" at bounding box center [549, 356] width 122 height 45
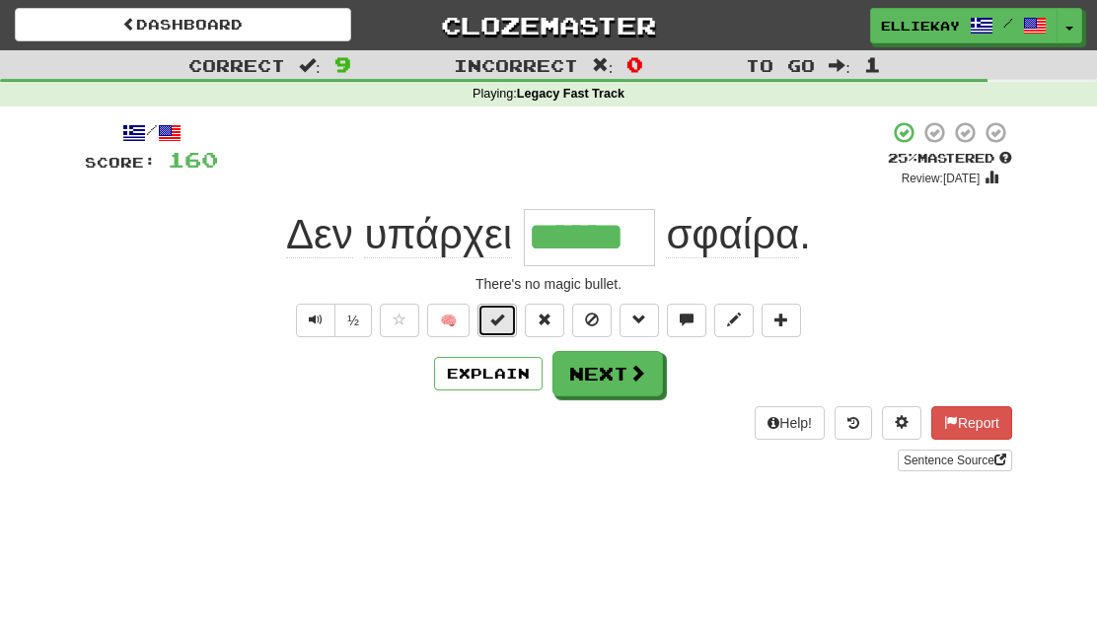
click at [498, 313] on span at bounding box center [497, 320] width 14 height 14
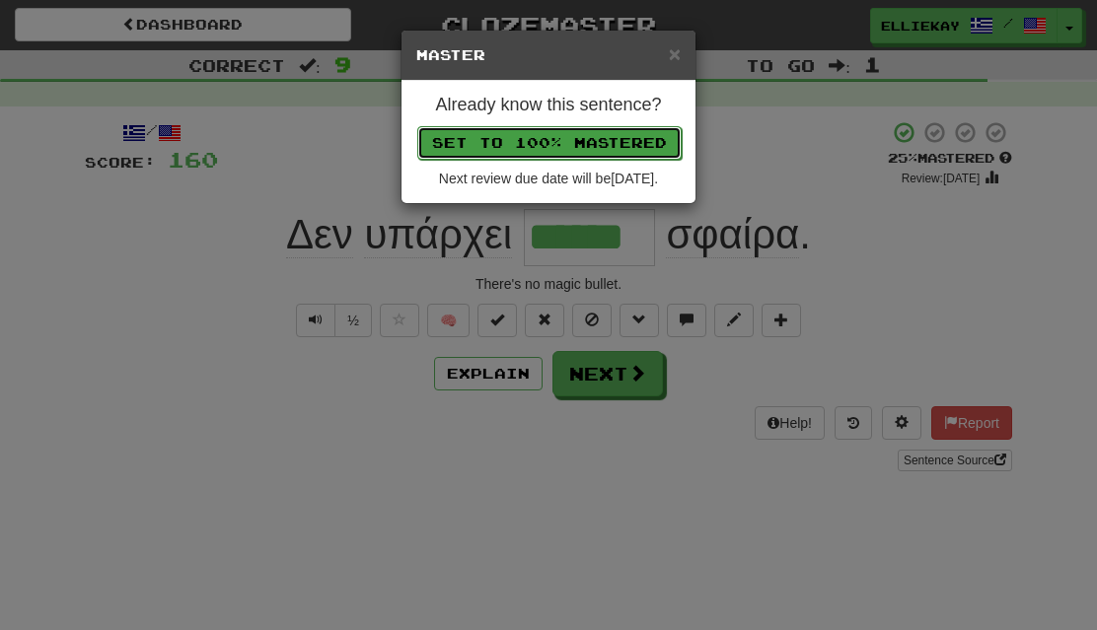
click at [613, 140] on button "Set to 100% Mastered" at bounding box center [549, 143] width 264 height 34
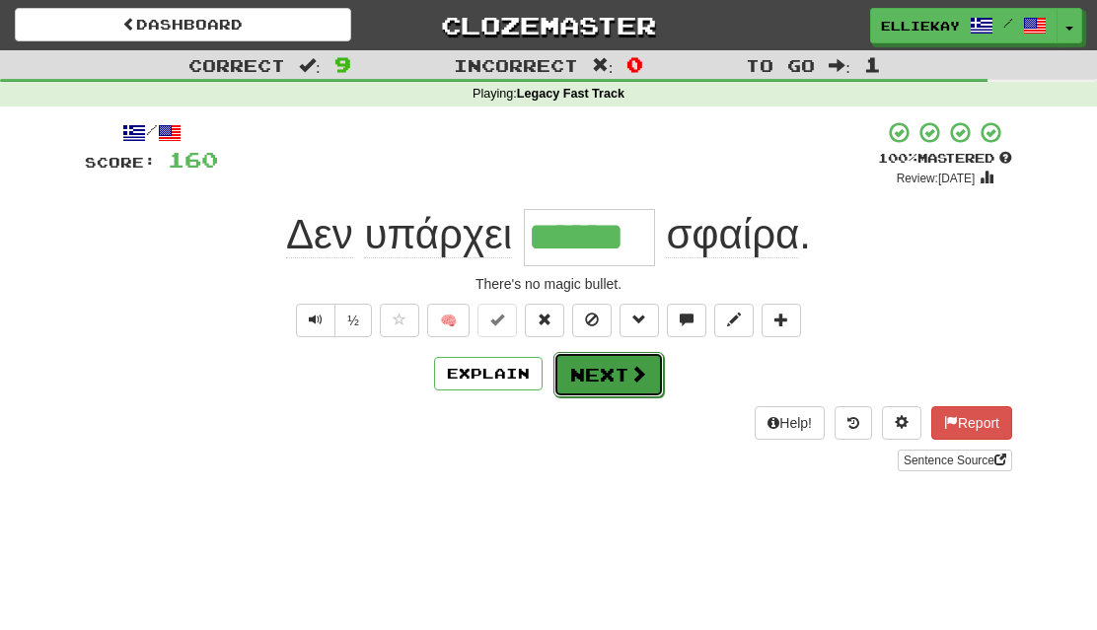
click at [643, 373] on span at bounding box center [638, 374] width 18 height 18
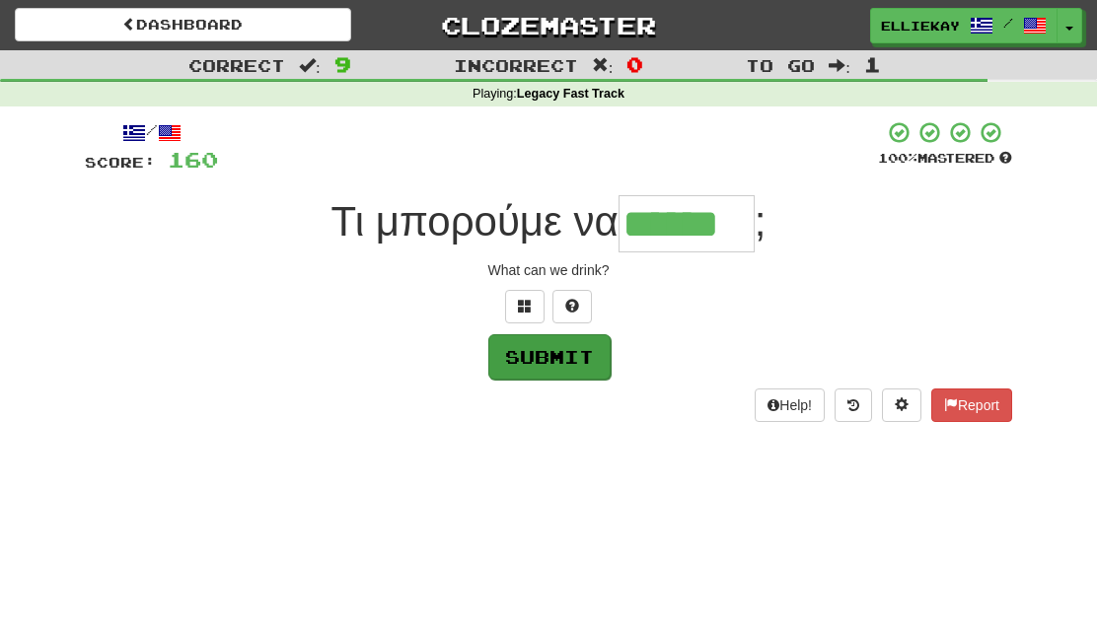
type input "******"
click at [546, 349] on button "Submit" at bounding box center [549, 356] width 122 height 45
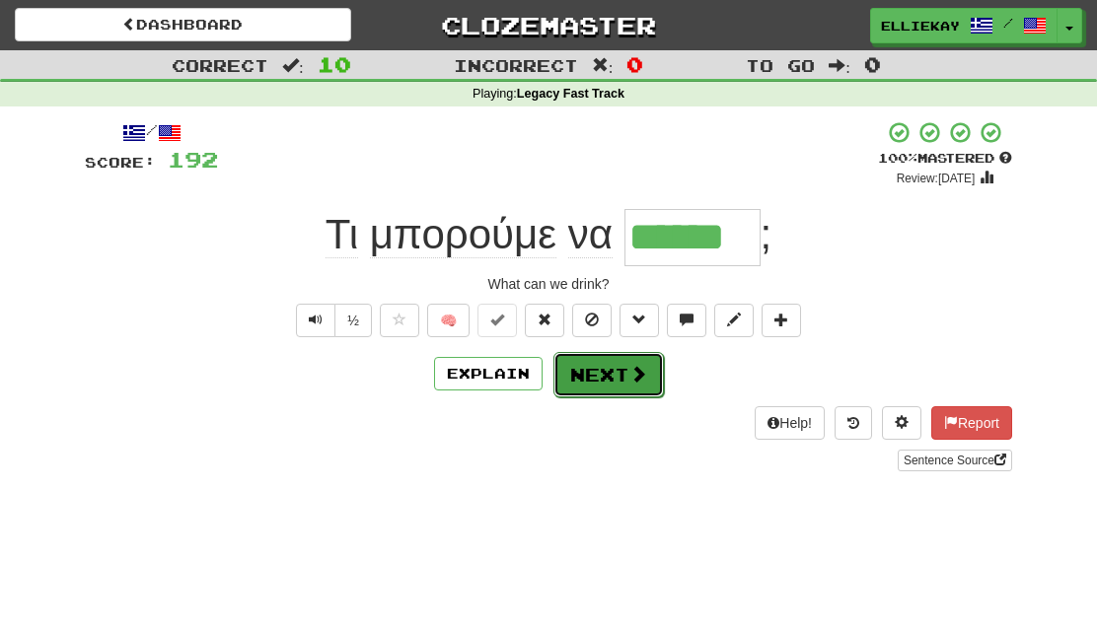
click at [628, 384] on button "Next" at bounding box center [608, 374] width 110 height 45
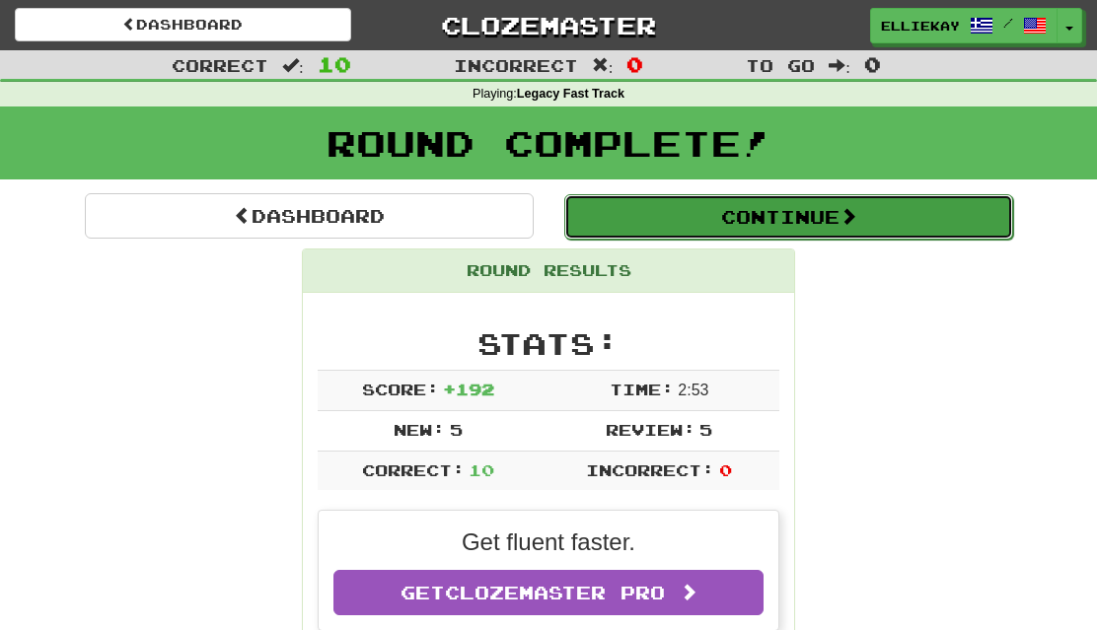
click at [833, 214] on button "Continue" at bounding box center [788, 216] width 449 height 45
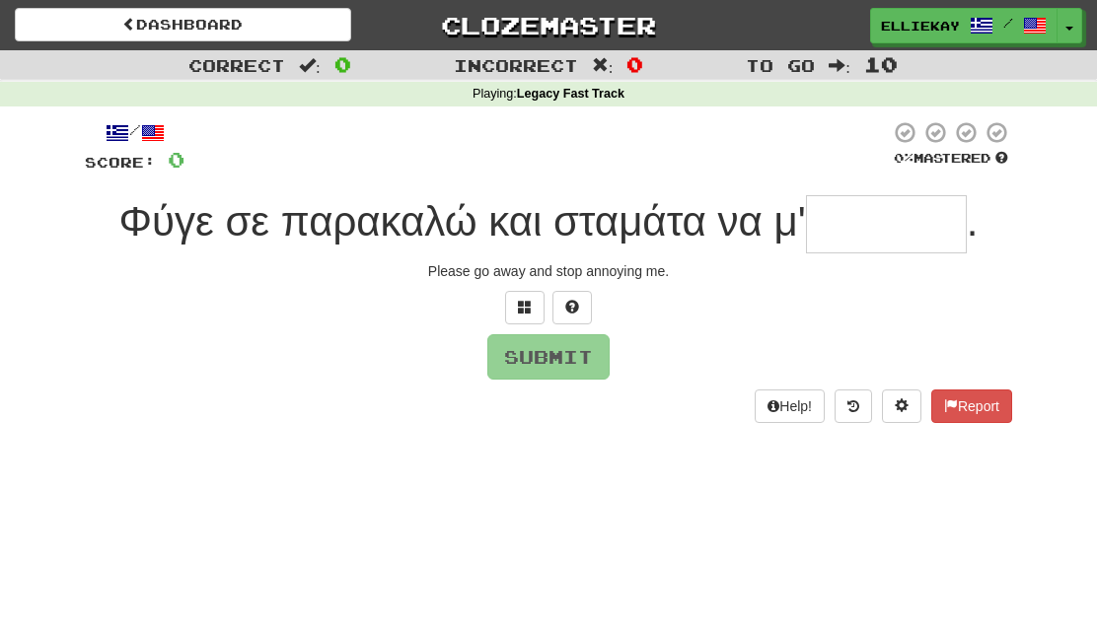
click at [514, 476] on div "Dashboard Clozemaster EllieKay / Toggle Dropdown Dashboard Leaderboard Activity…" at bounding box center [548, 315] width 1097 height 630
type input "*"
click at [892, 221] on input "*" at bounding box center [886, 224] width 161 height 58
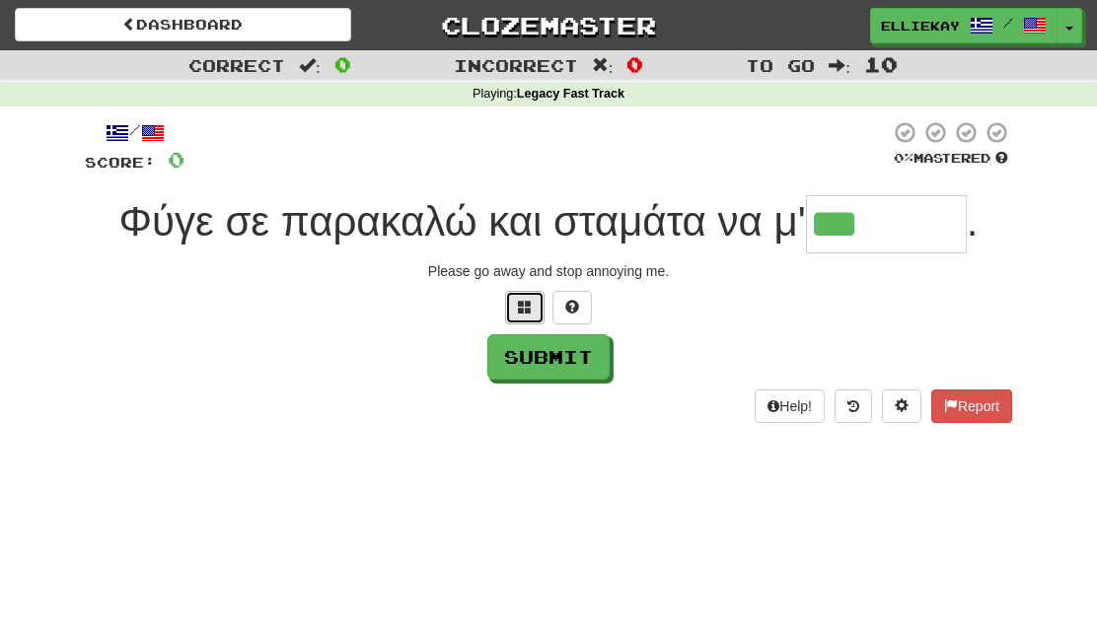
click at [535, 311] on button at bounding box center [524, 308] width 39 height 34
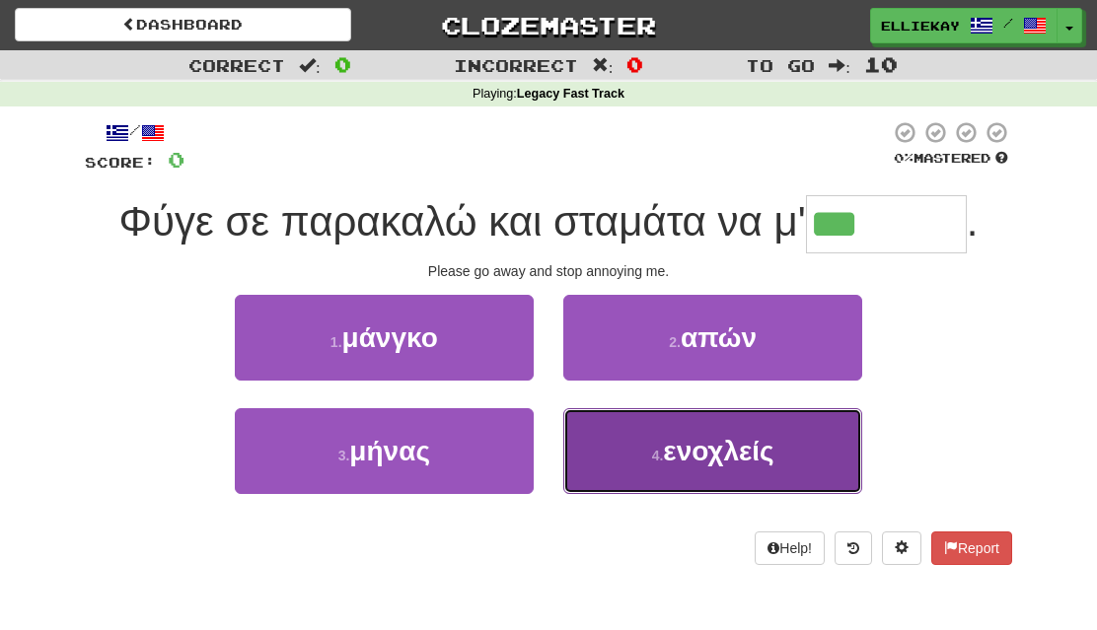
click at [696, 466] on span "ενοχλείς" at bounding box center [718, 451] width 110 height 31
type input "********"
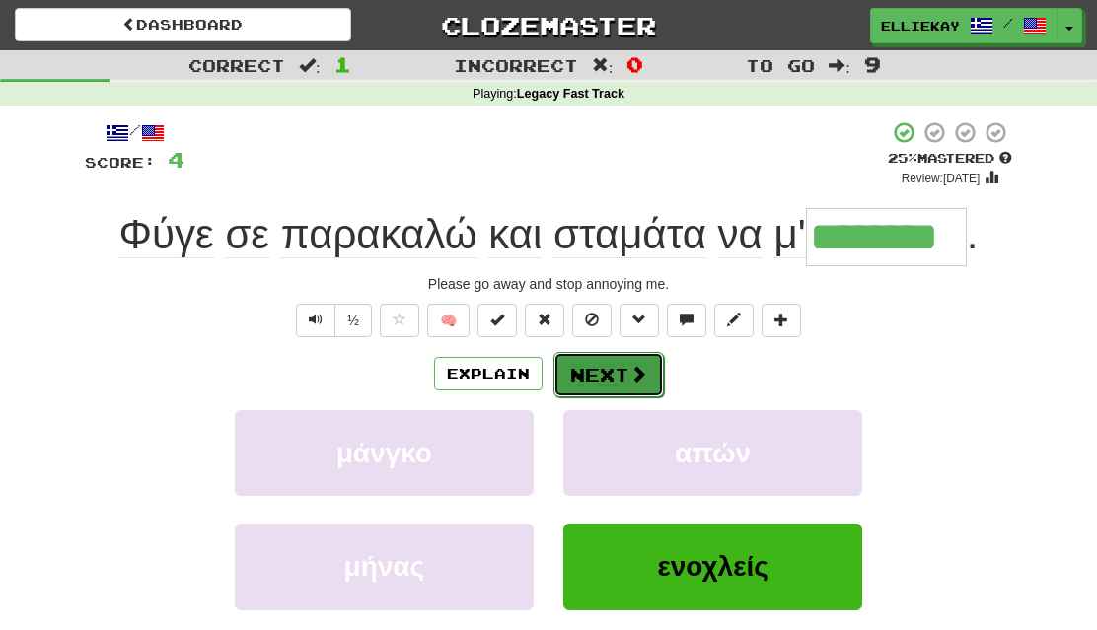
click at [629, 382] on span at bounding box center [638, 374] width 18 height 18
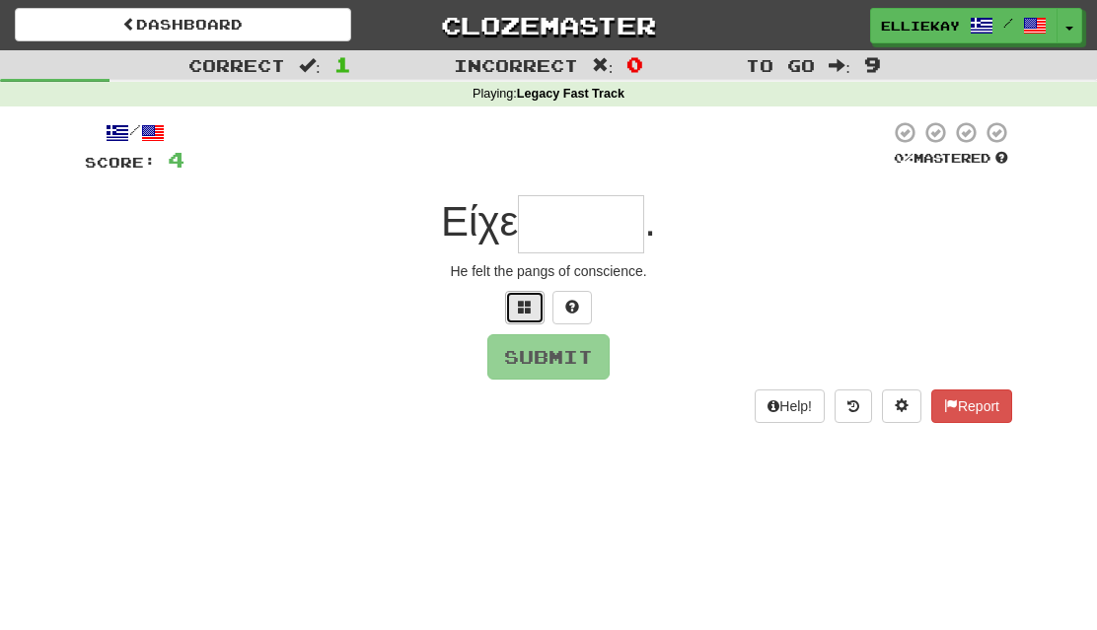
click at [530, 311] on span at bounding box center [525, 307] width 14 height 14
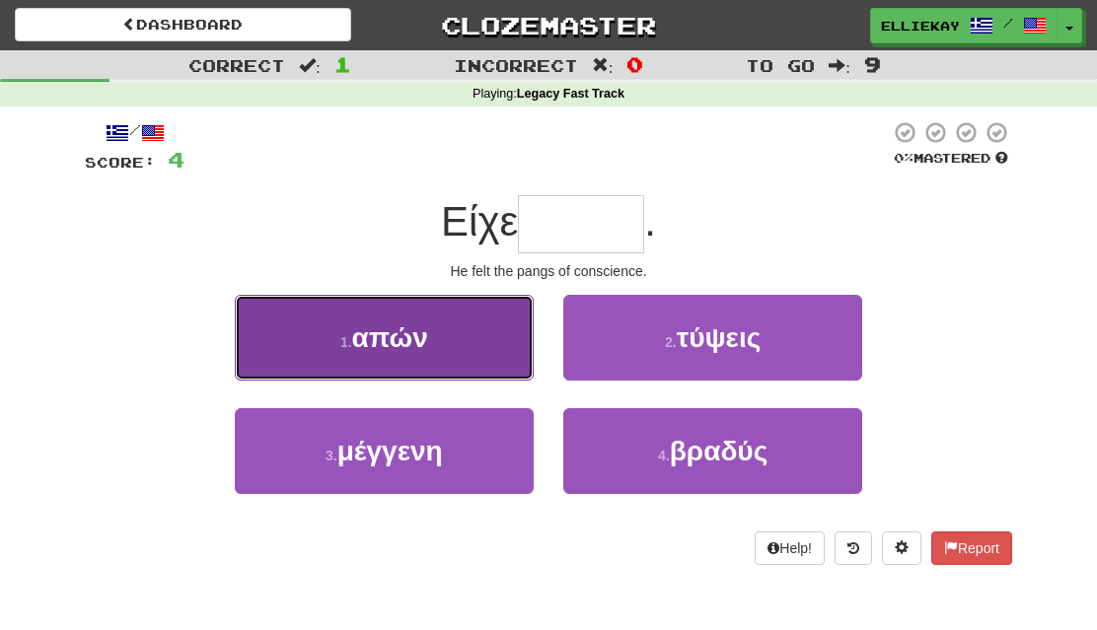
click at [413, 342] on span "απών" at bounding box center [390, 338] width 76 height 31
type input "******"
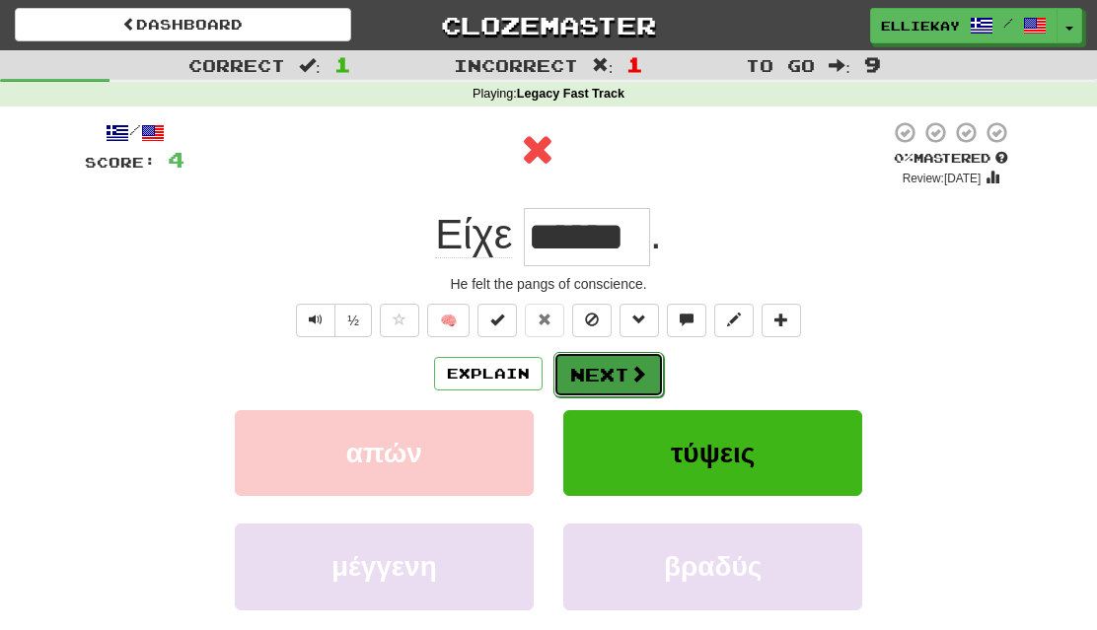
click at [632, 378] on span at bounding box center [638, 374] width 18 height 18
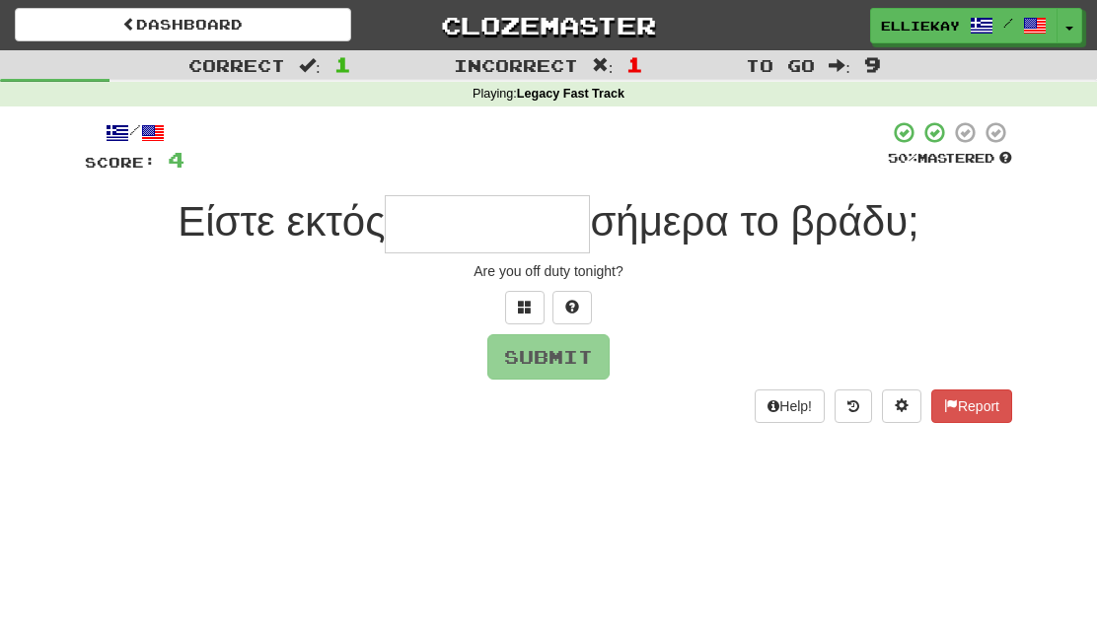
type input "*"
click at [543, 310] on button at bounding box center [524, 308] width 39 height 34
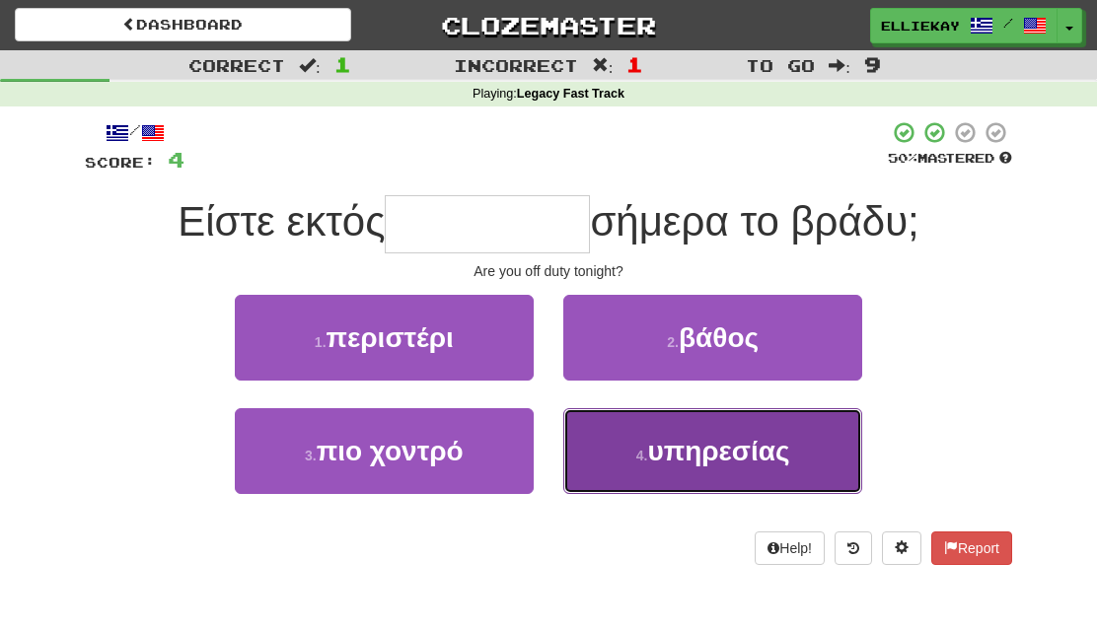
click at [712, 465] on span "υπηρεσίας" at bounding box center [718, 451] width 142 height 31
type input "*********"
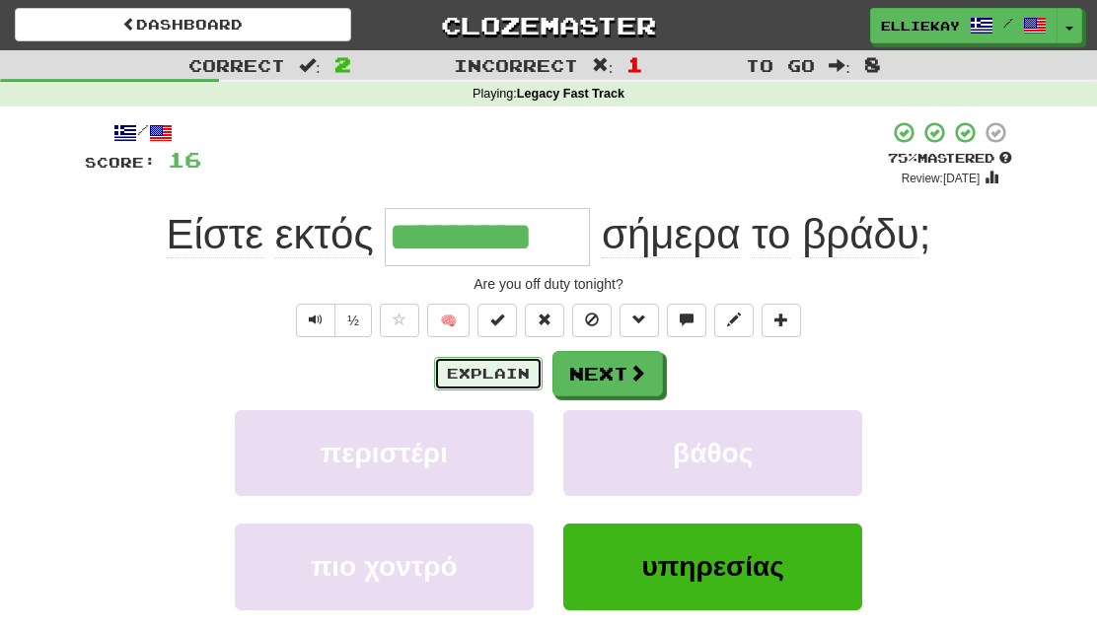
click at [508, 374] on button "Explain" at bounding box center [488, 374] width 109 height 34
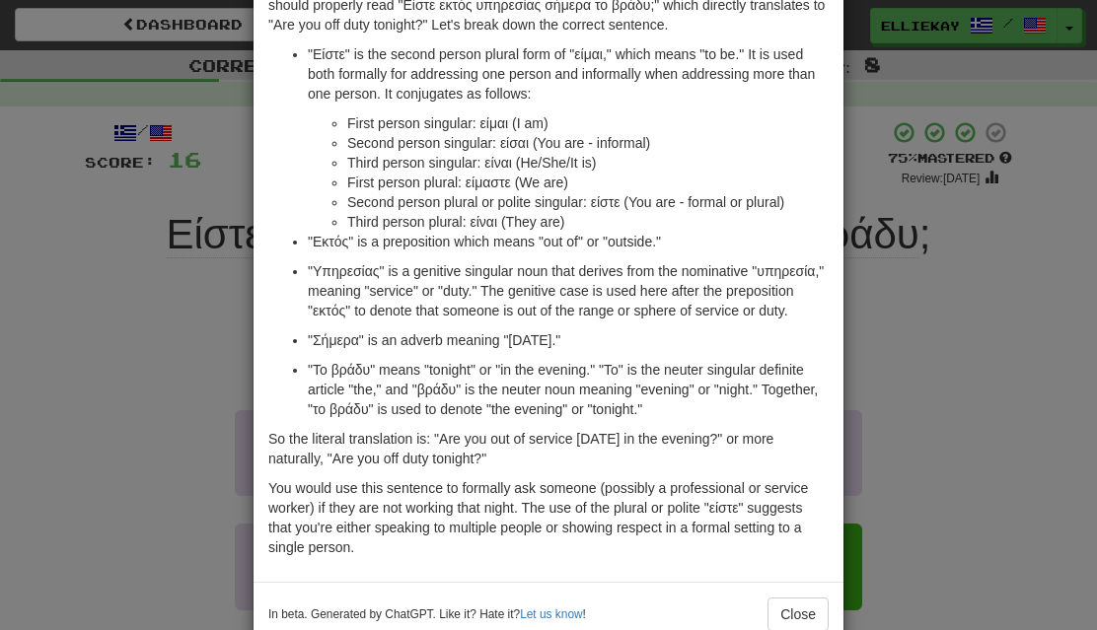
scroll to position [185, 0]
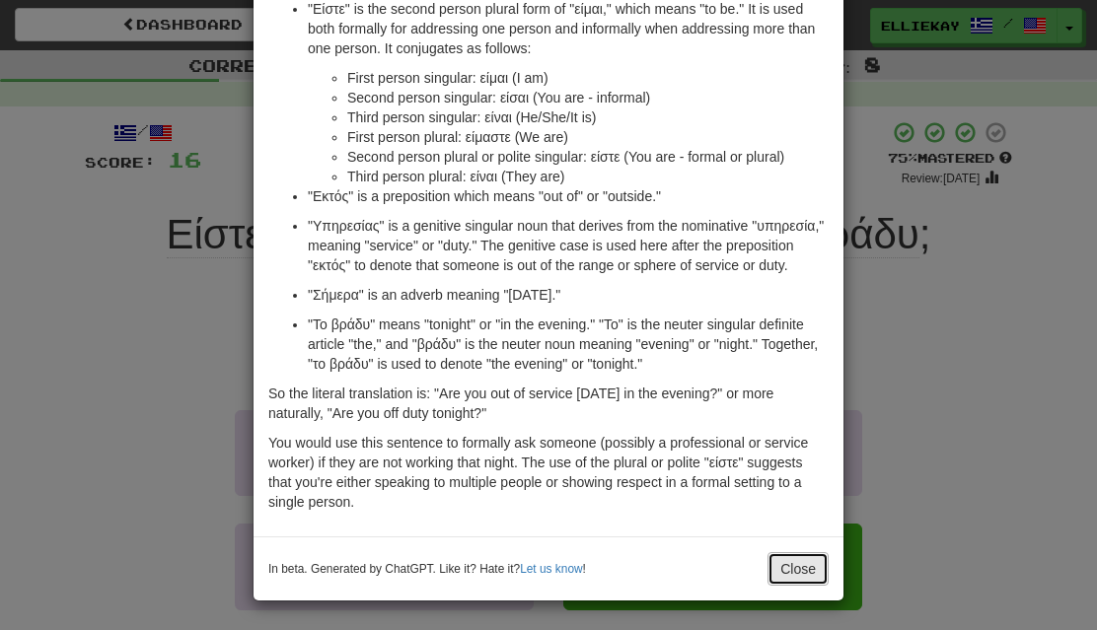
click at [800, 578] on button "Close" at bounding box center [798, 569] width 61 height 34
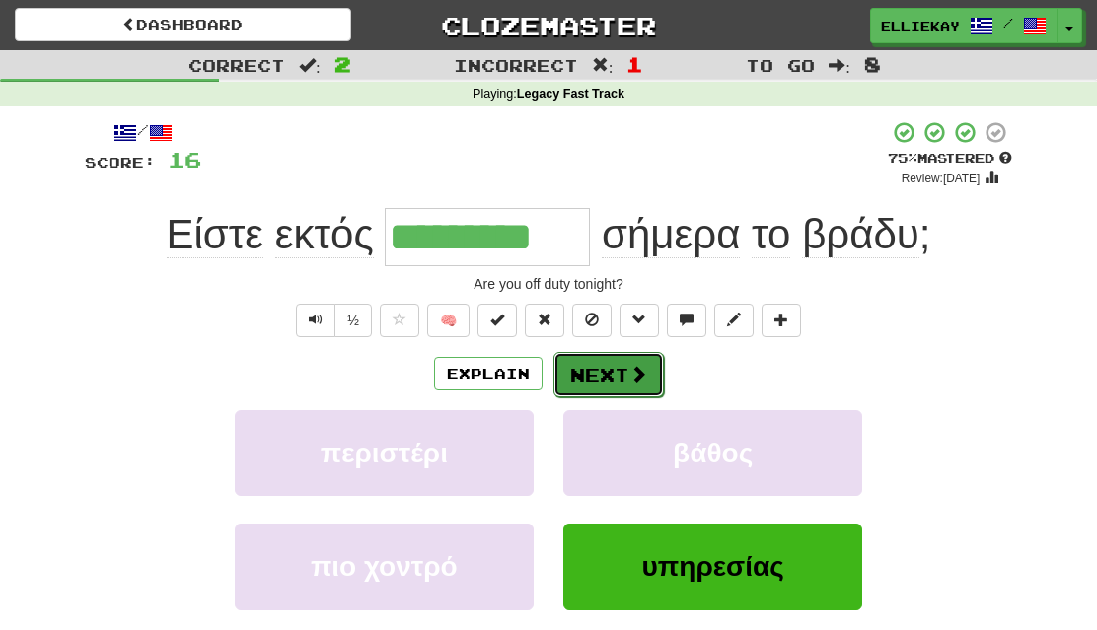
click at [609, 375] on button "Next" at bounding box center [608, 374] width 110 height 45
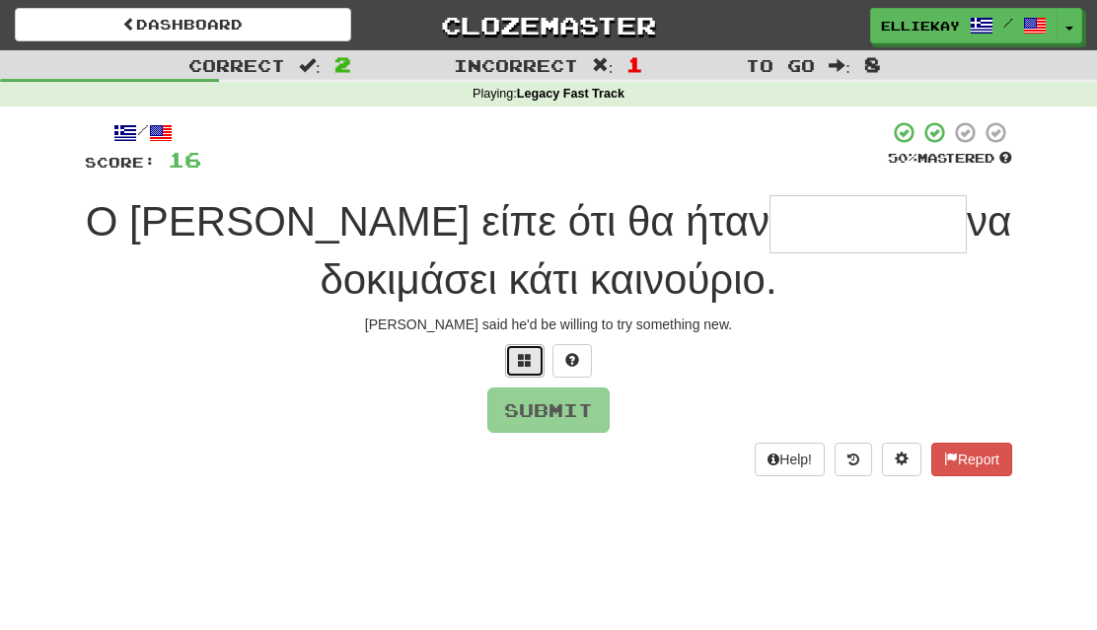
click at [534, 356] on button at bounding box center [524, 361] width 39 height 34
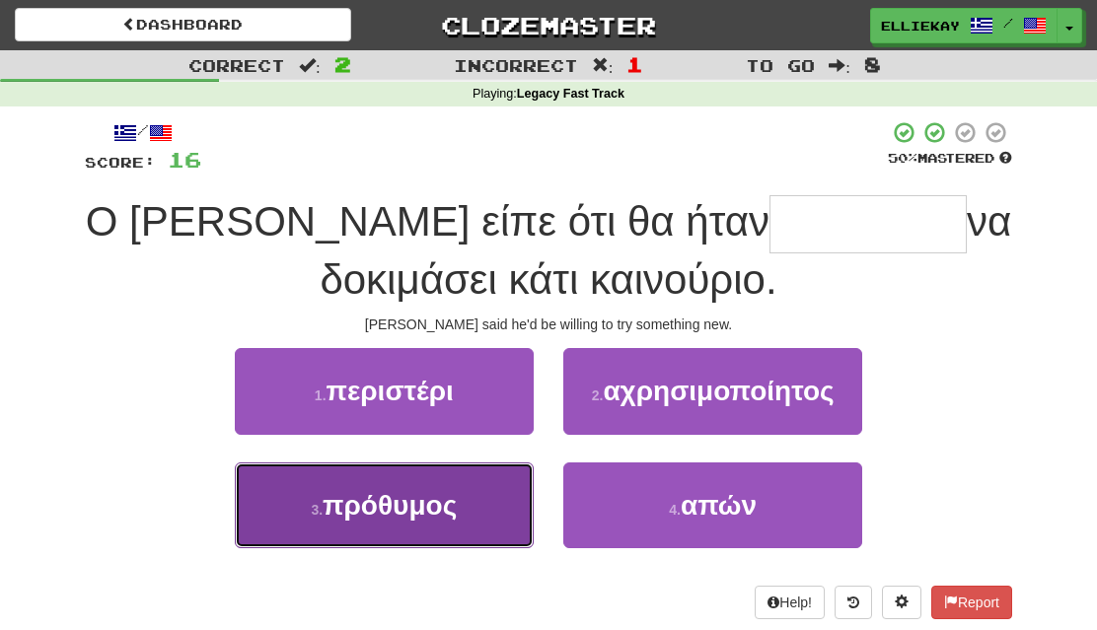
click at [317, 538] on button "3 . πρόθυμος" at bounding box center [384, 506] width 299 height 86
type input "********"
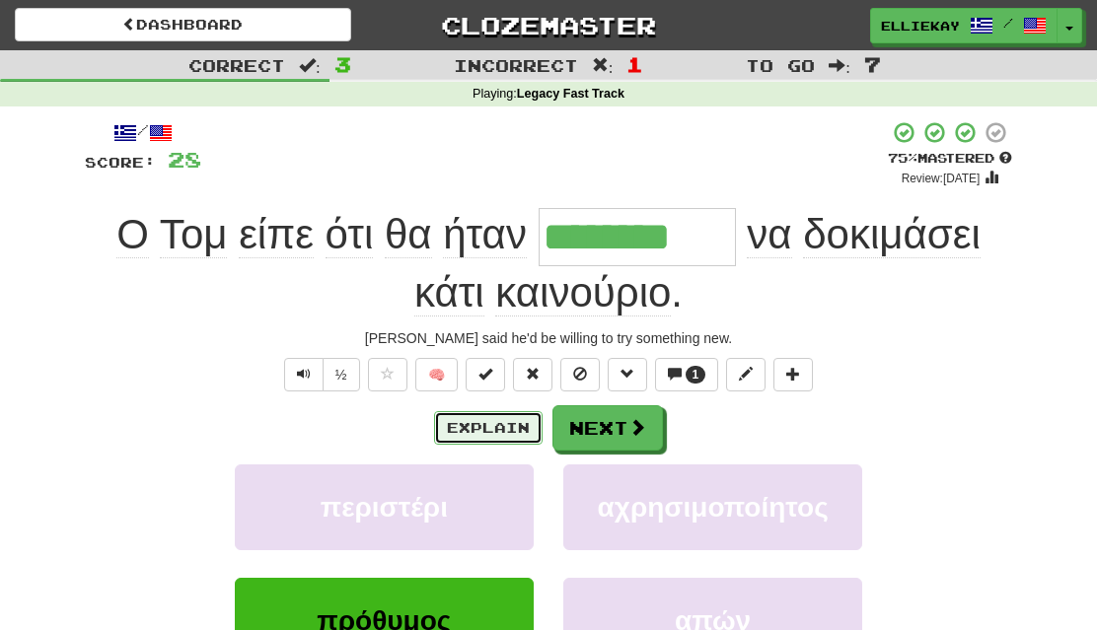
click at [500, 432] on button "Explain" at bounding box center [488, 428] width 109 height 34
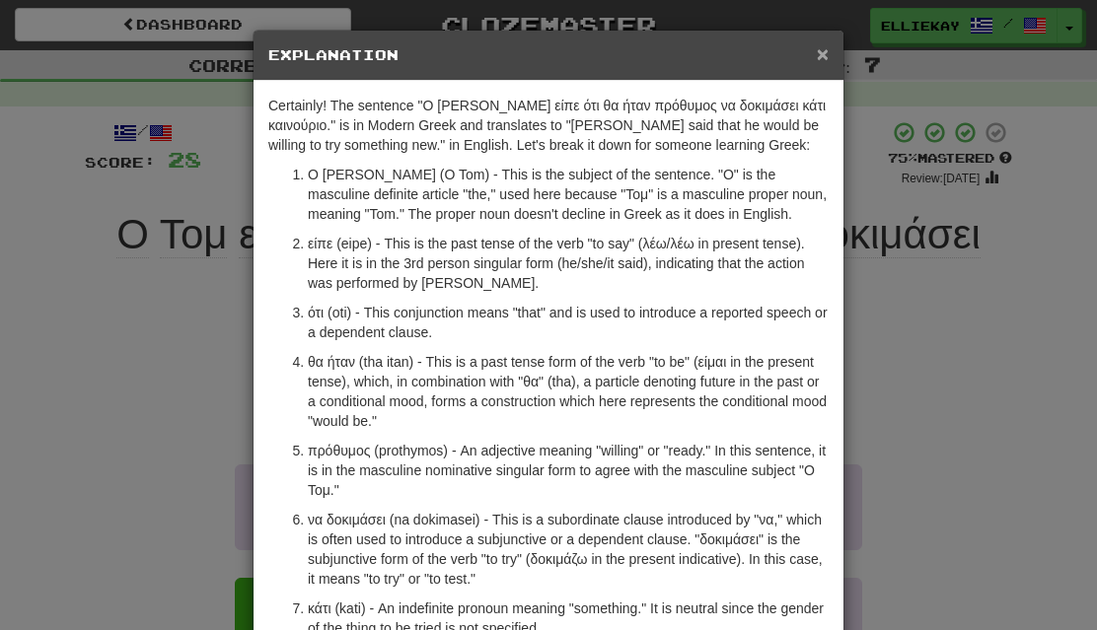
click at [818, 56] on span "×" at bounding box center [823, 53] width 12 height 23
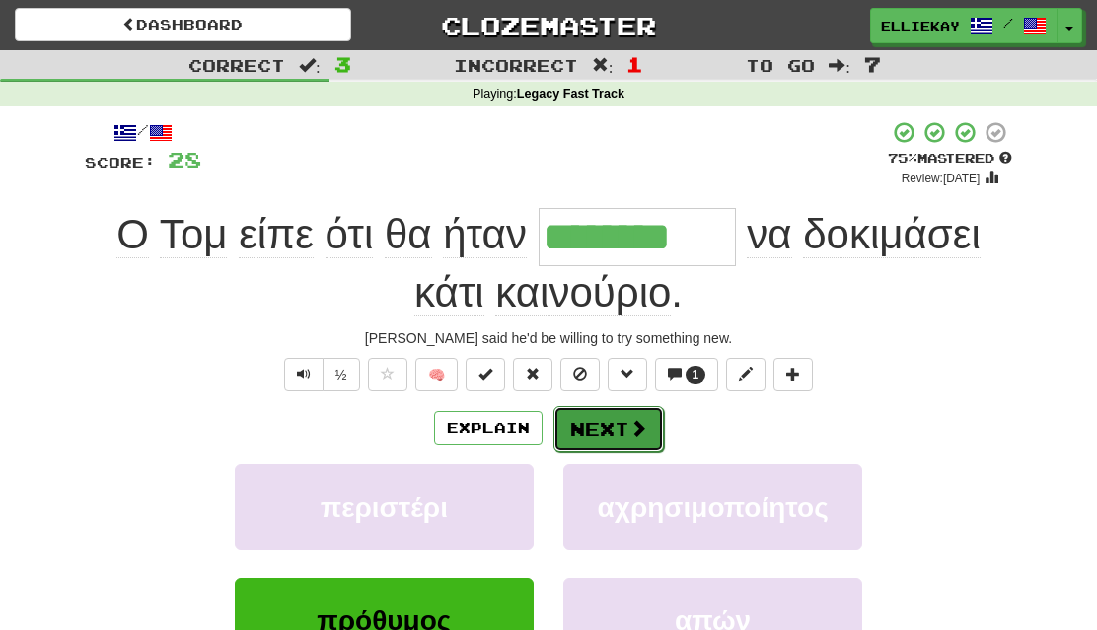
click at [600, 427] on button "Next" at bounding box center [608, 428] width 110 height 45
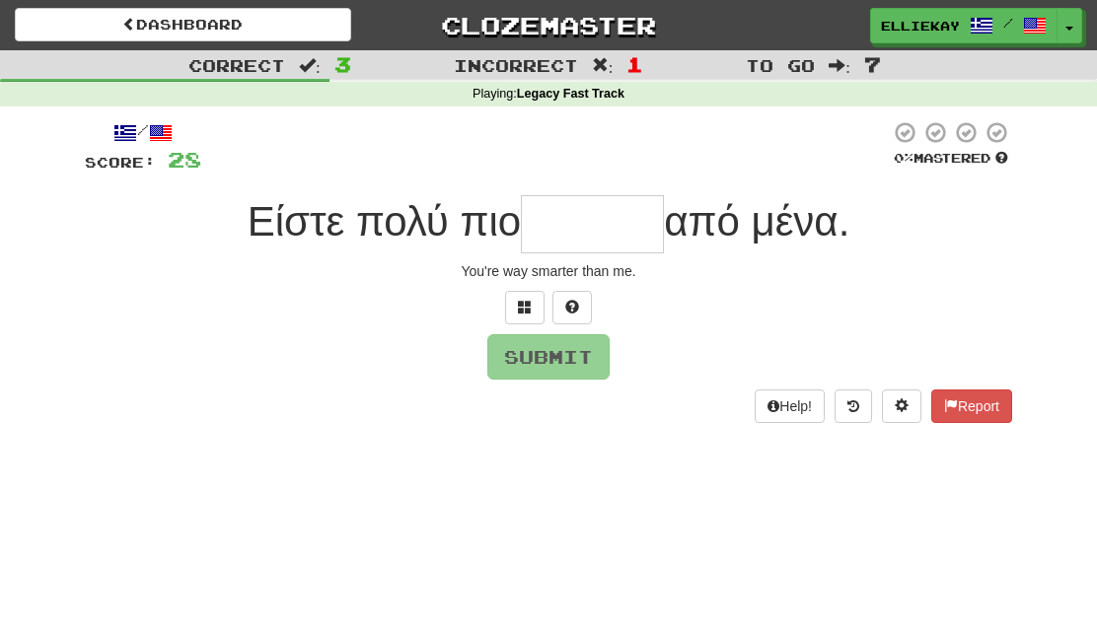
click at [600, 427] on div "/ Score: 28 0 % Mastered Είστε πολύ πιο από μένα. You're way smarter than me. S…" at bounding box center [548, 278] width 927 height 343
click at [676, 226] on span "από μένα." at bounding box center [756, 221] width 185 height 46
click at [573, 218] on input "text" at bounding box center [592, 224] width 143 height 58
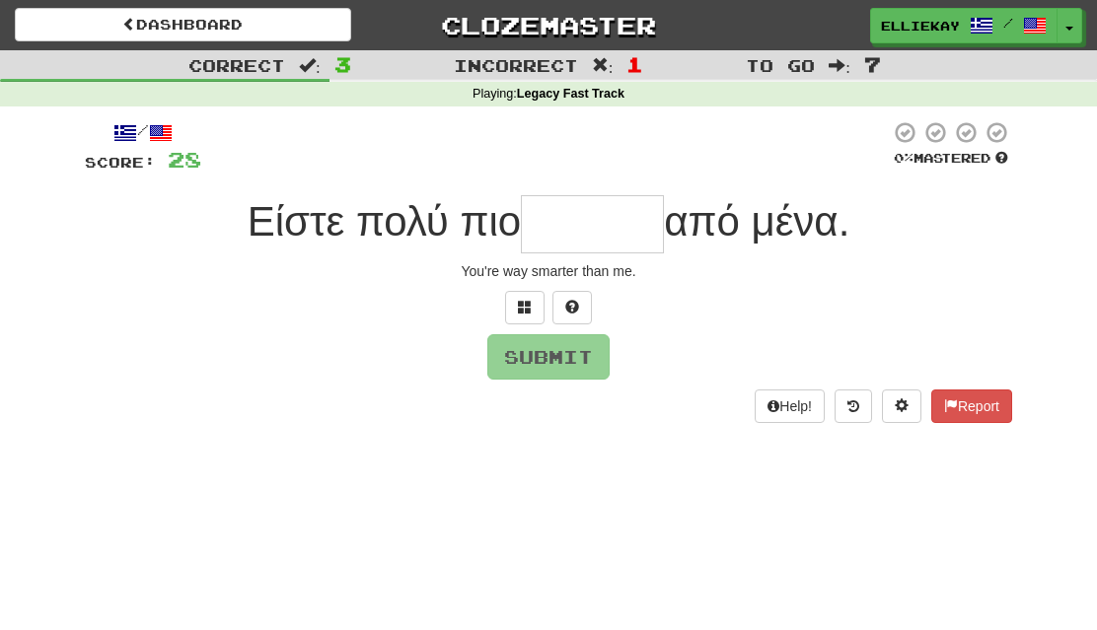
type input "*"
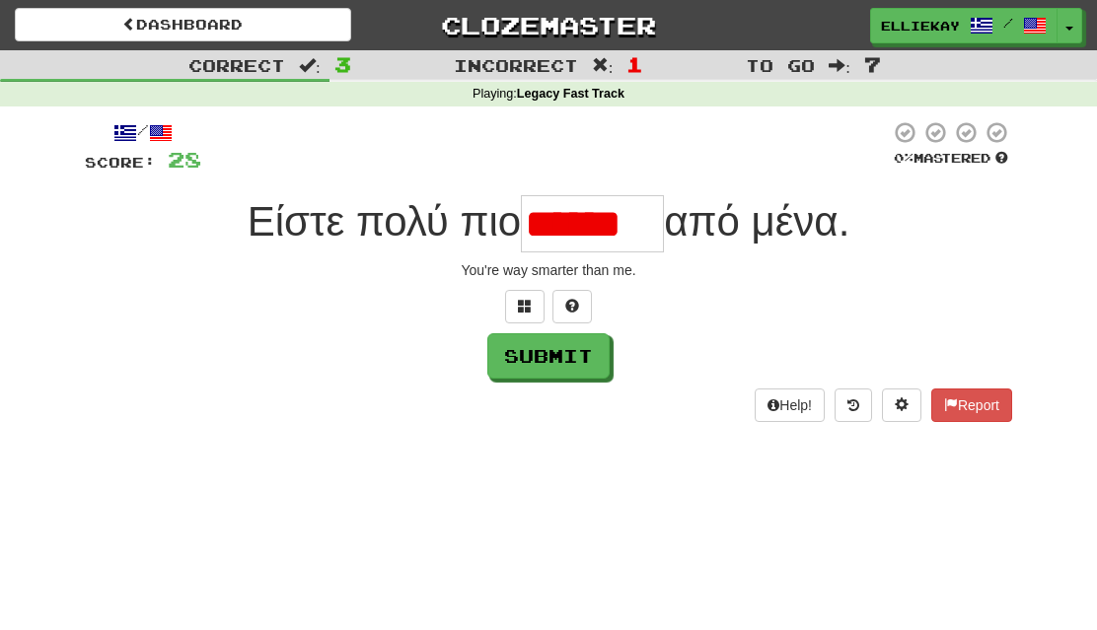
scroll to position [0, 0]
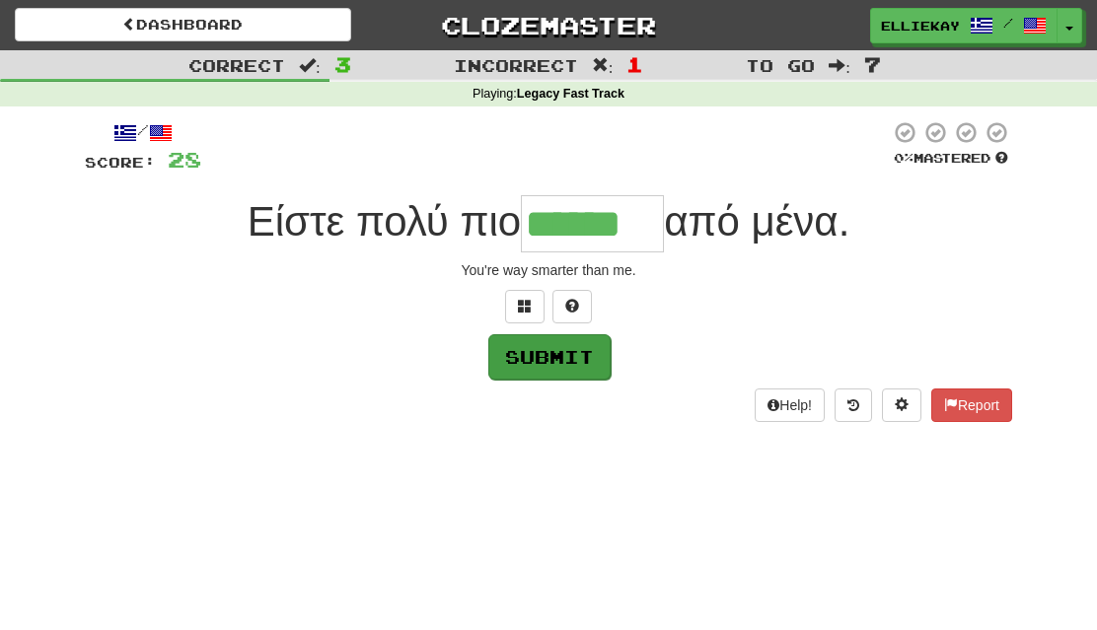
type input "******"
click at [595, 359] on button "Submit" at bounding box center [549, 356] width 122 height 45
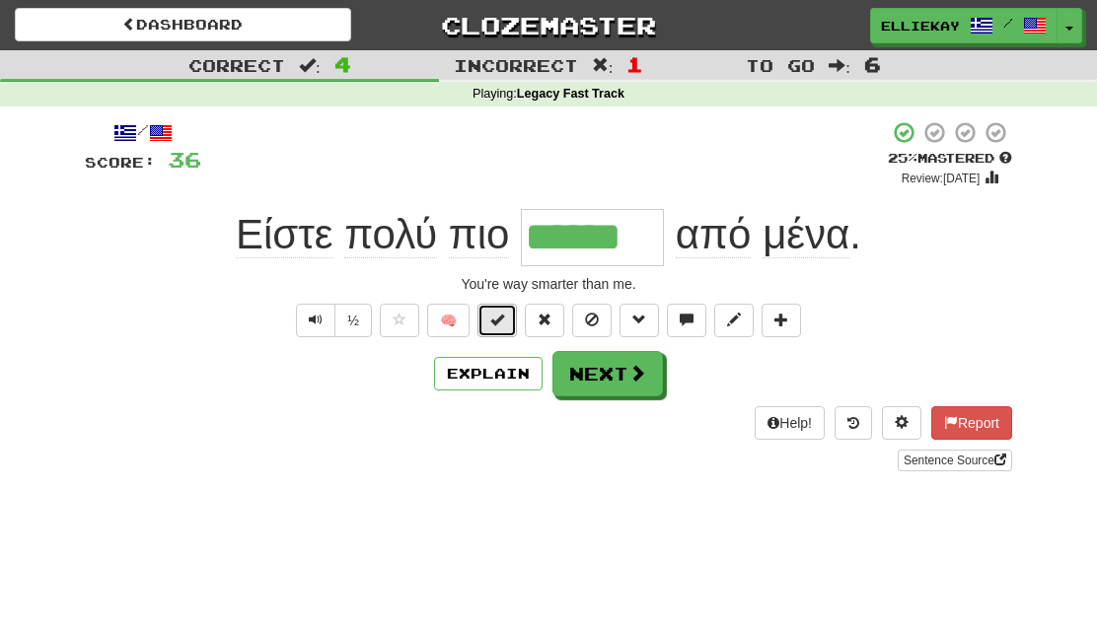
click at [495, 314] on span at bounding box center [497, 320] width 14 height 14
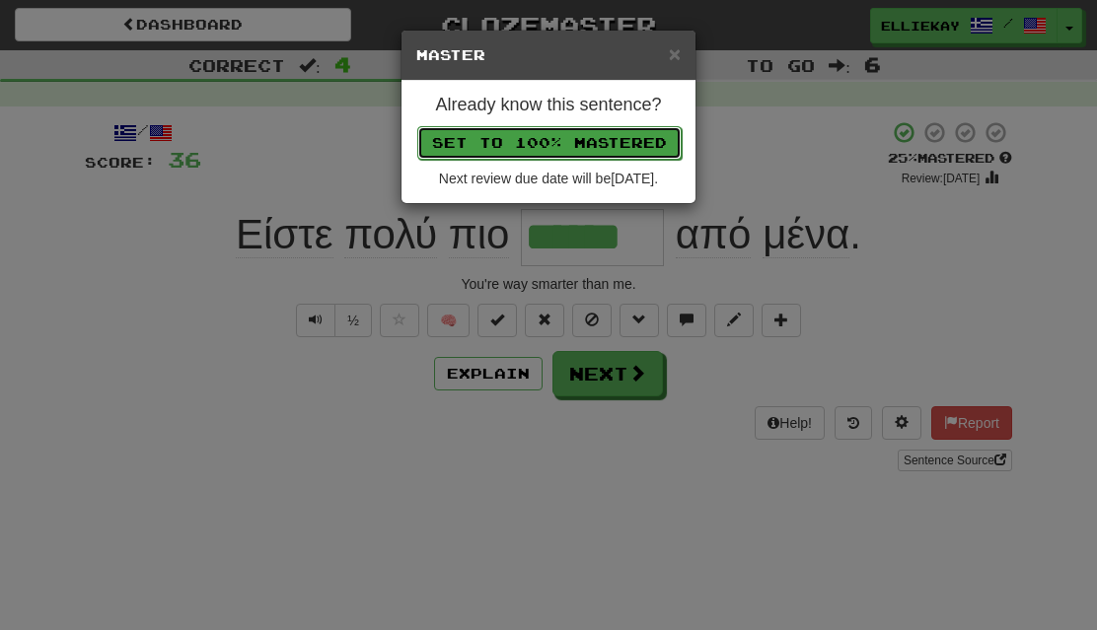
click at [666, 143] on button "Set to 100% Mastered" at bounding box center [549, 143] width 264 height 34
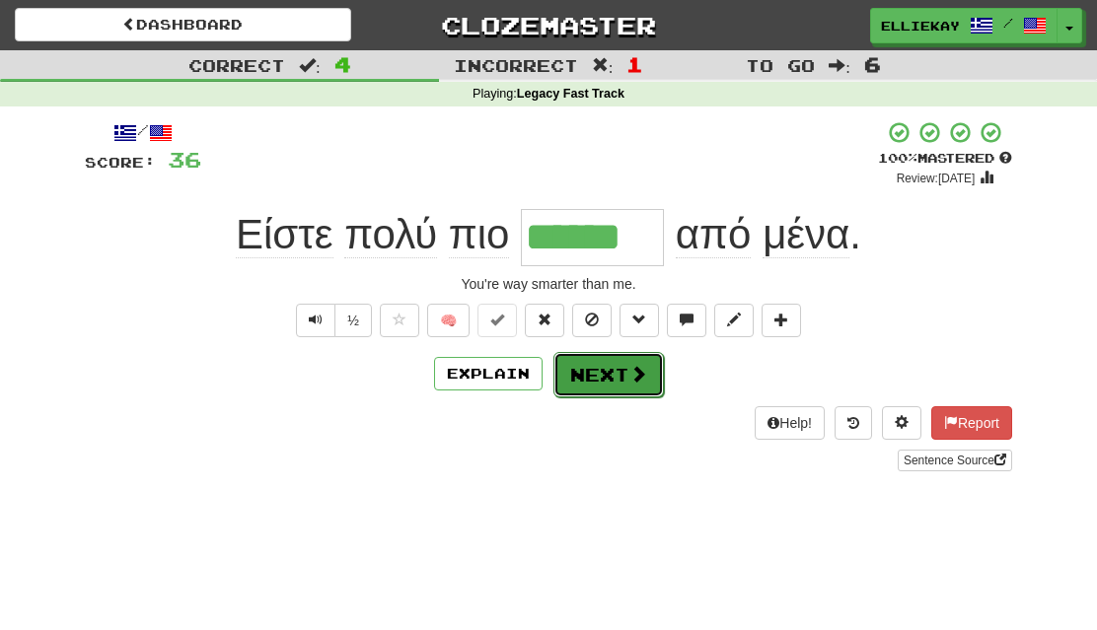
click at [634, 375] on span at bounding box center [638, 374] width 18 height 18
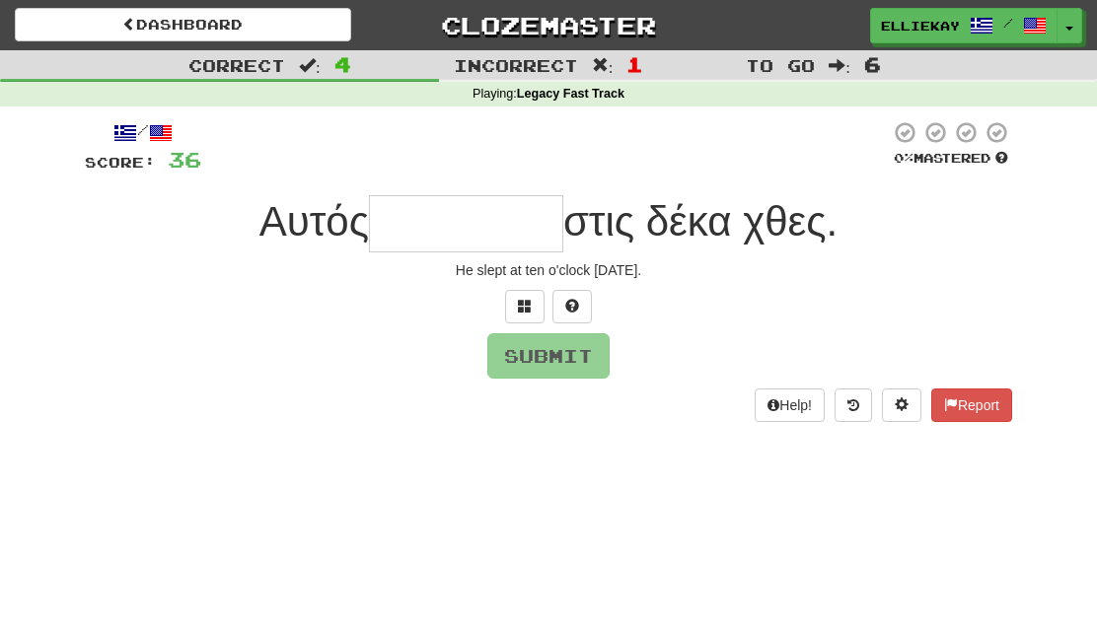
click at [524, 235] on input "text" at bounding box center [466, 223] width 194 height 57
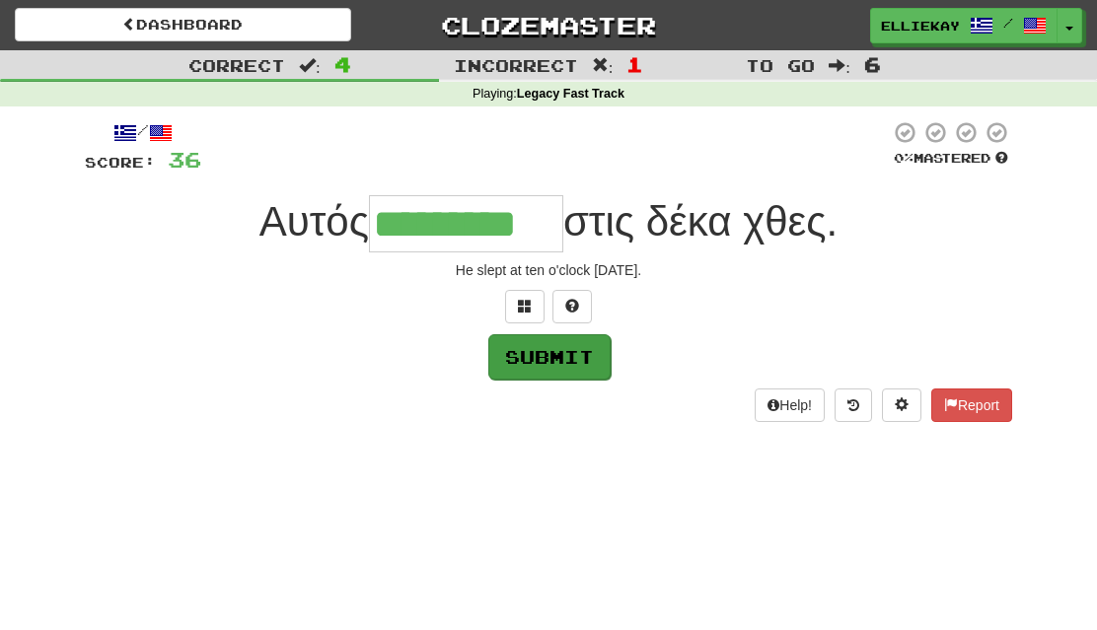
type input "*********"
click at [569, 352] on button "Submit" at bounding box center [549, 356] width 122 height 45
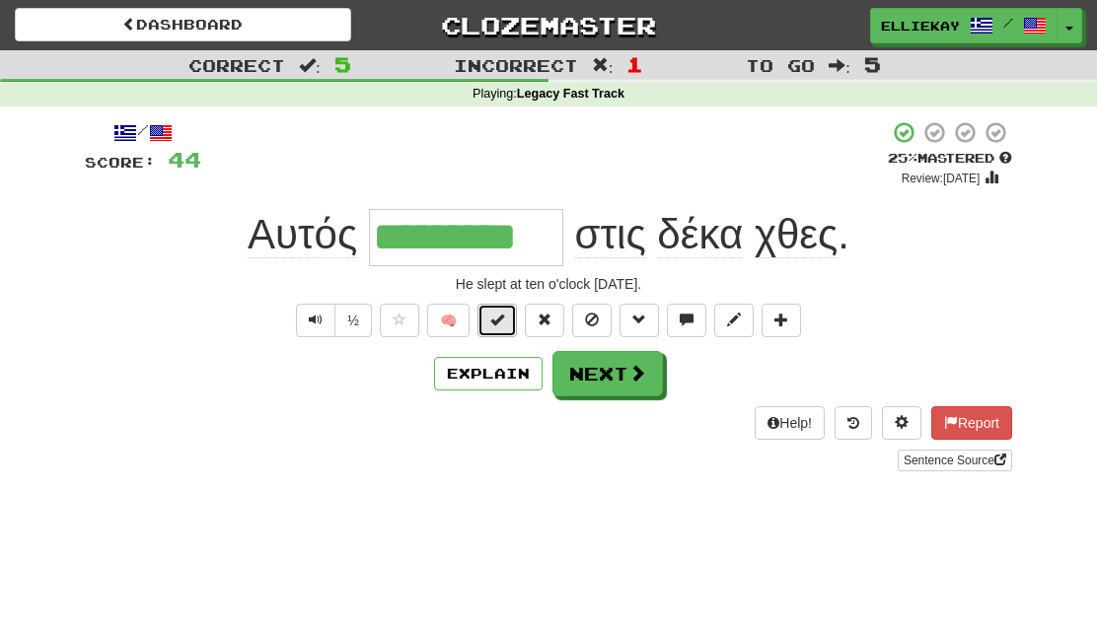
click at [506, 323] on button at bounding box center [496, 321] width 39 height 34
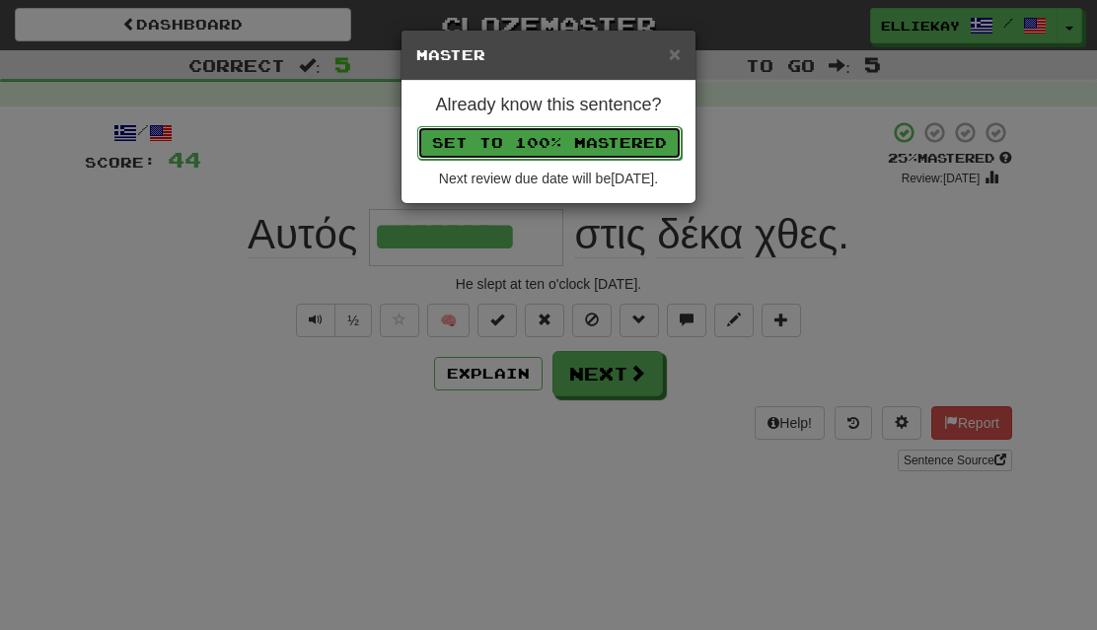
click at [650, 144] on button "Set to 100% Mastered" at bounding box center [549, 143] width 264 height 34
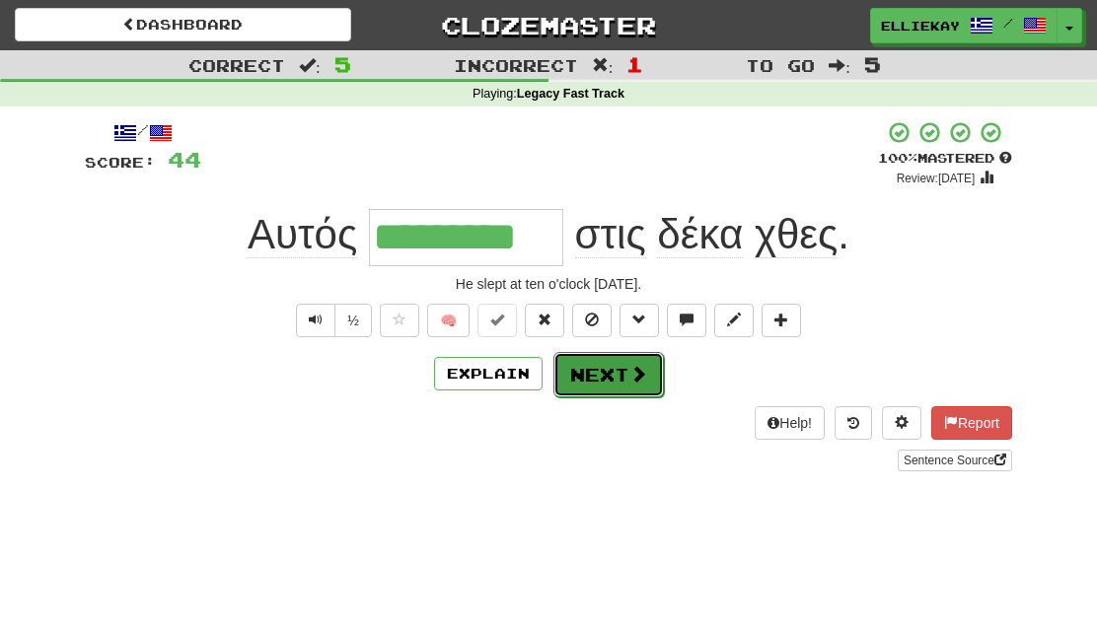
click at [629, 376] on span at bounding box center [638, 374] width 18 height 18
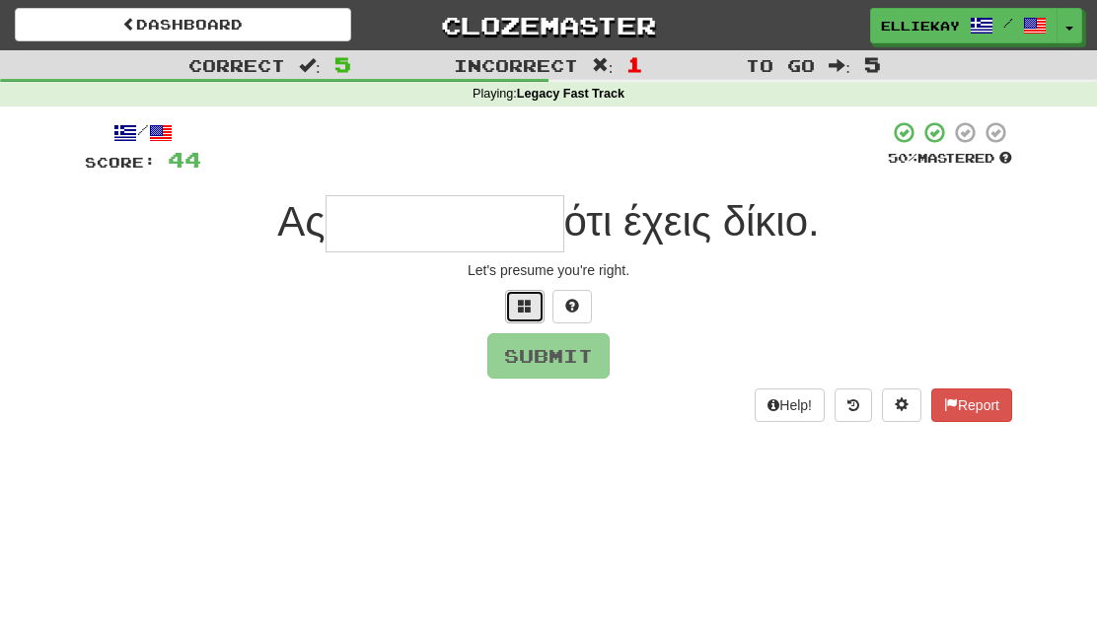
click at [526, 308] on span at bounding box center [525, 306] width 14 height 14
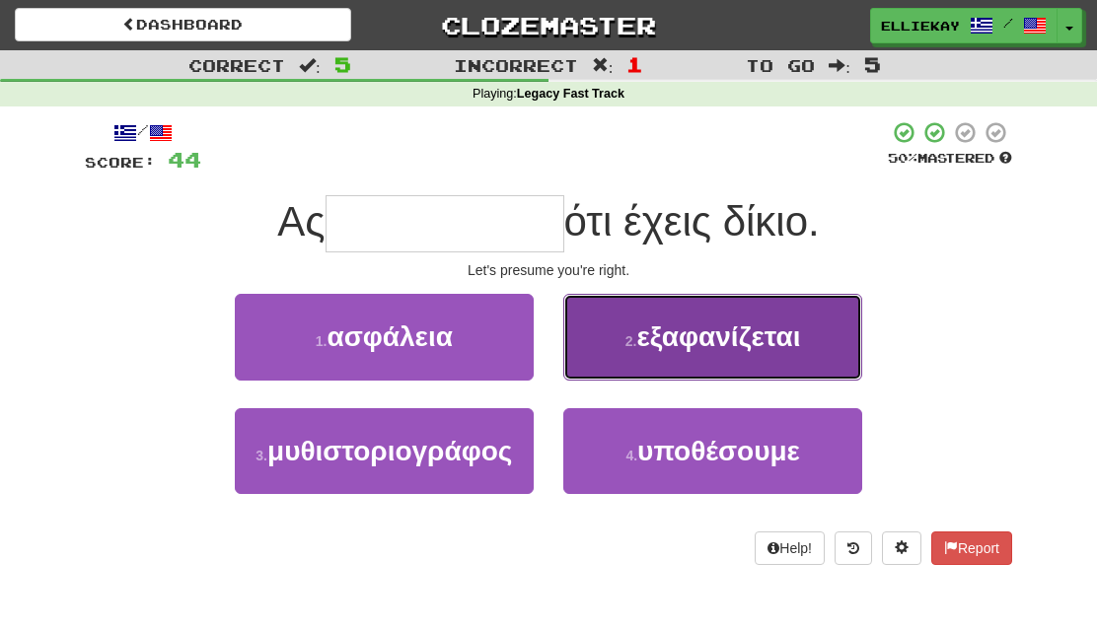
click at [807, 359] on button "2 . εξαφανίζεται" at bounding box center [712, 337] width 299 height 86
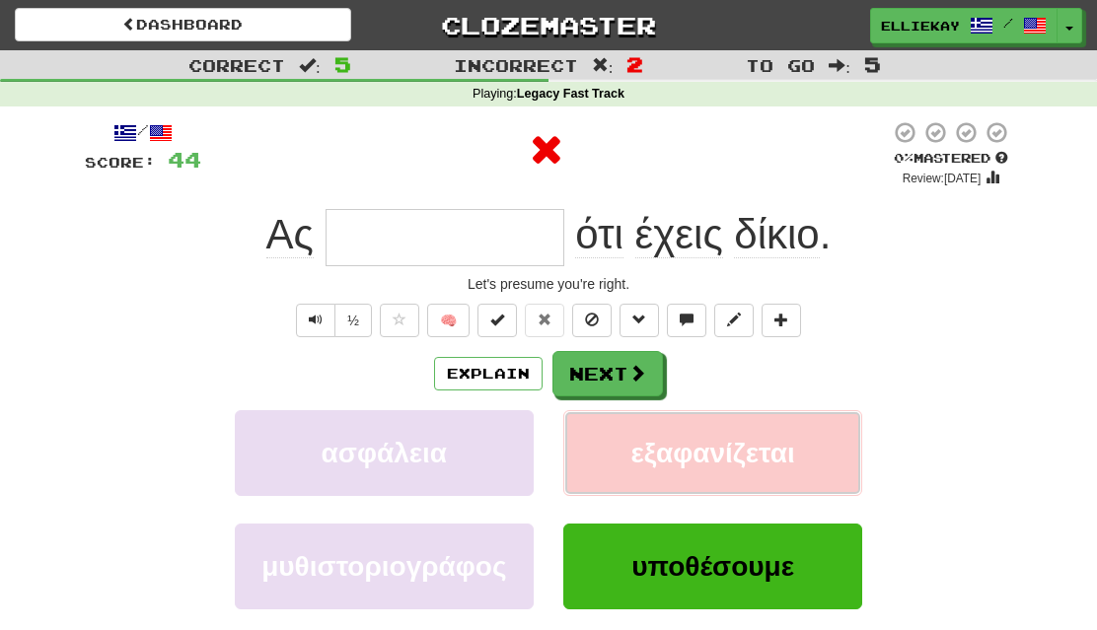
type input "**********"
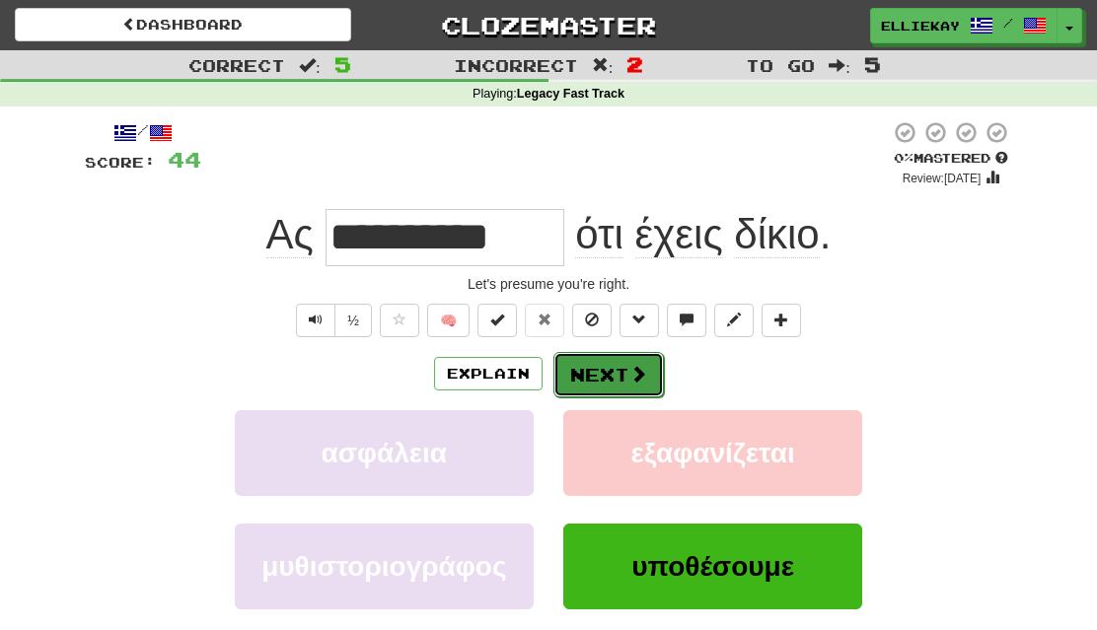
click at [613, 380] on button "Next" at bounding box center [608, 374] width 110 height 45
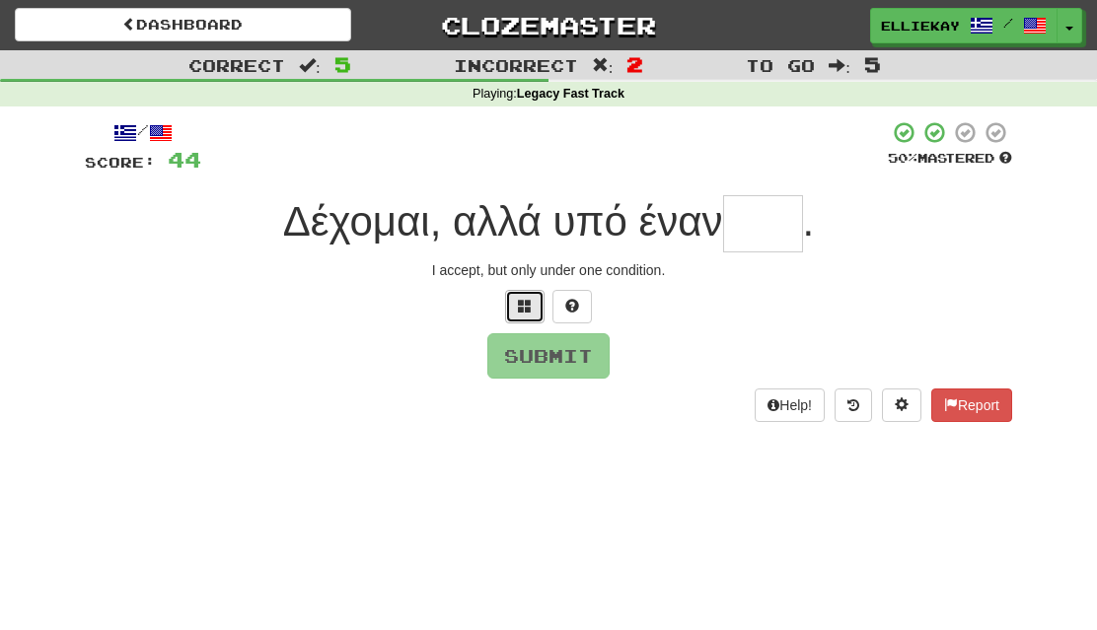
click at [520, 302] on span at bounding box center [525, 306] width 14 height 14
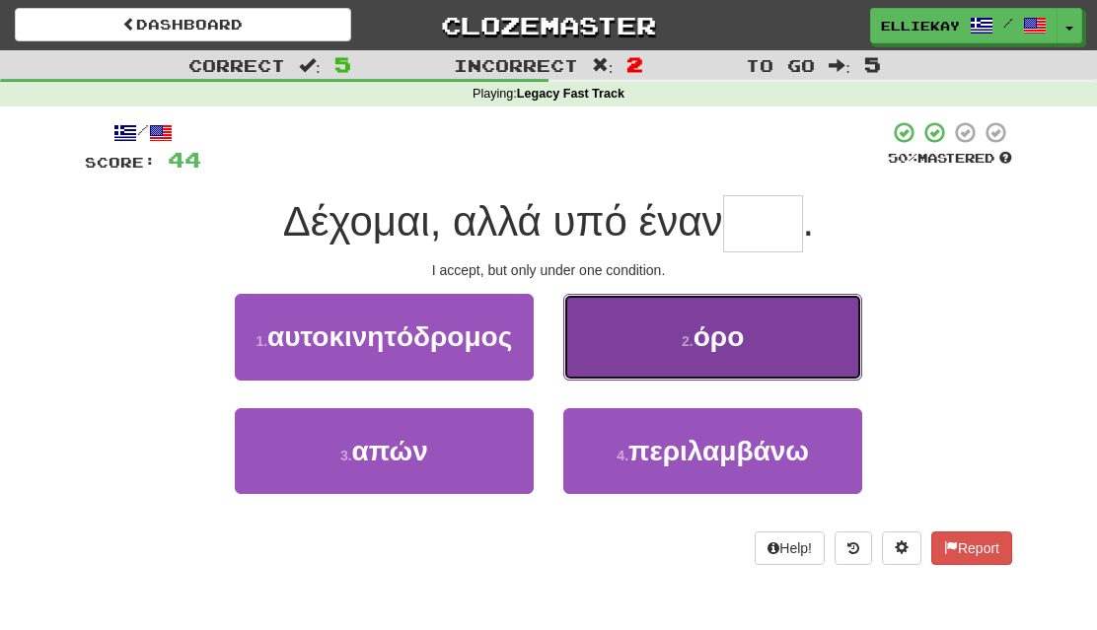
click at [696, 325] on span "όρο" at bounding box center [719, 337] width 51 height 31
type input "***"
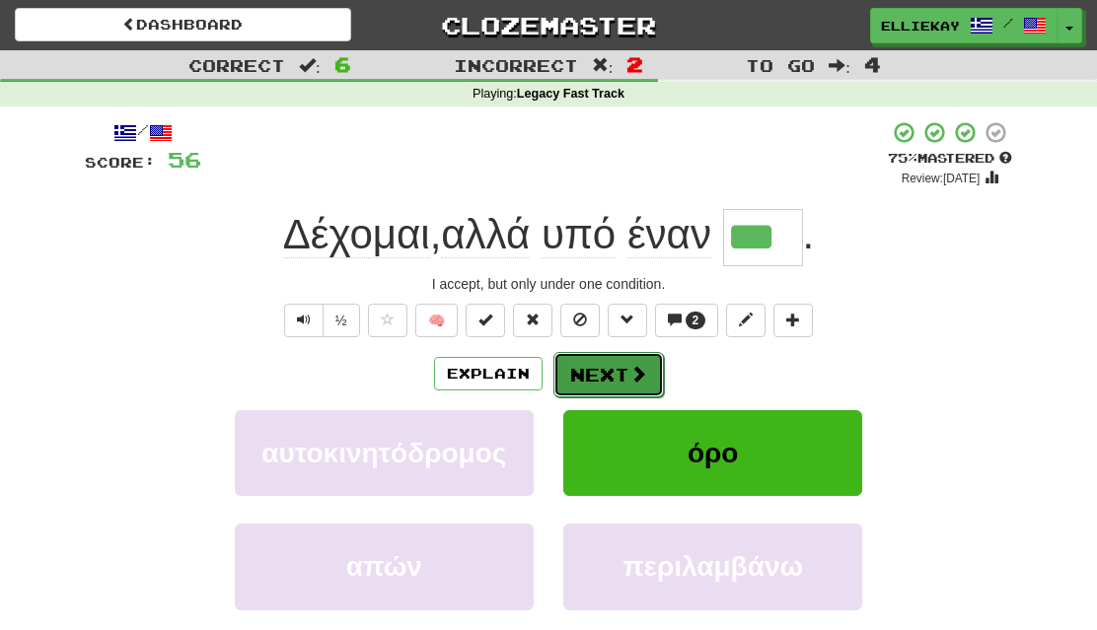
click at [601, 378] on button "Next" at bounding box center [608, 374] width 110 height 45
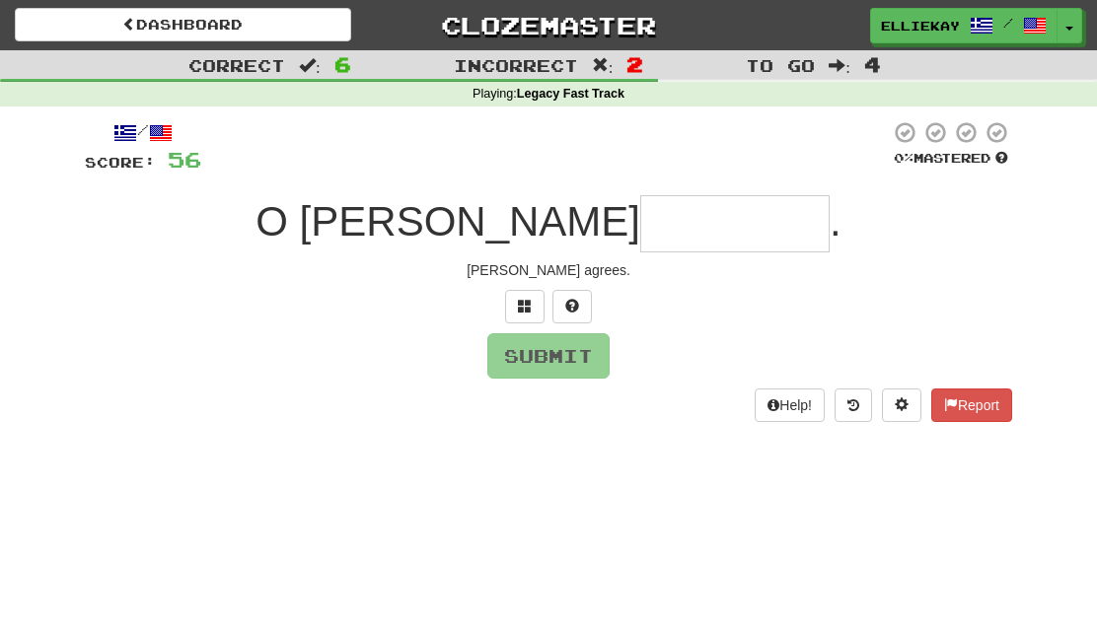
click at [640, 236] on input "text" at bounding box center [734, 223] width 189 height 57
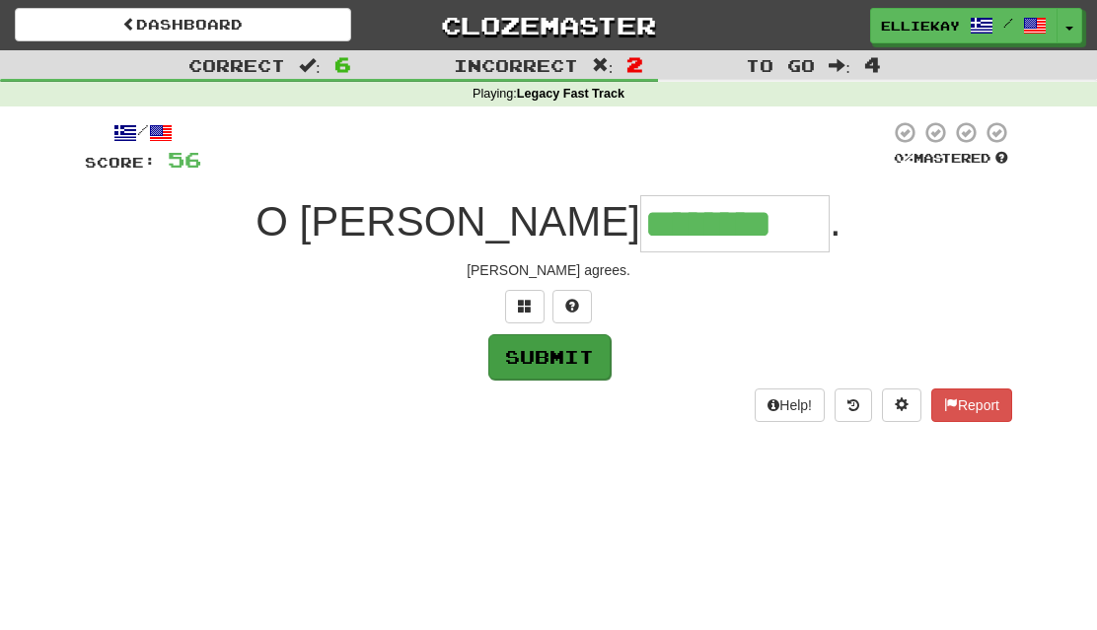
type input "********"
click at [556, 348] on button "Submit" at bounding box center [549, 356] width 122 height 45
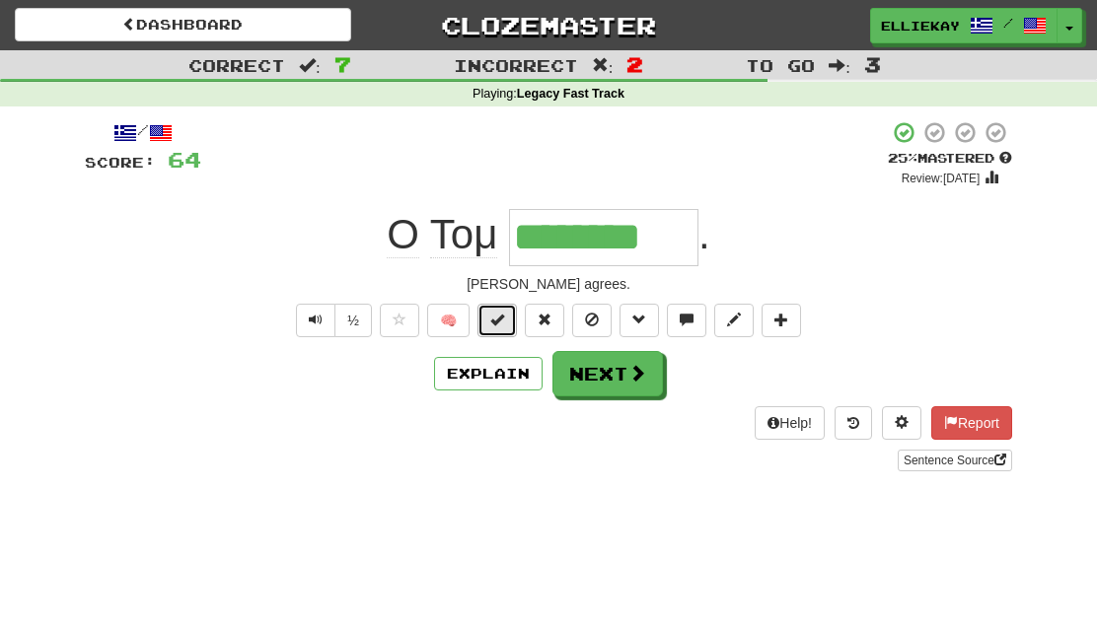
click at [508, 321] on button at bounding box center [496, 321] width 39 height 34
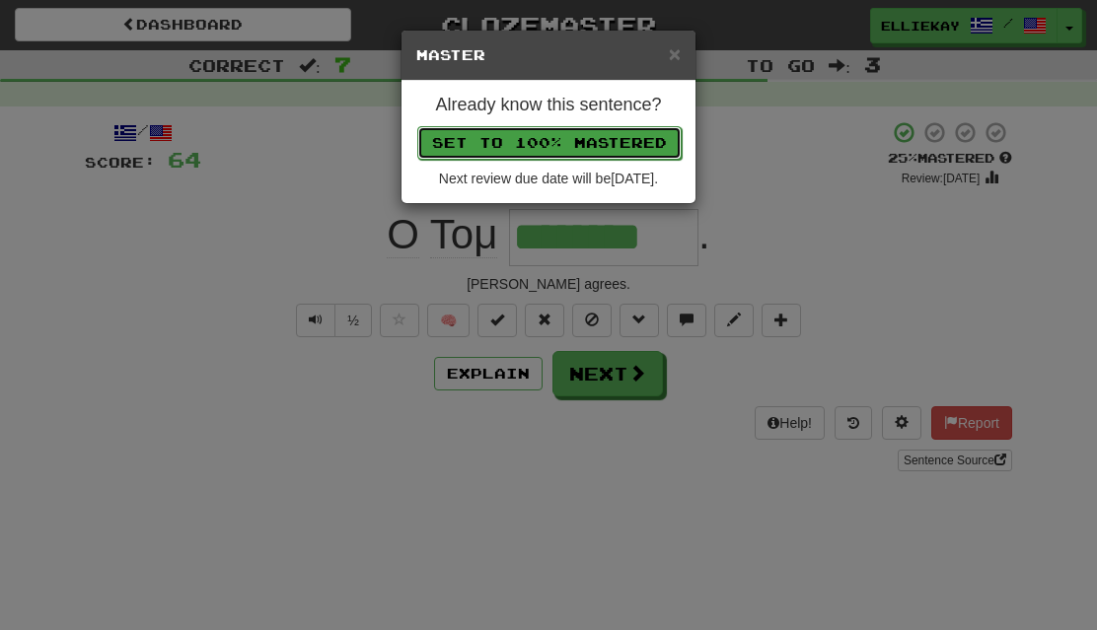
click at [646, 139] on button "Set to 100% Mastered" at bounding box center [549, 143] width 264 height 34
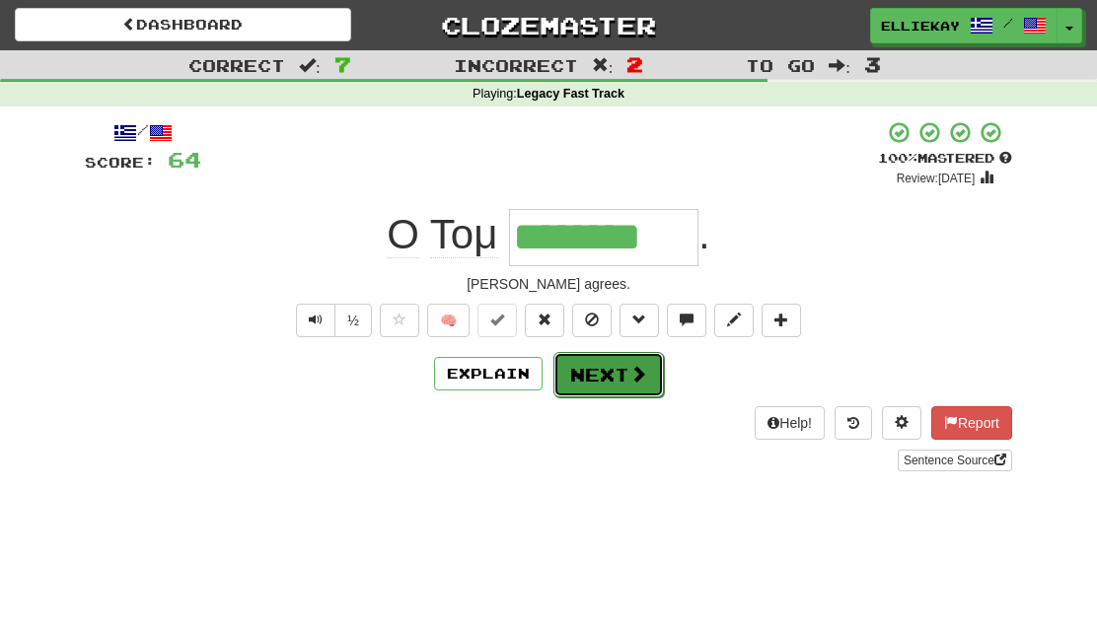
click at [646, 374] on button "Next" at bounding box center [608, 374] width 110 height 45
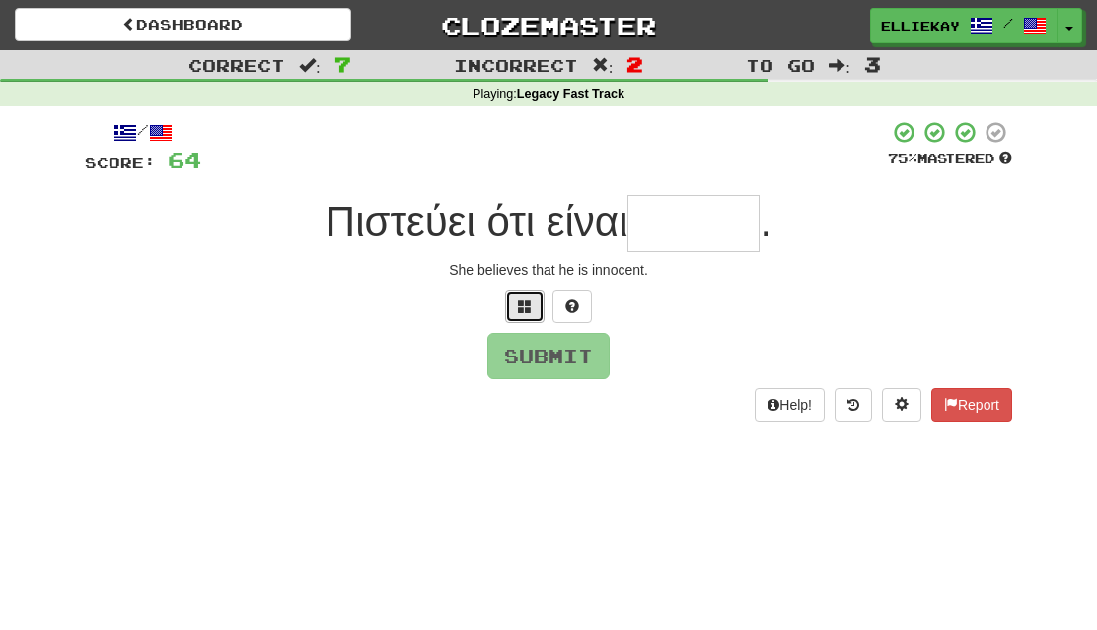
click at [528, 312] on span at bounding box center [525, 306] width 14 height 14
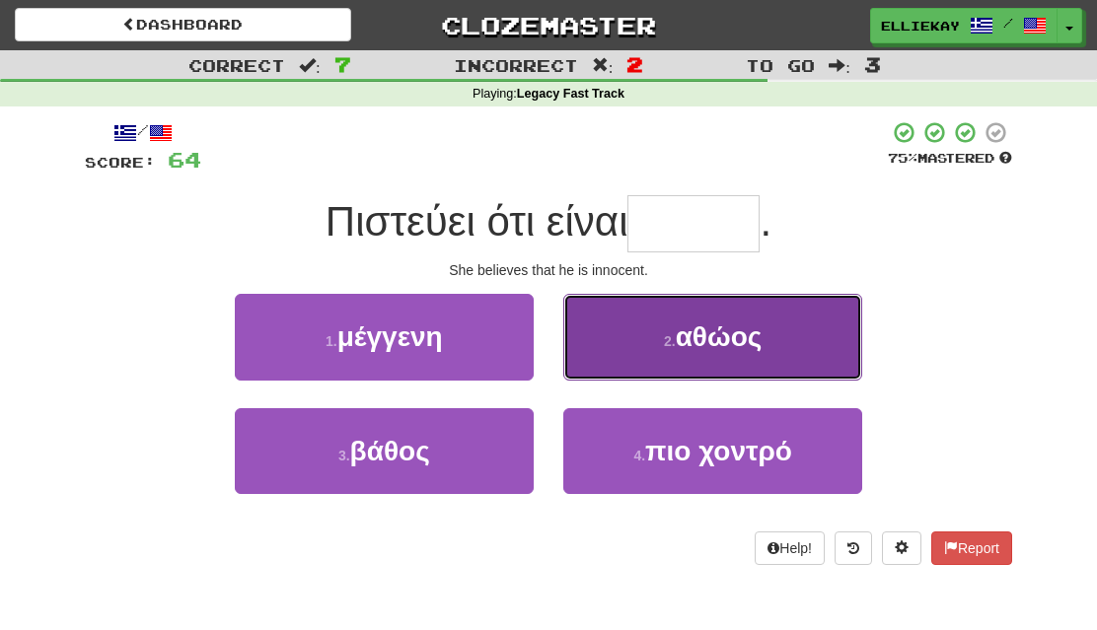
click at [676, 364] on button "2 . αθώος" at bounding box center [712, 337] width 299 height 86
type input "*****"
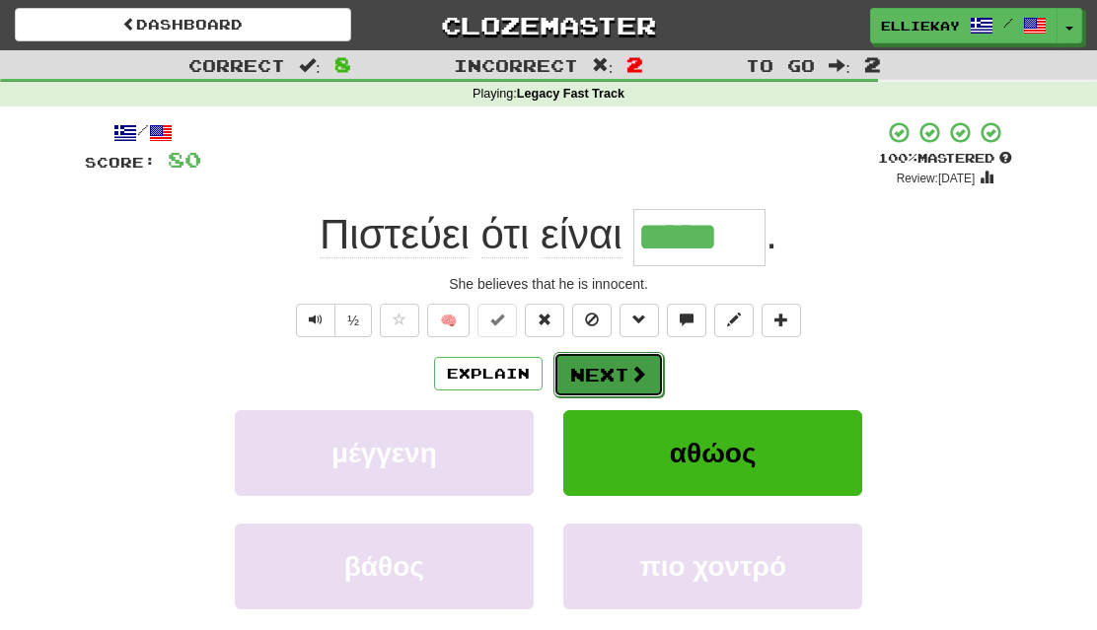
click at [632, 382] on span at bounding box center [638, 374] width 18 height 18
